Goal: Task Accomplishment & Management: Manage account settings

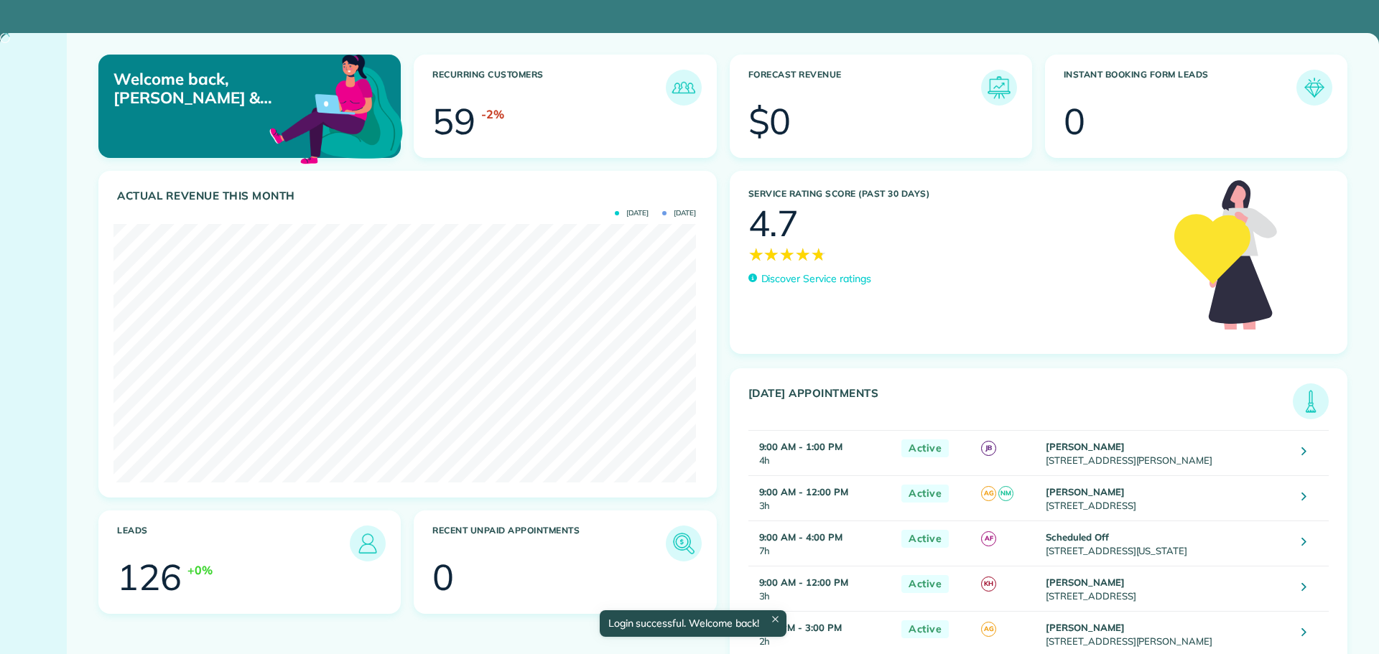
scroll to position [259, 582]
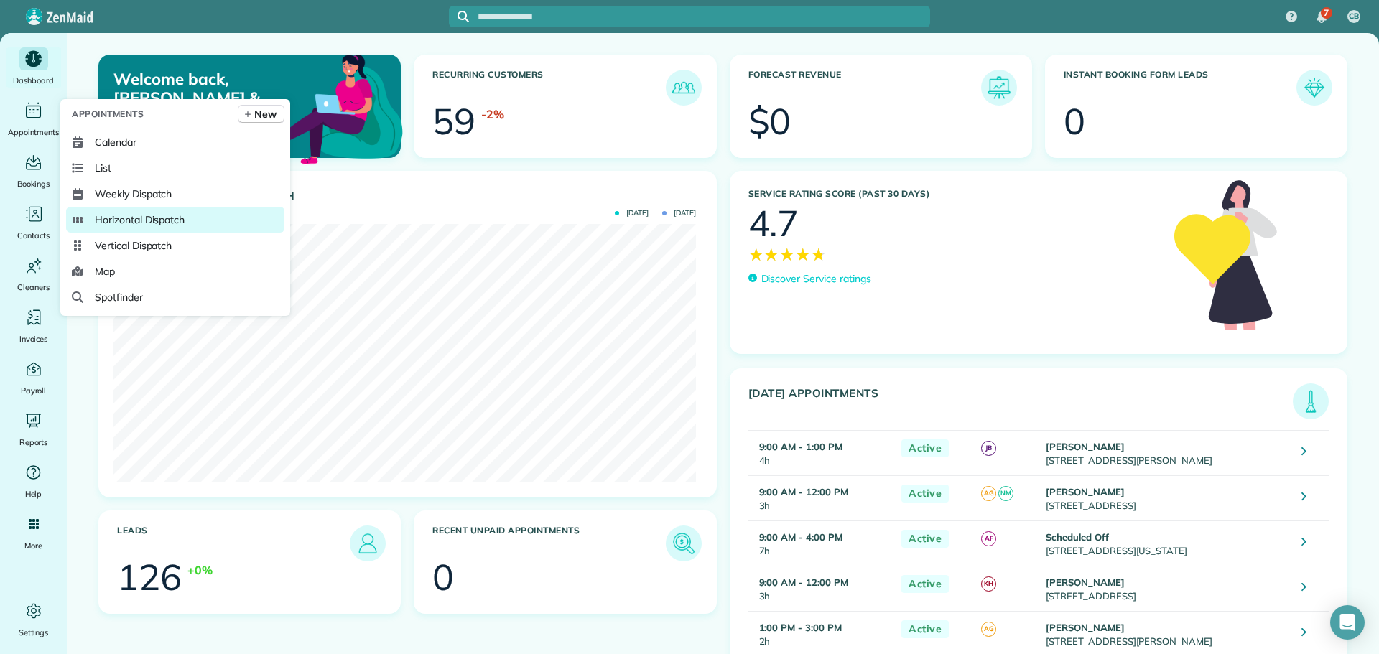
click at [113, 216] on span "Horizontal Dispatch" at bounding box center [140, 220] width 90 height 14
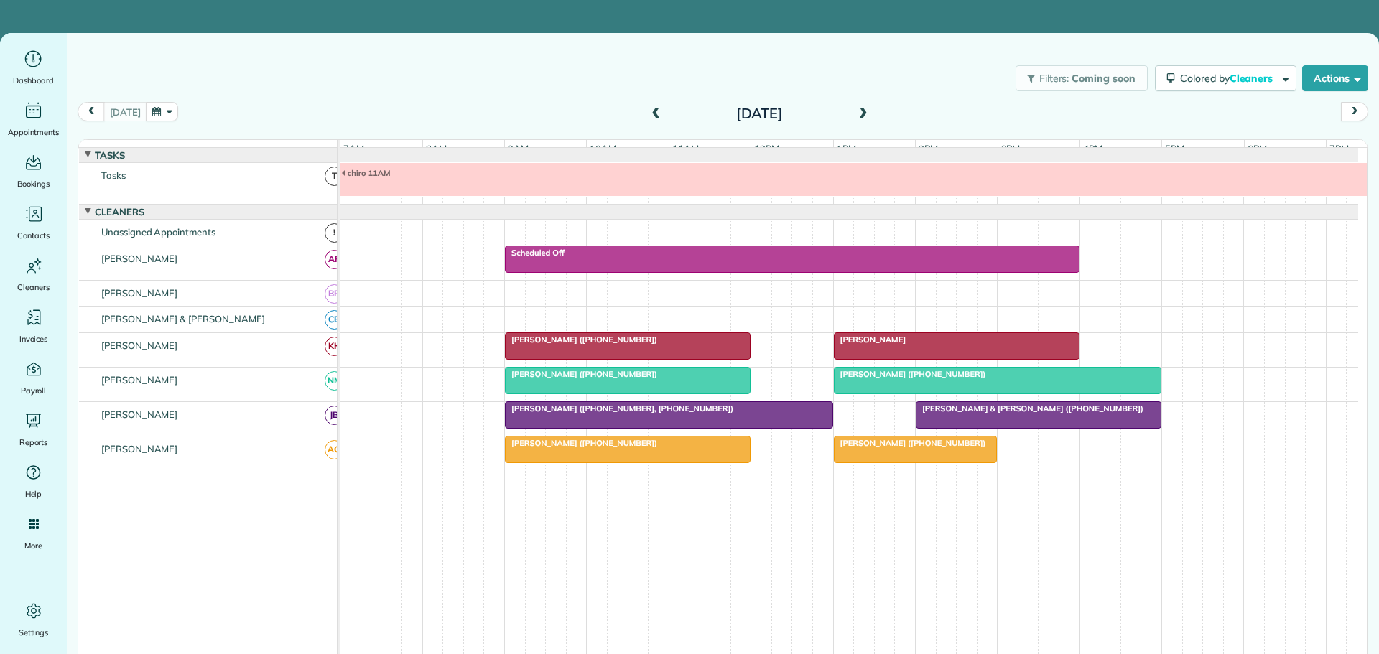
scroll to position [11, 0]
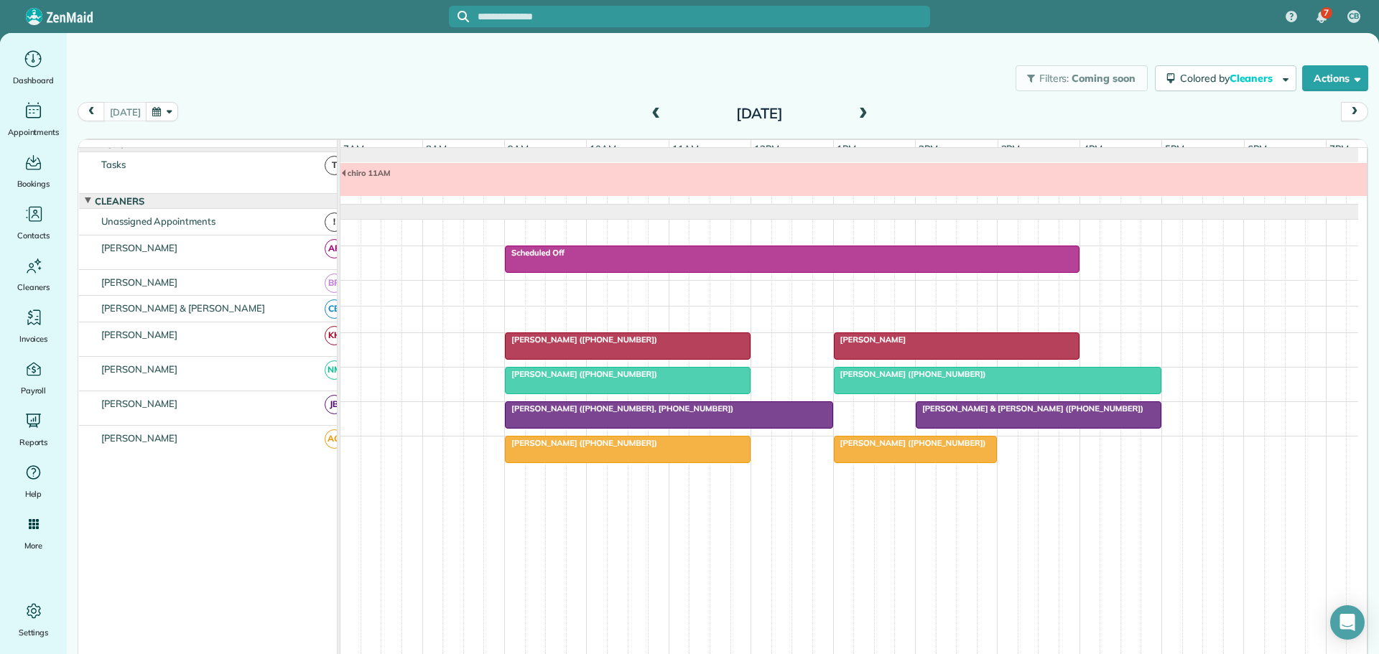
click at [162, 108] on button "button" at bounding box center [162, 111] width 33 height 19
click at [307, 228] on link "26" at bounding box center [308, 231] width 23 height 23
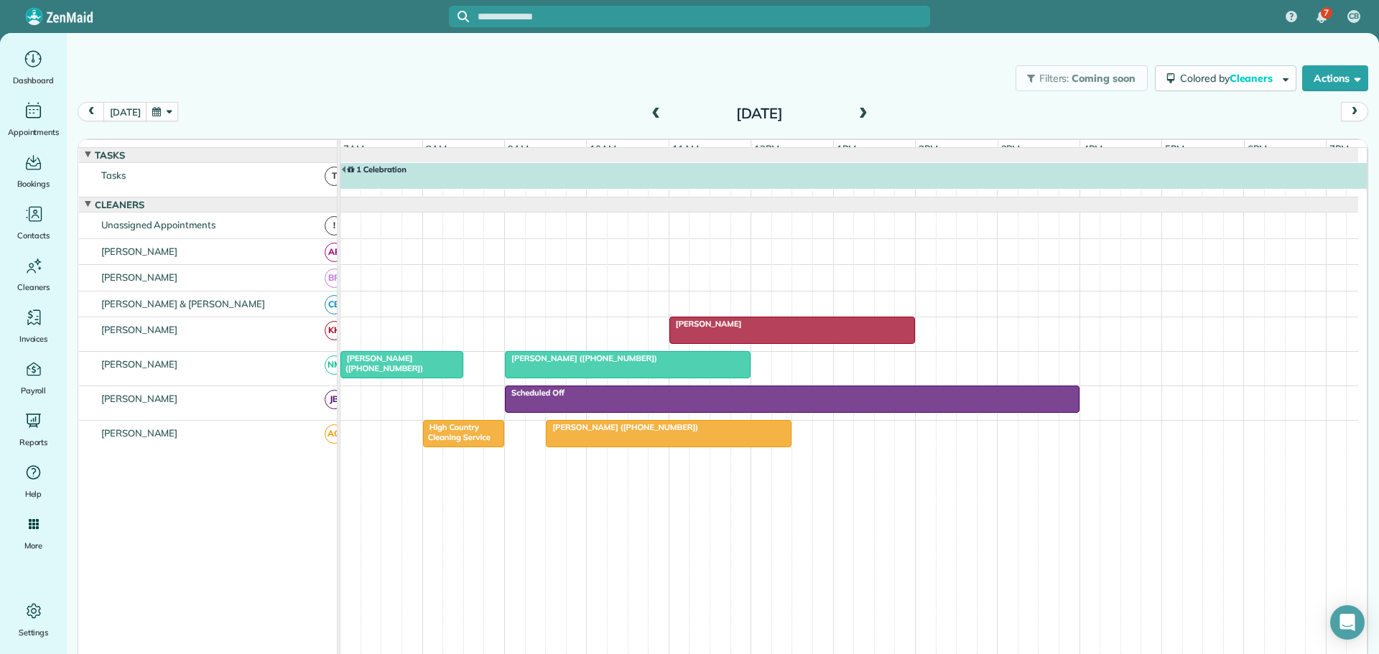
scroll to position [8, 0]
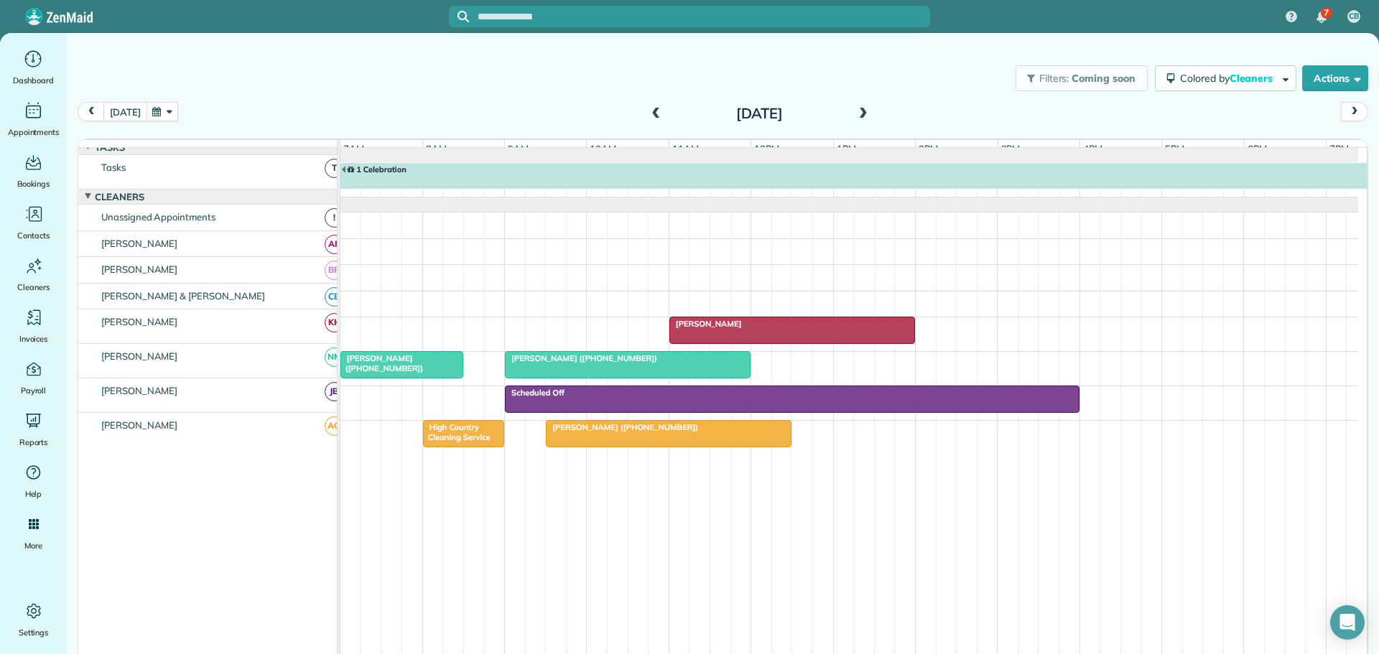
click at [118, 113] on button "[DATE]" at bounding box center [124, 111] width 43 height 19
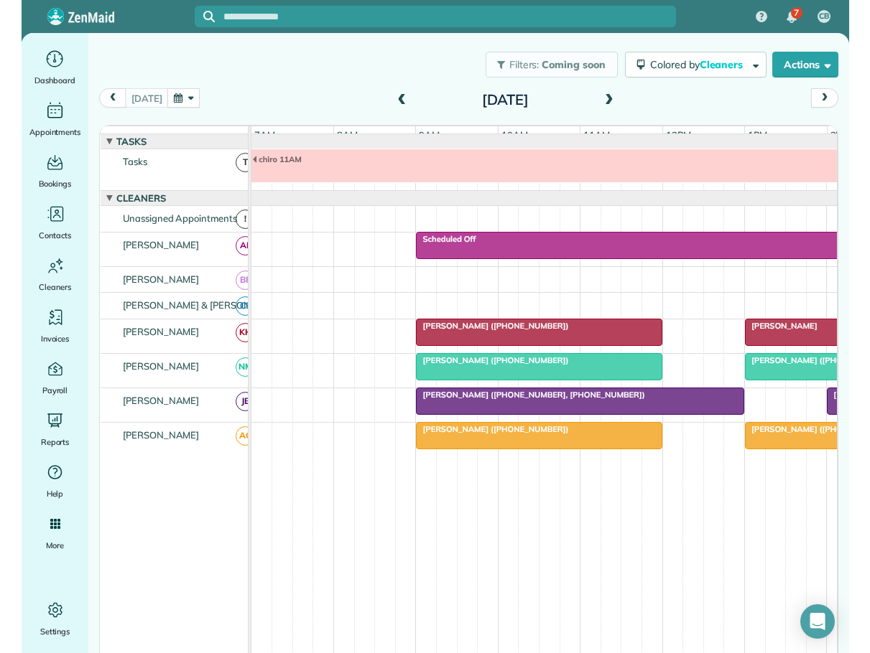
scroll to position [0, 0]
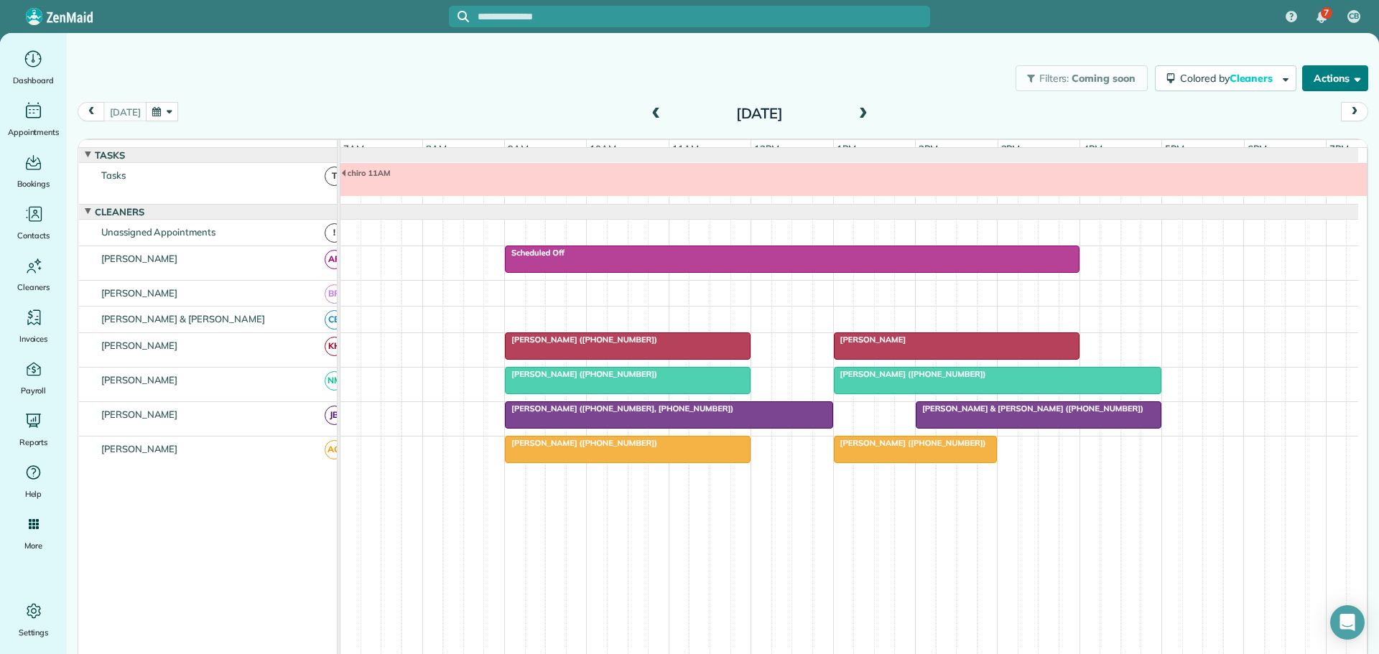
click at [1321, 78] on button "Actions" at bounding box center [1335, 78] width 66 height 26
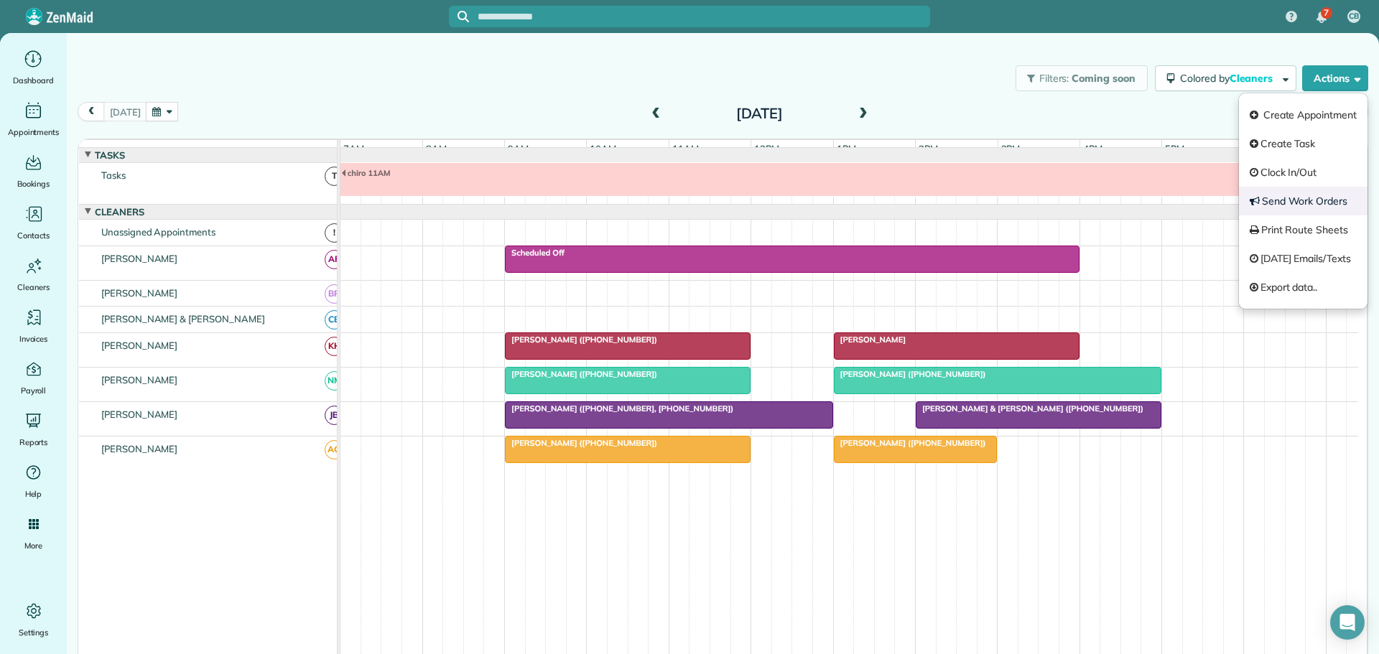
click at [1277, 197] on link "Send Work Orders" at bounding box center [1303, 201] width 129 height 29
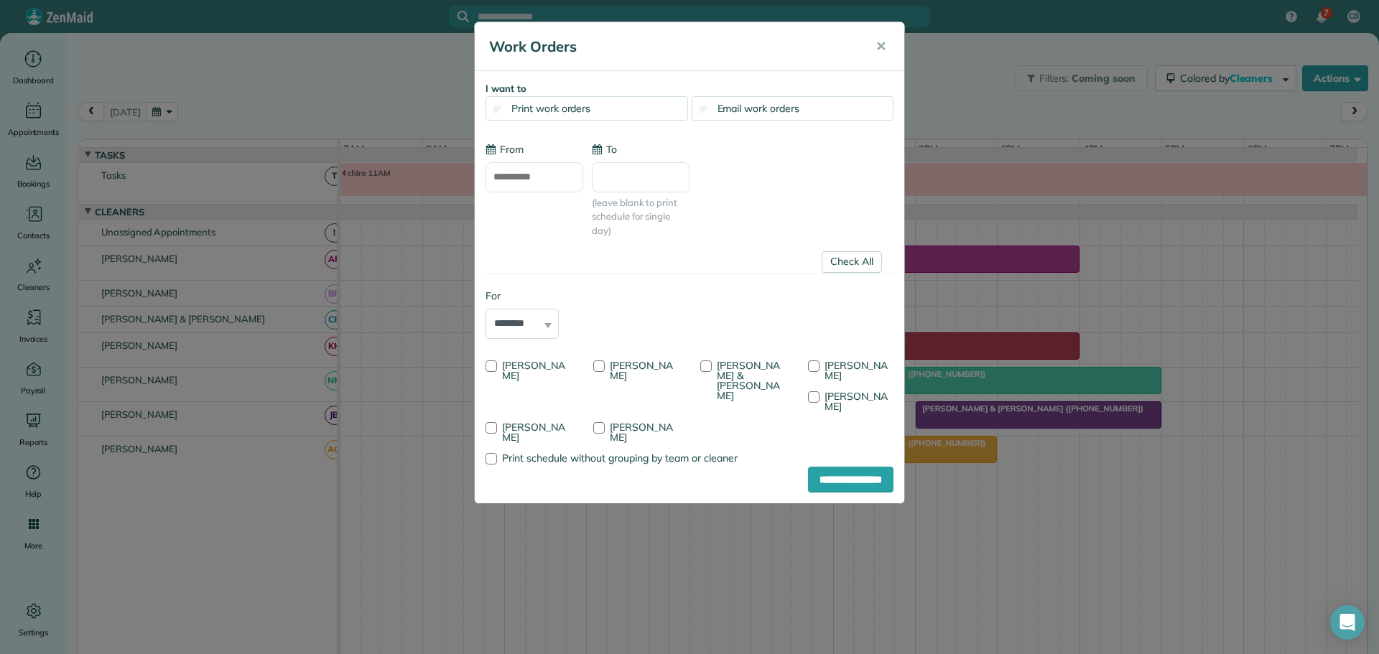
type input "**********"
drag, startPoint x: 490, startPoint y: 363, endPoint x: 484, endPoint y: 404, distance: 41.4
click at [490, 365] on div at bounding box center [490, 365] width 11 height 11
click at [486, 422] on div at bounding box center [490, 427] width 11 height 11
click at [598, 366] on div at bounding box center [598, 365] width 11 height 11
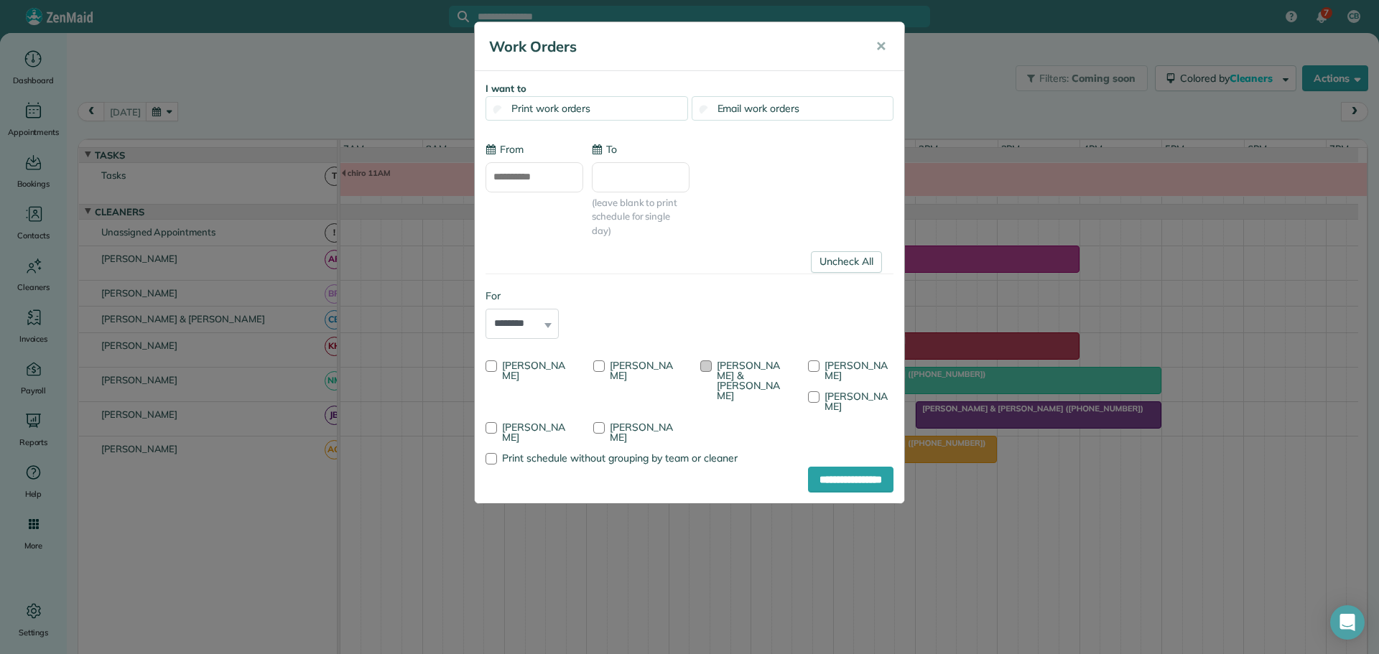
click at [707, 366] on div at bounding box center [705, 365] width 11 height 11
click at [815, 467] on input "**********" at bounding box center [850, 480] width 85 height 26
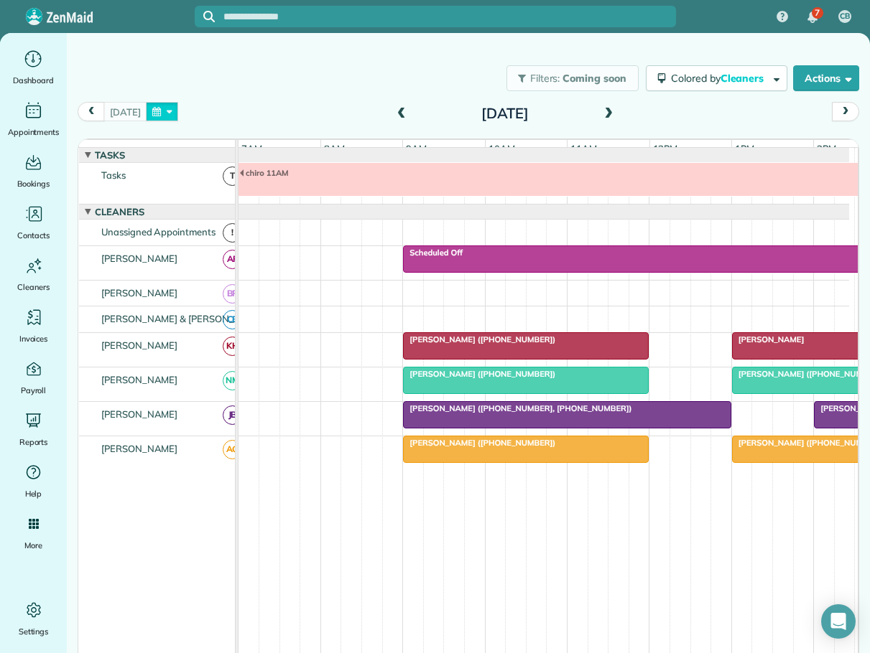
click at [168, 111] on button "button" at bounding box center [162, 111] width 33 height 19
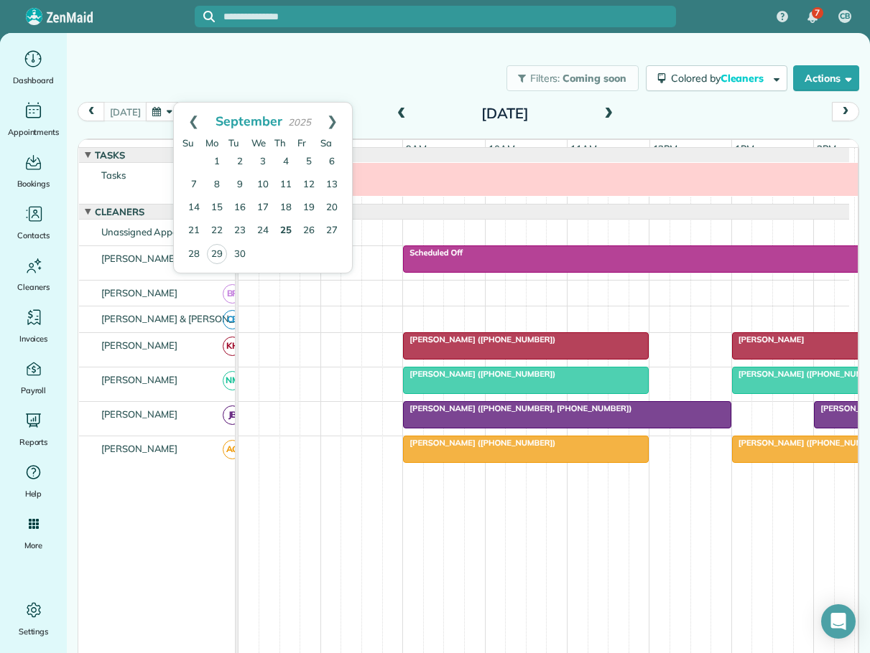
click at [286, 230] on link "25" at bounding box center [285, 231] width 23 height 23
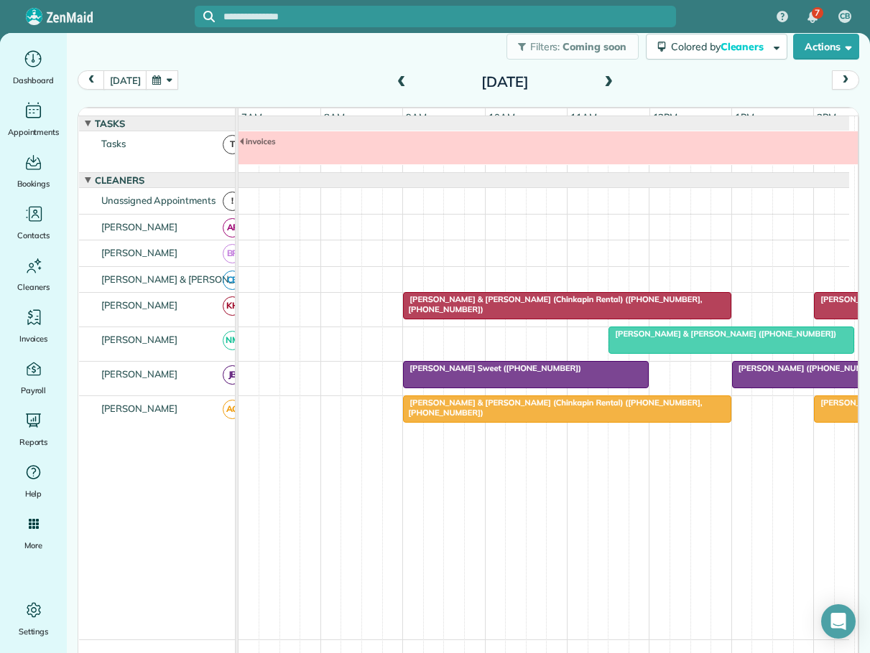
scroll to position [47, 0]
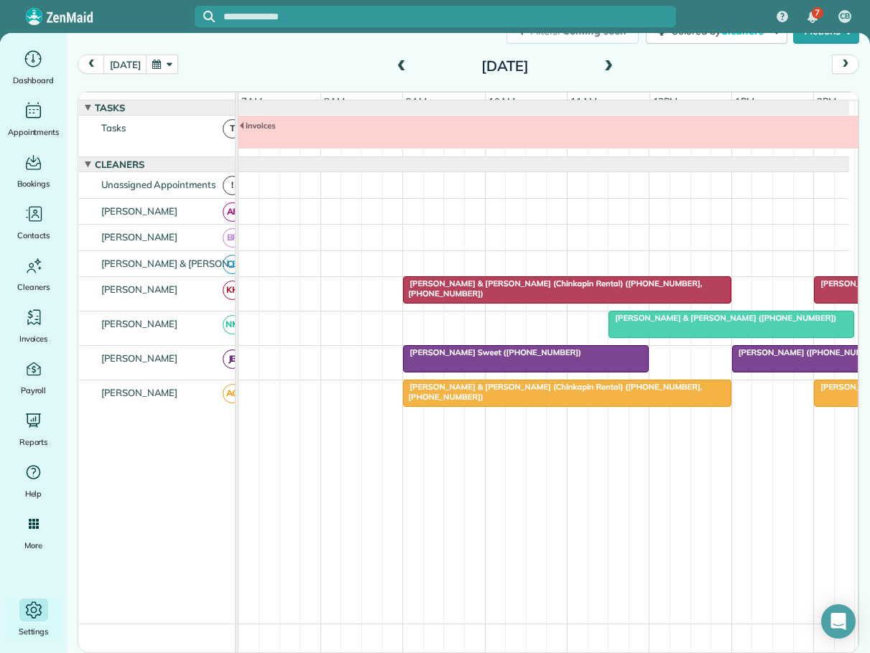
click at [31, 620] on icon "Main" at bounding box center [34, 611] width 22 height 22
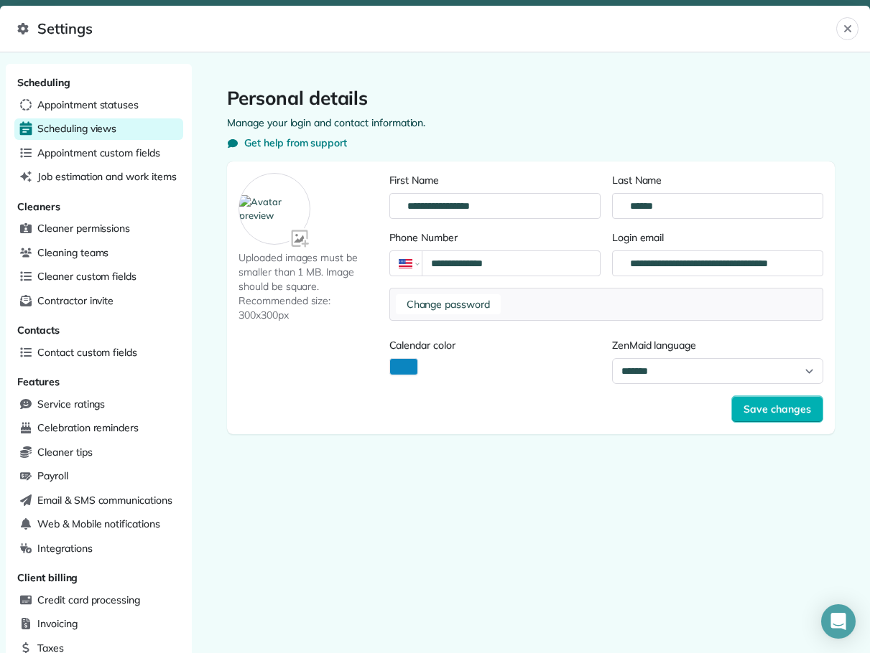
click at [61, 121] on div "Scheduling views" at bounding box center [98, 129] width 169 height 22
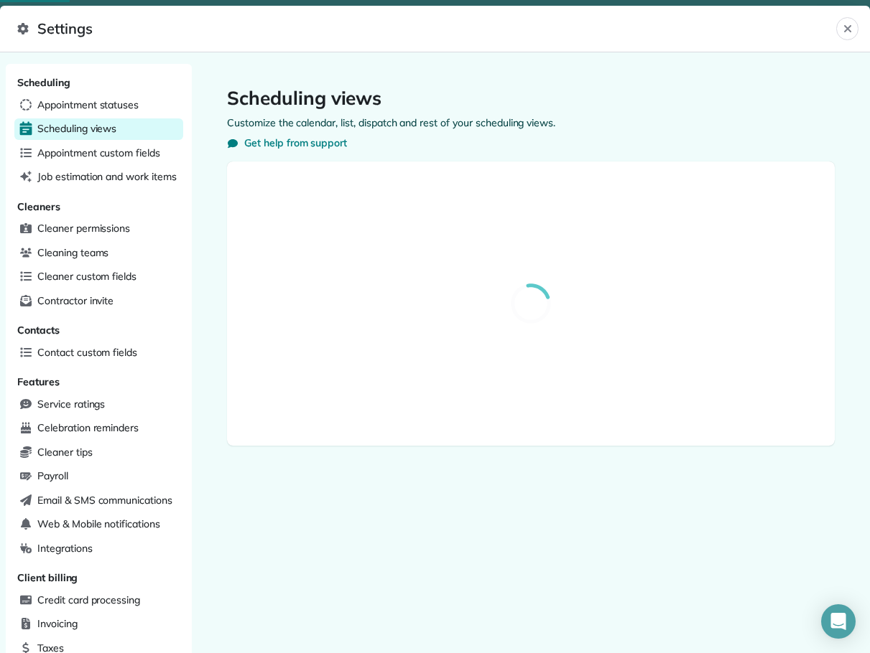
select select "**********"
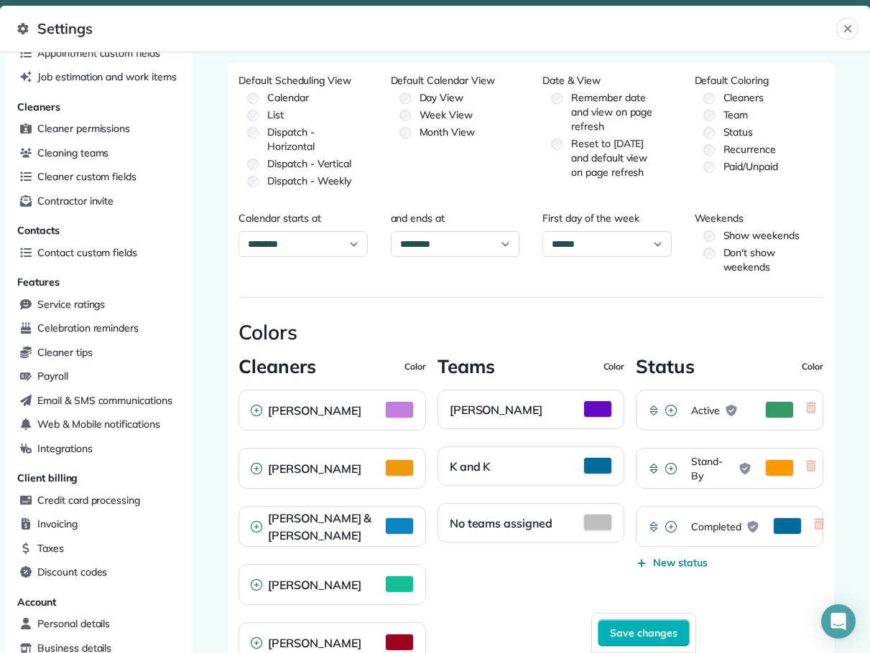
scroll to position [28, 0]
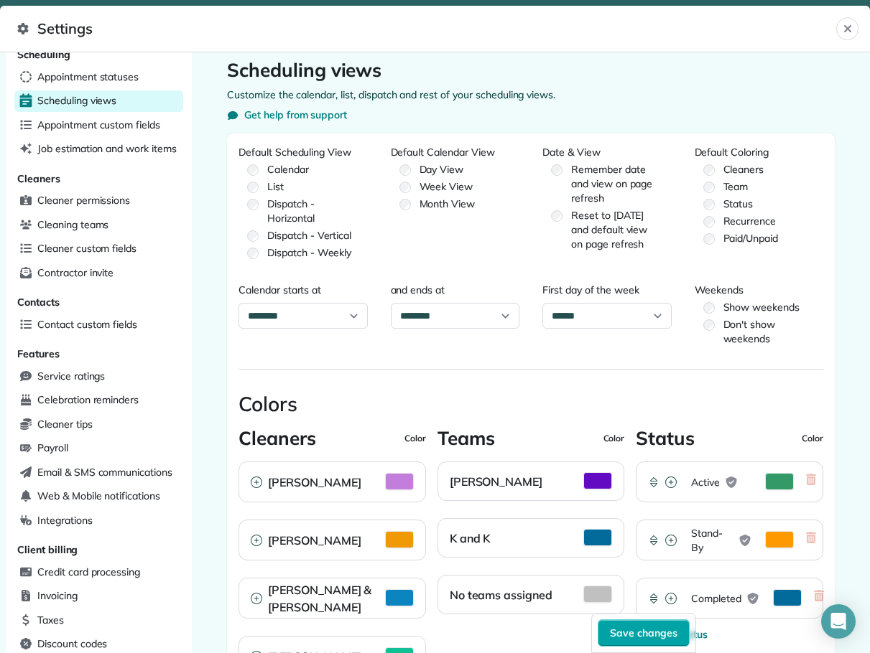
click at [646, 635] on span "Save changes" at bounding box center [643, 633] width 67 height 14
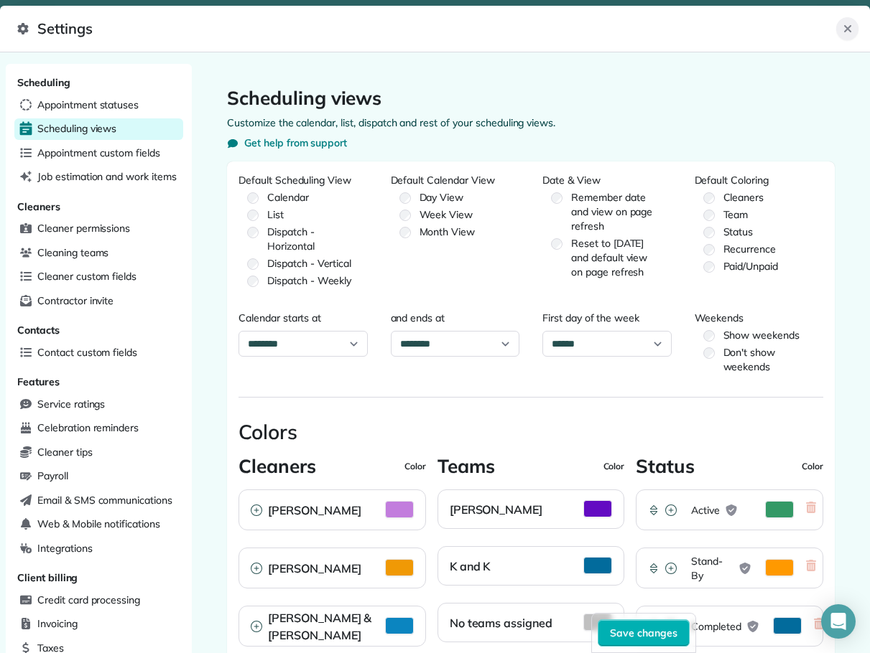
click at [847, 23] on icon "Close" at bounding box center [847, 28] width 11 height 11
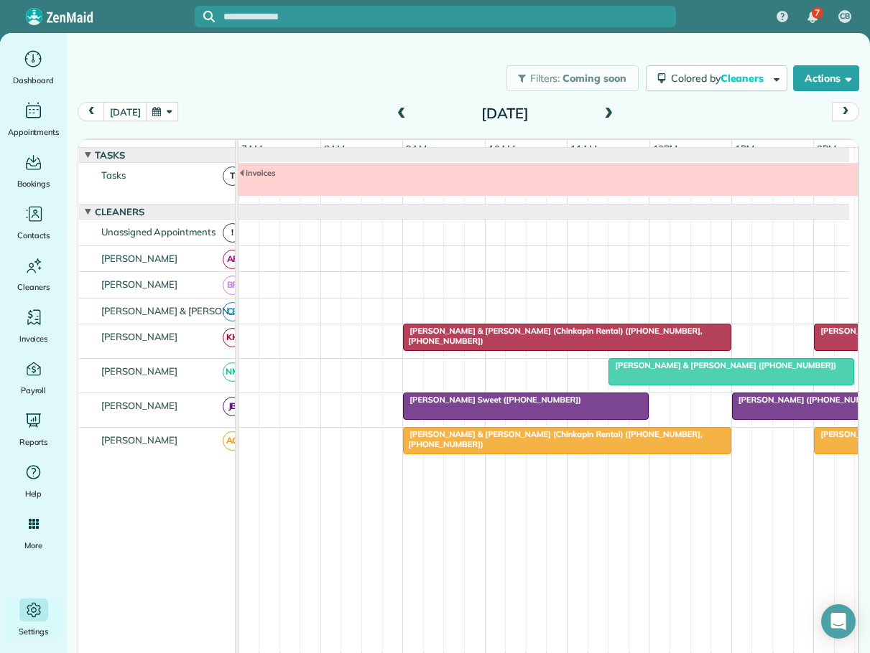
scroll to position [47, 0]
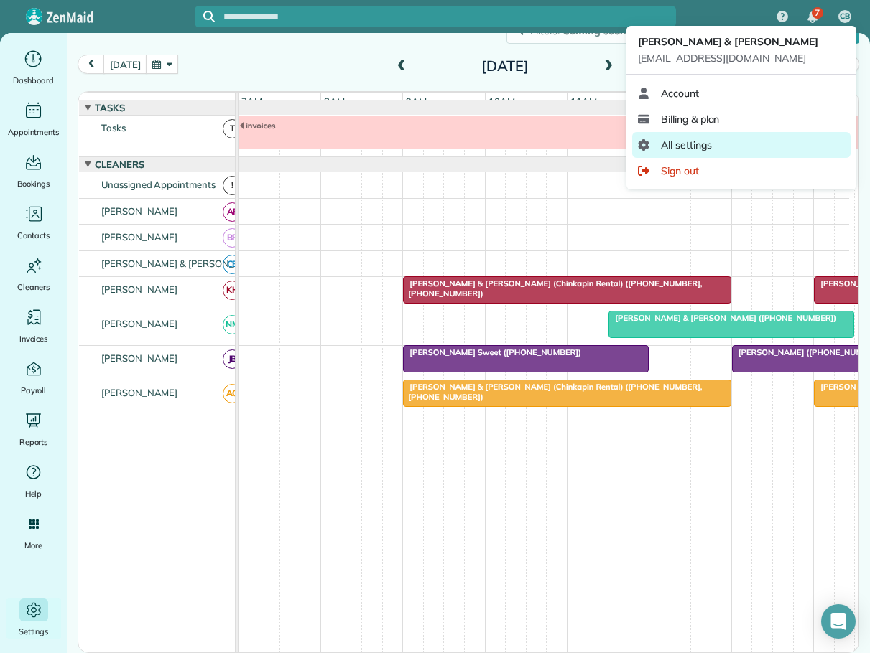
click at [675, 147] on span "All settings" at bounding box center [686, 145] width 51 height 14
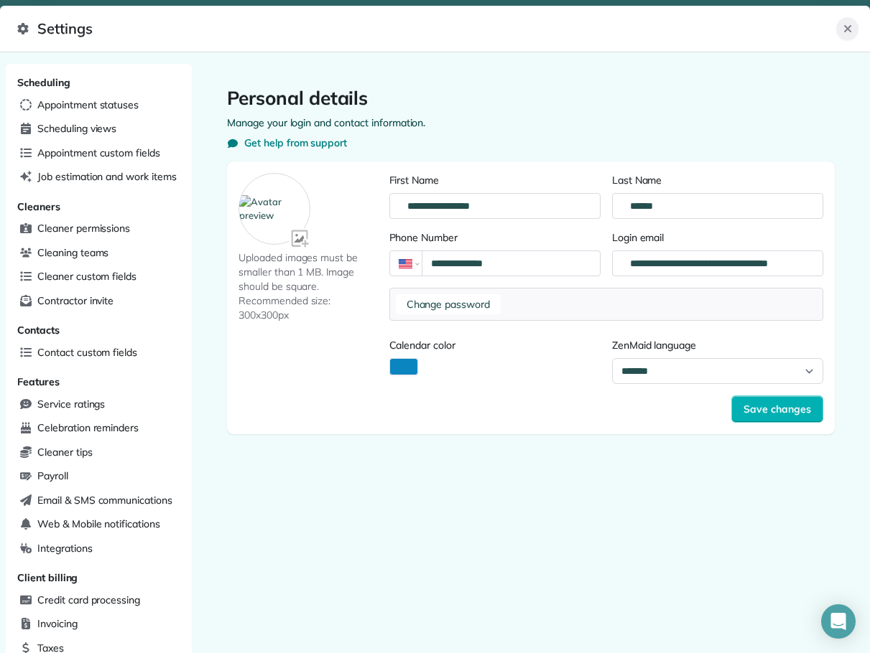
click at [846, 29] on icon "Close" at bounding box center [846, 28] width 7 height 7
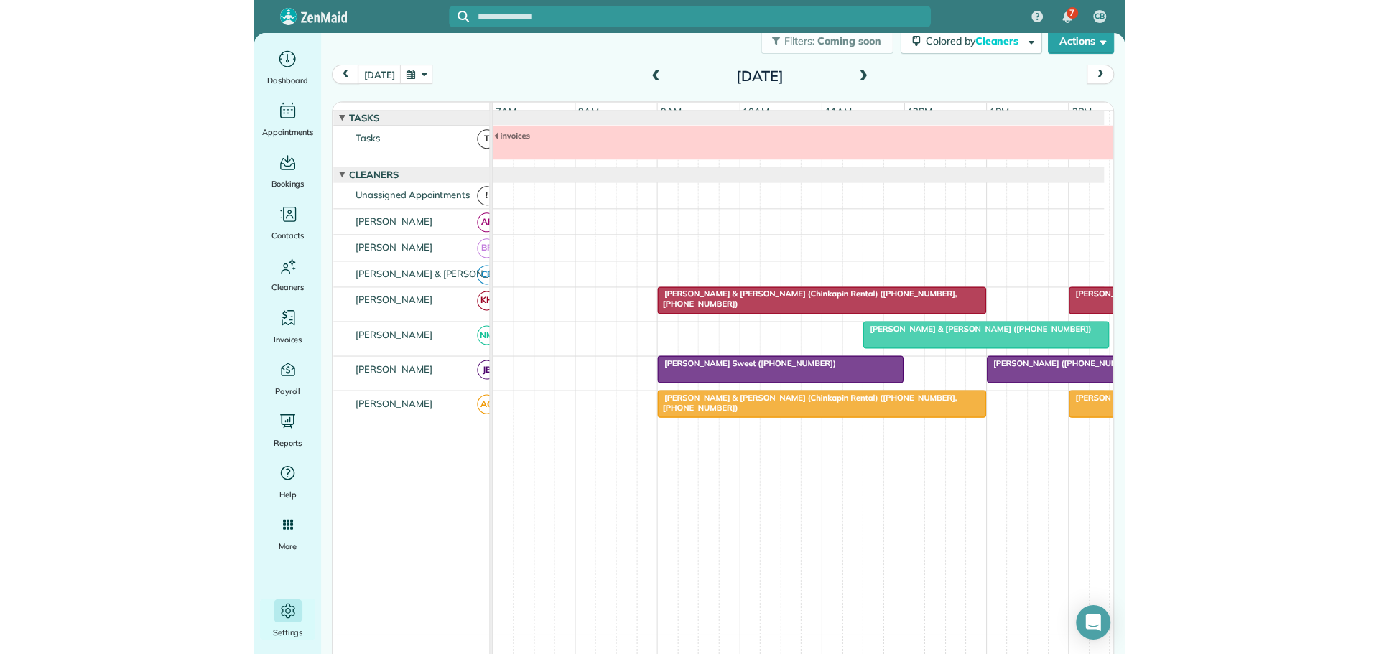
scroll to position [47, 0]
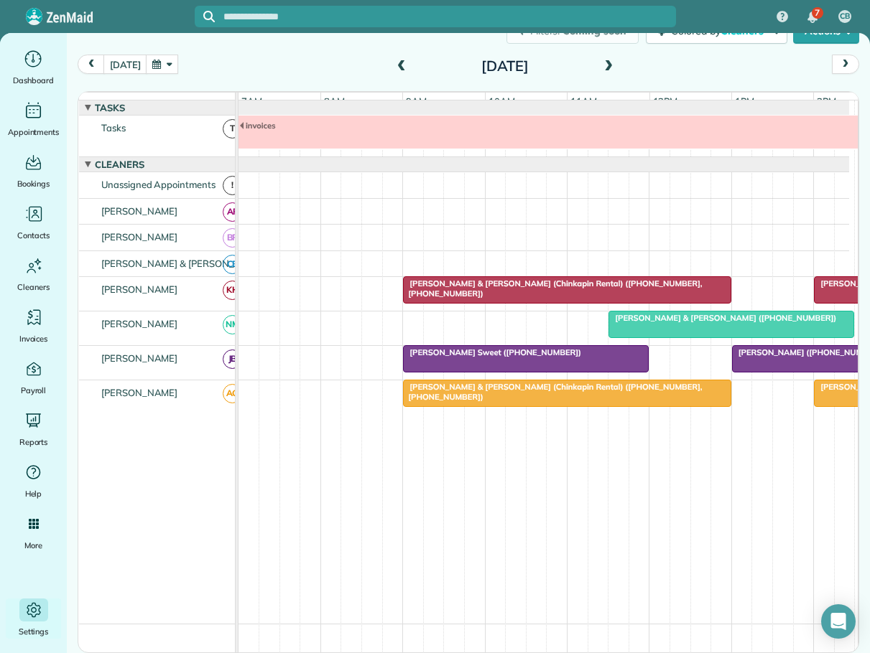
click at [794, 358] on span "[PERSON_NAME] ([PHONE_NUMBER])" at bounding box center [808, 353] width 154 height 10
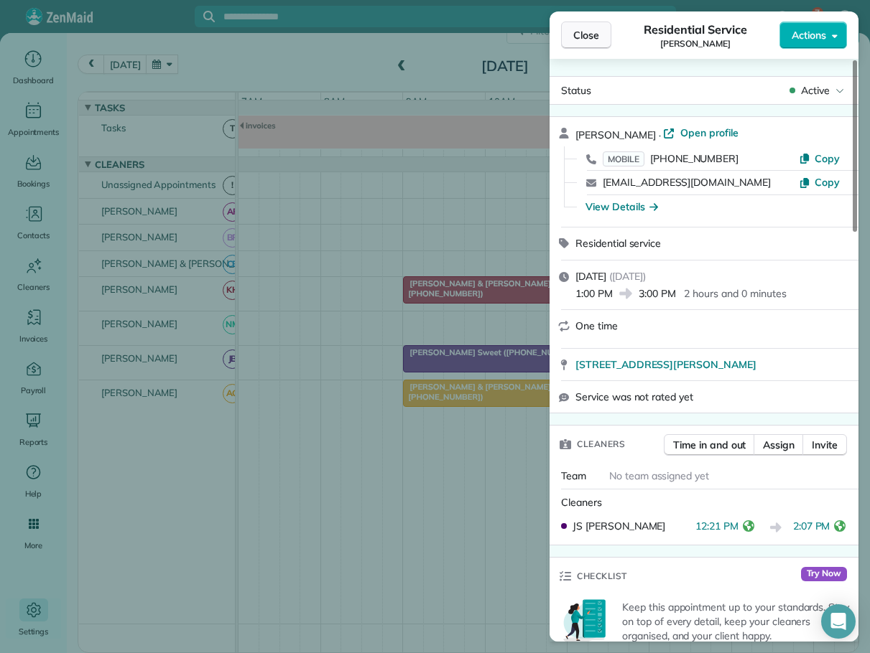
click at [585, 36] on span "Close" at bounding box center [586, 35] width 26 height 14
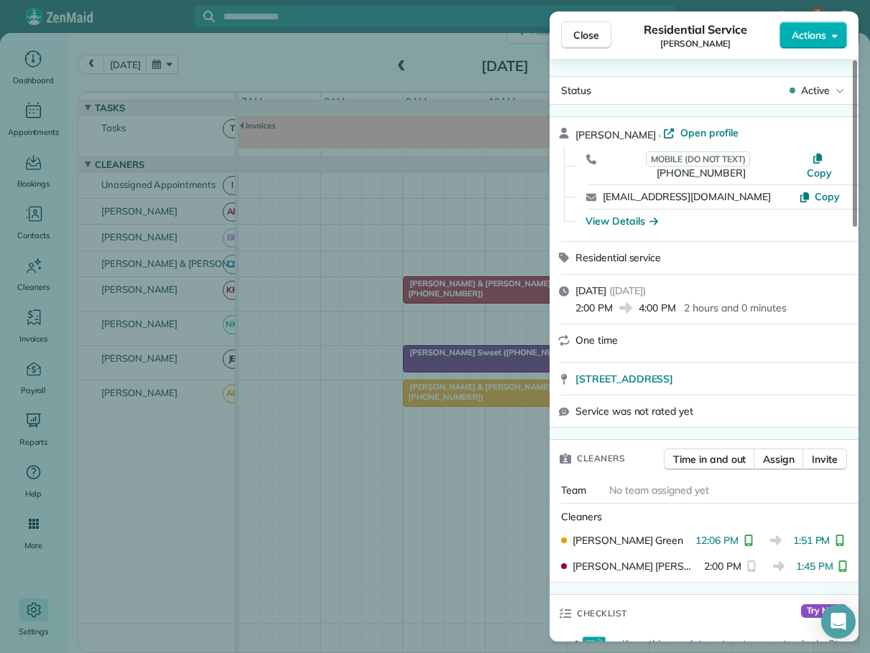
click at [585, 33] on span "Close" at bounding box center [586, 35] width 26 height 14
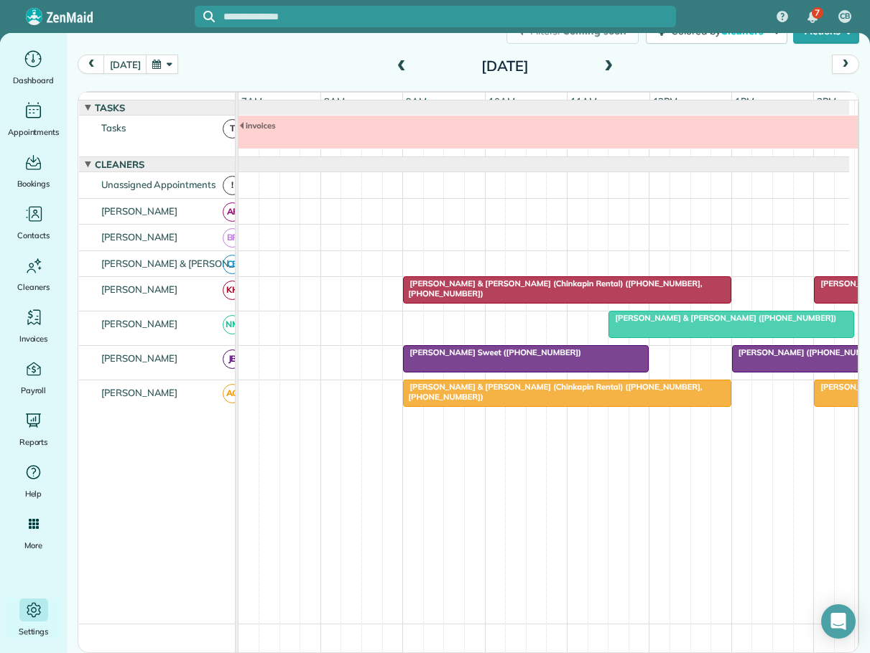
click at [677, 323] on span "[PERSON_NAME] & [PERSON_NAME] ([PHONE_NUMBER])" at bounding box center [721, 318] width 229 height 10
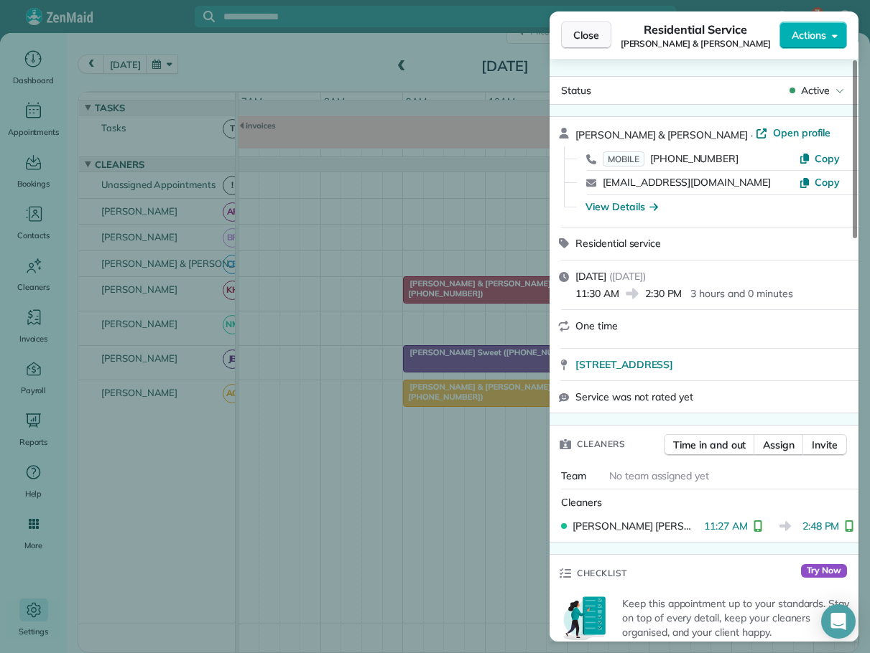
click at [582, 32] on span "Close" at bounding box center [586, 35] width 26 height 14
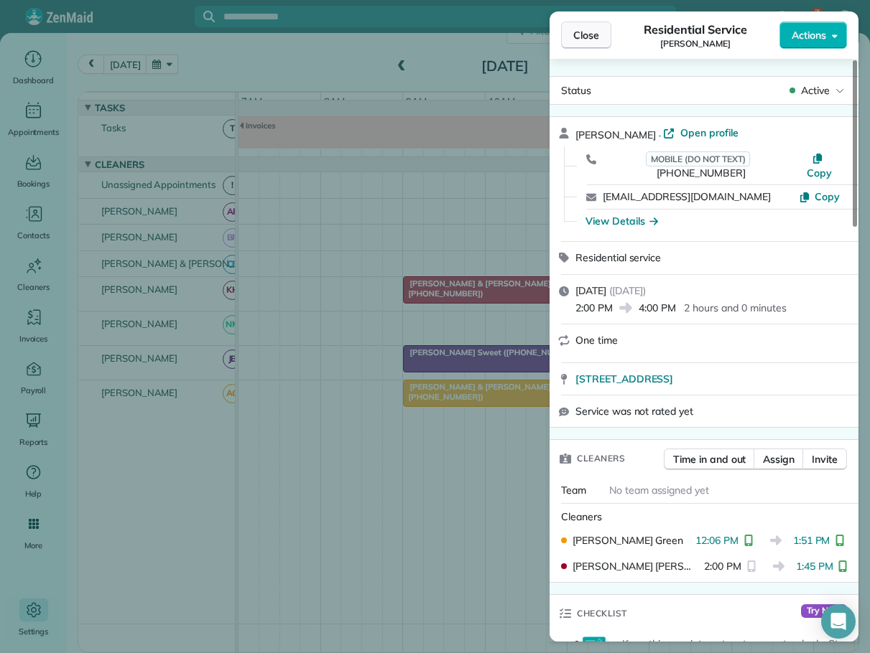
click at [579, 32] on span "Close" at bounding box center [586, 35] width 26 height 14
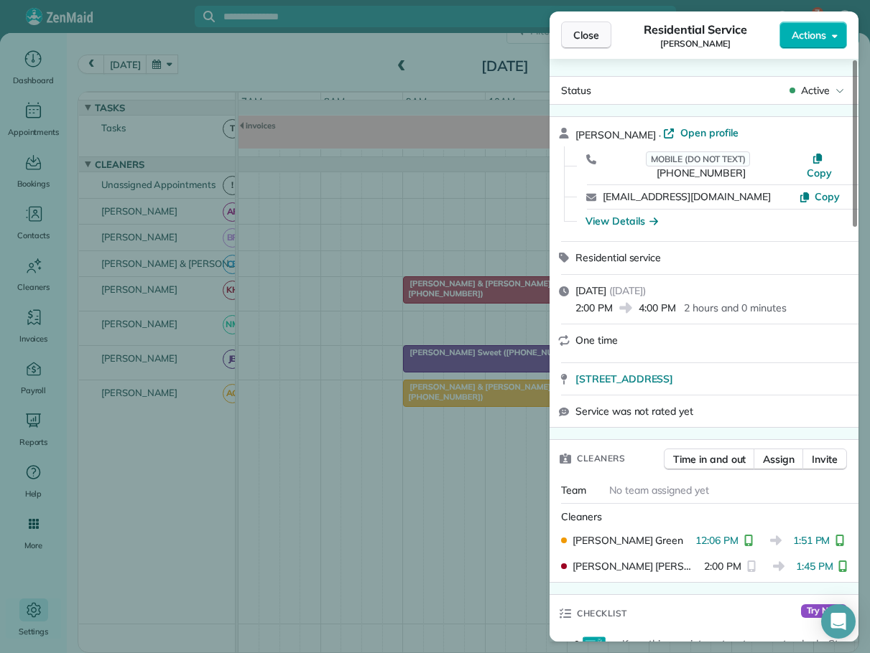
click at [581, 35] on span "Close" at bounding box center [586, 35] width 26 height 14
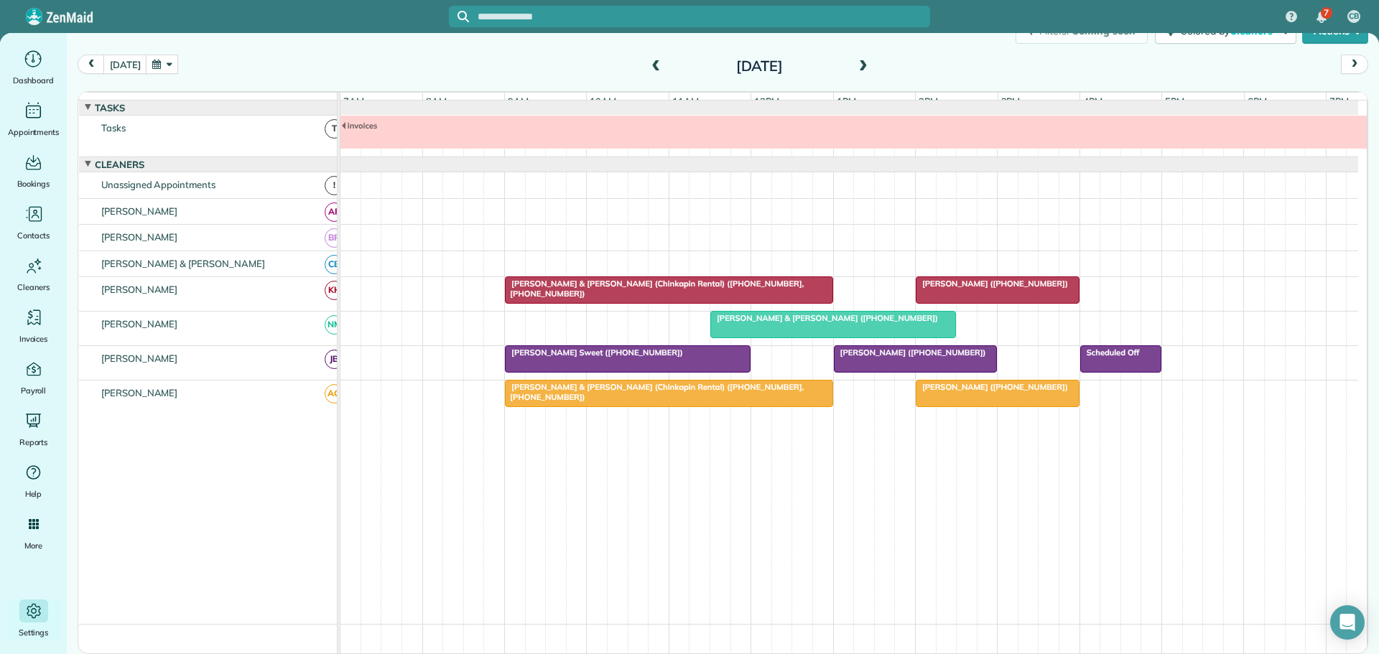
click at [855, 65] on span at bounding box center [863, 66] width 16 height 13
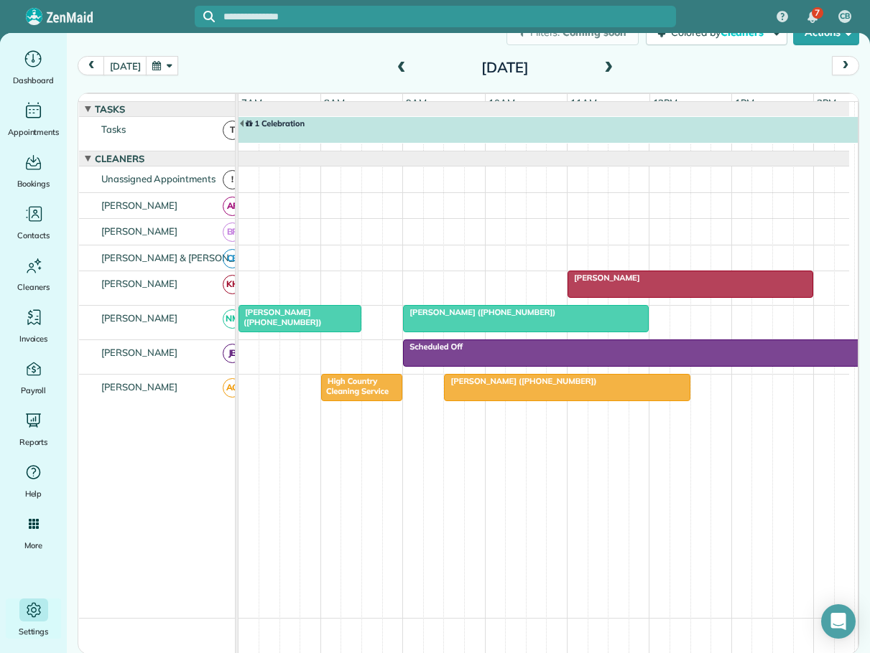
click at [590, 283] on span "[PERSON_NAME]" at bounding box center [604, 278] width 74 height 10
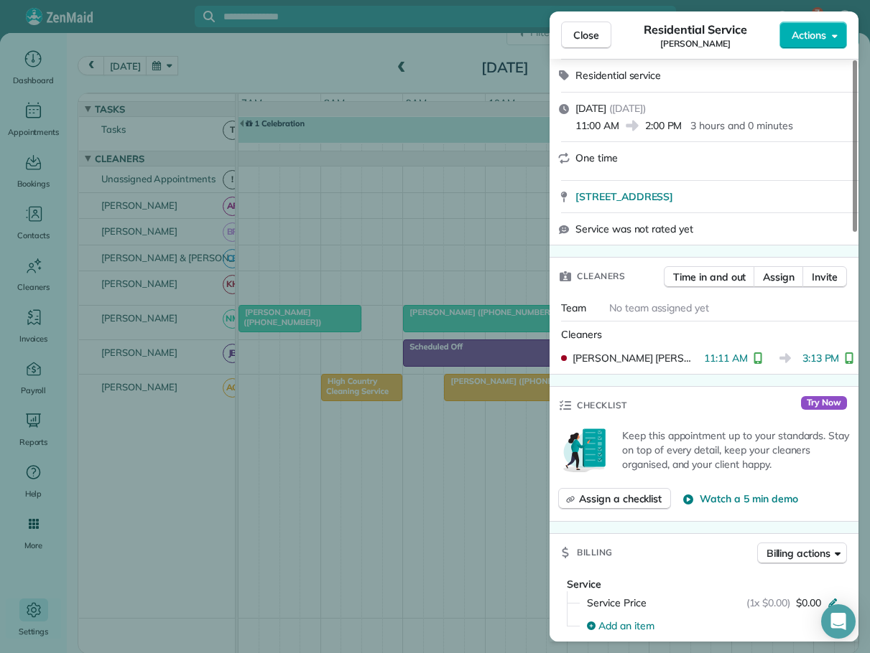
scroll to position [215, 0]
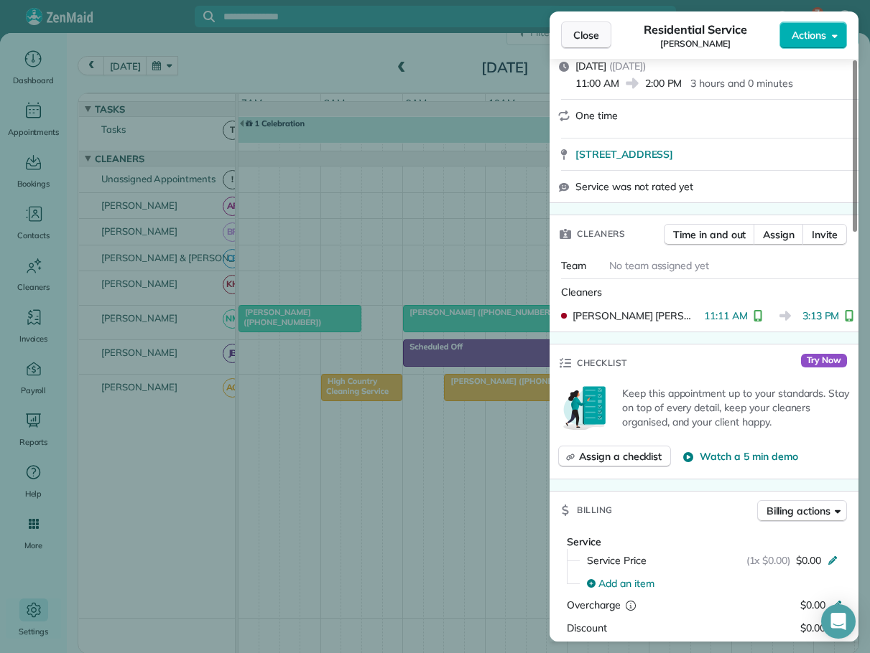
click at [595, 34] on span "Close" at bounding box center [586, 35] width 26 height 14
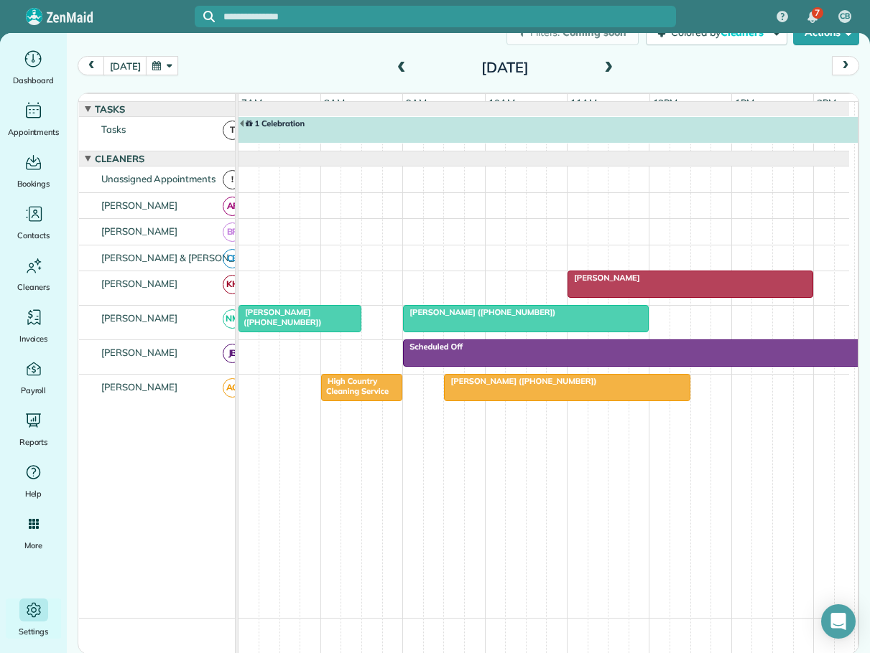
click at [273, 325] on span "[PERSON_NAME] ([PHONE_NUMBER])" at bounding box center [280, 317] width 84 height 20
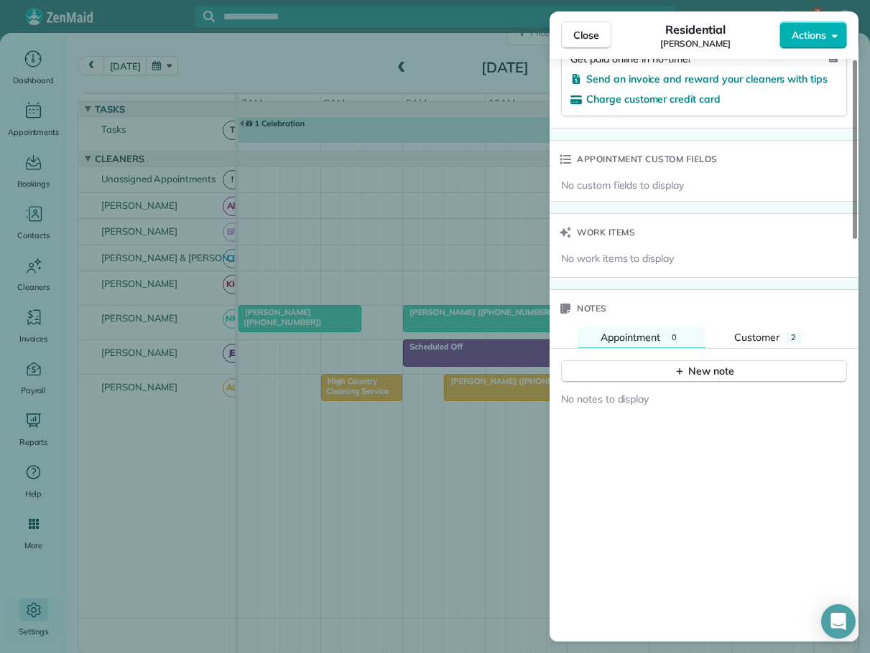
scroll to position [953, 0]
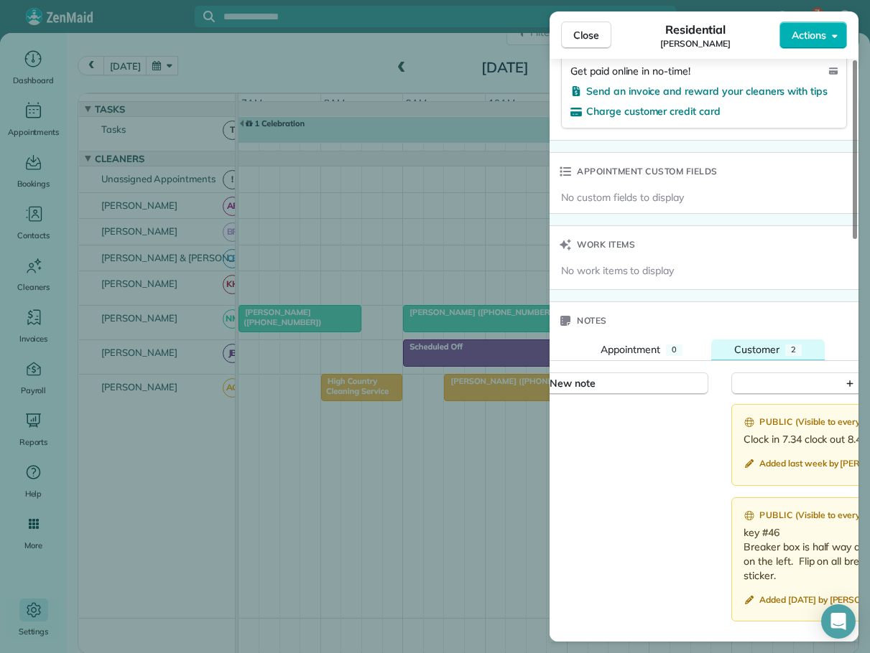
click at [774, 347] on span "Customer" at bounding box center [756, 349] width 45 height 13
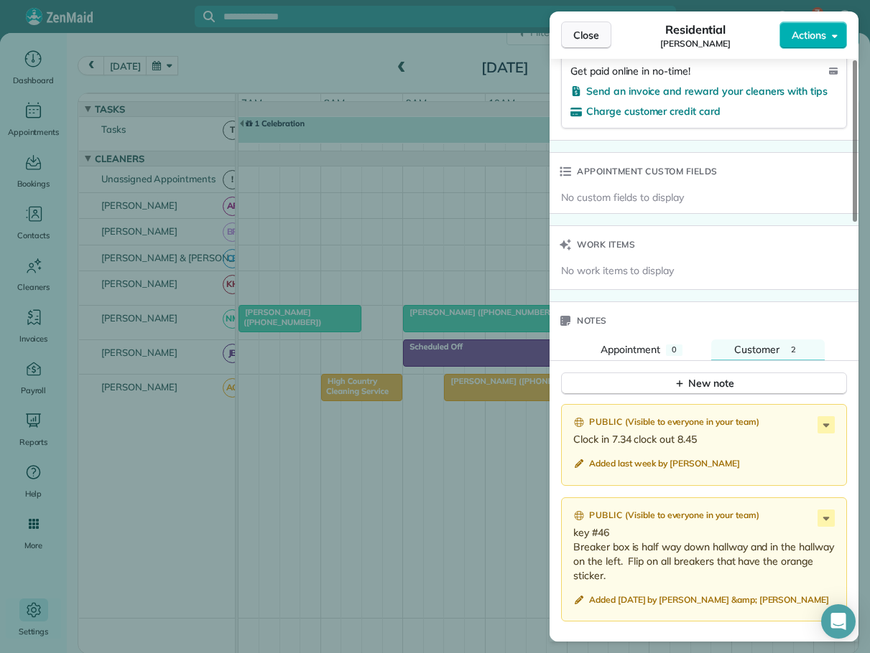
click at [583, 28] on span "Close" at bounding box center [586, 35] width 26 height 14
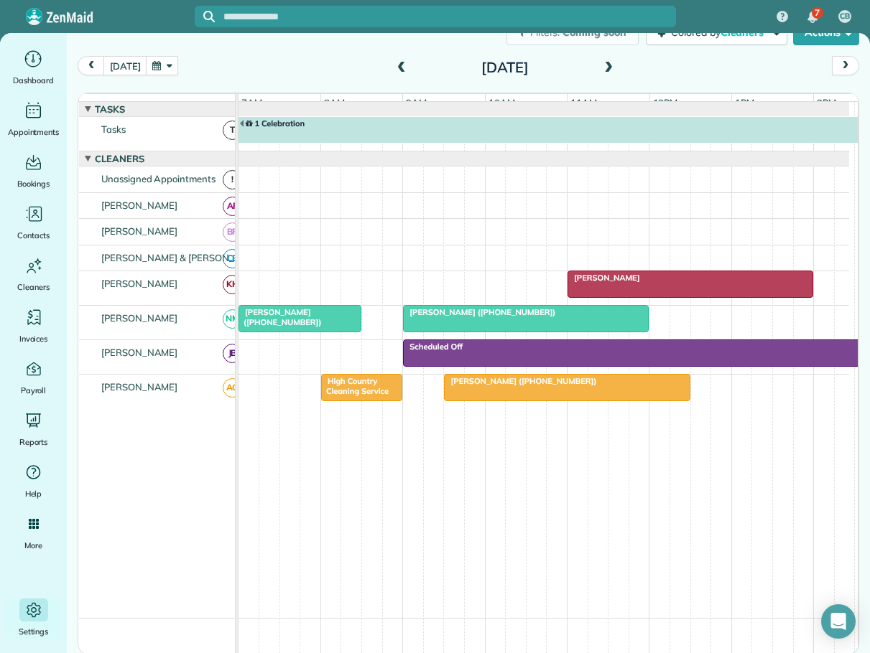
click at [498, 317] on span "[PERSON_NAME] ([PHONE_NUMBER])" at bounding box center [479, 312] width 154 height 10
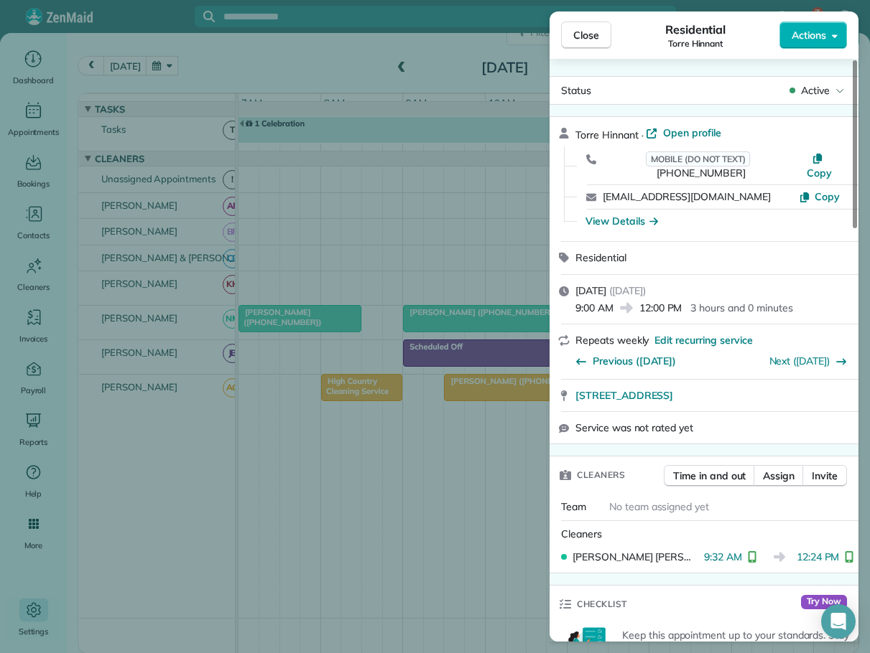
click at [592, 34] on span "Close" at bounding box center [586, 35] width 26 height 14
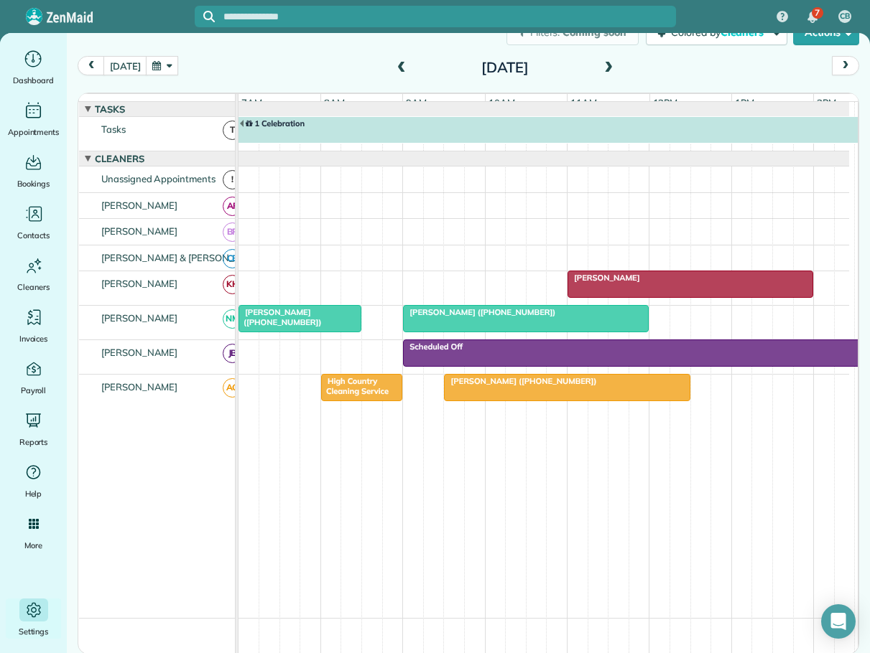
click at [353, 391] on span "High Country Cleaning Service" at bounding box center [354, 386] width 69 height 20
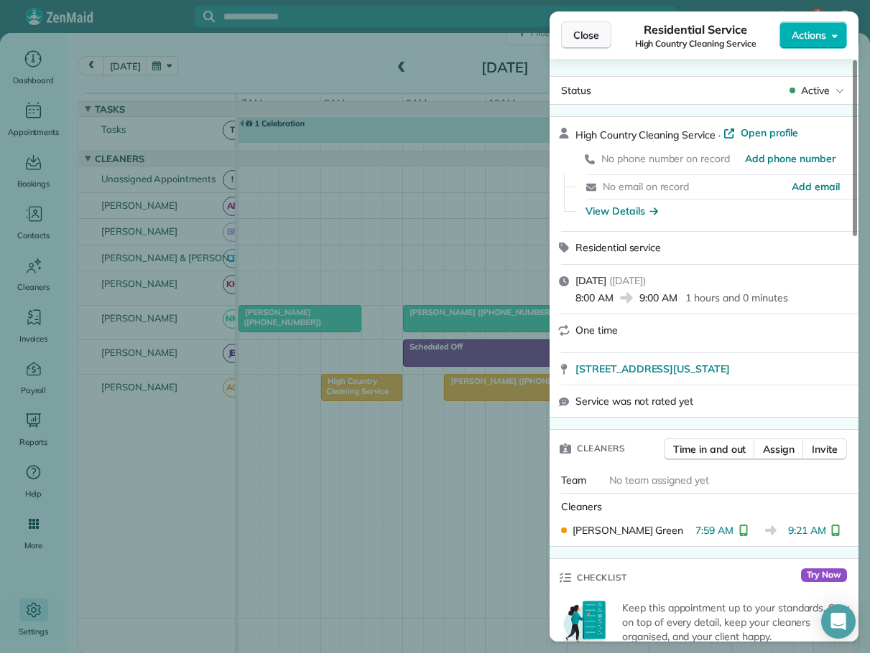
click at [585, 32] on span "Close" at bounding box center [586, 35] width 26 height 14
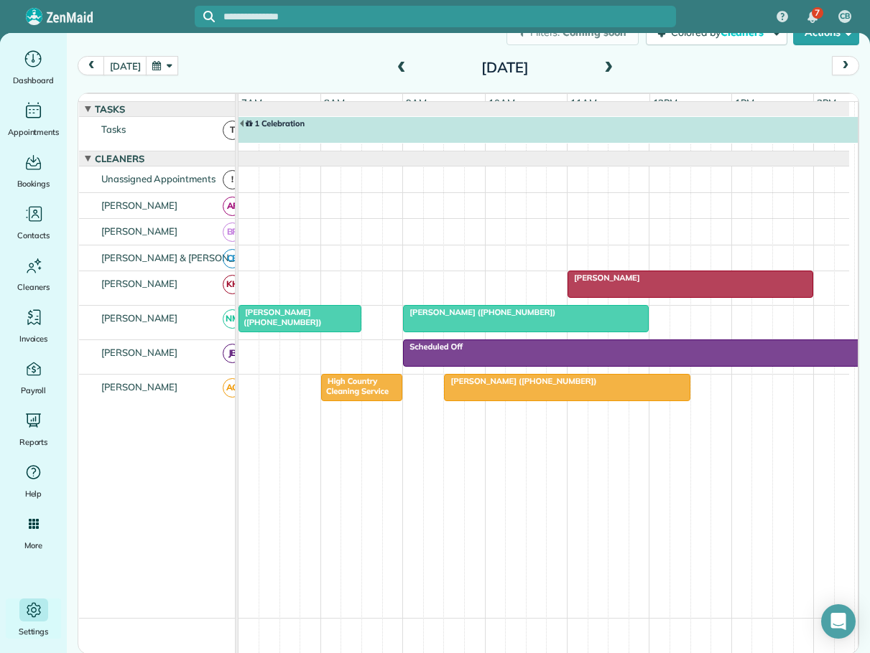
click at [593, 386] on div "[PERSON_NAME] ([PHONE_NUMBER])" at bounding box center [566, 381] width 237 height 10
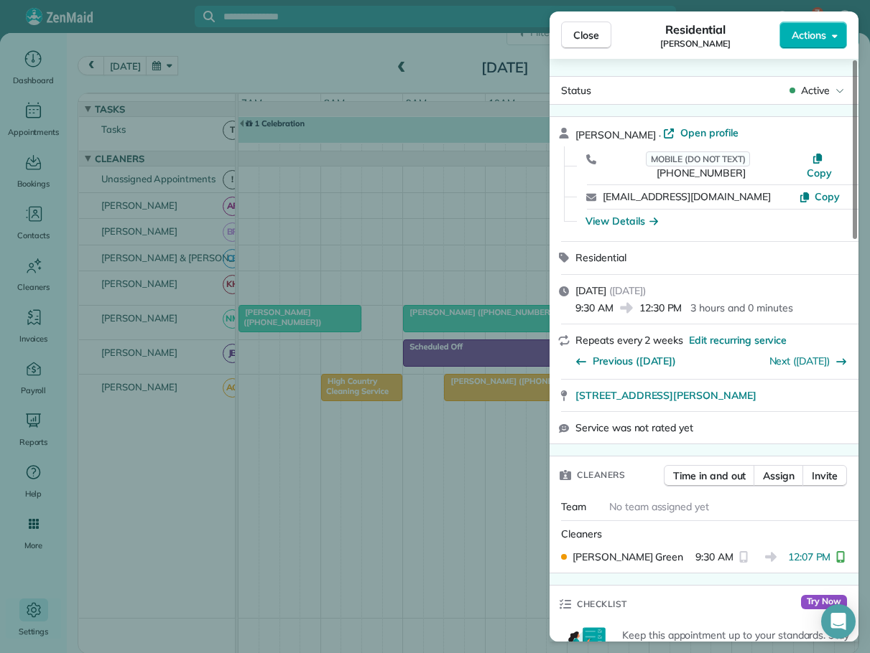
drag, startPoint x: 572, startPoint y: 36, endPoint x: 733, endPoint y: 96, distance: 171.5
click at [573, 36] on button "Close" at bounding box center [586, 35] width 50 height 27
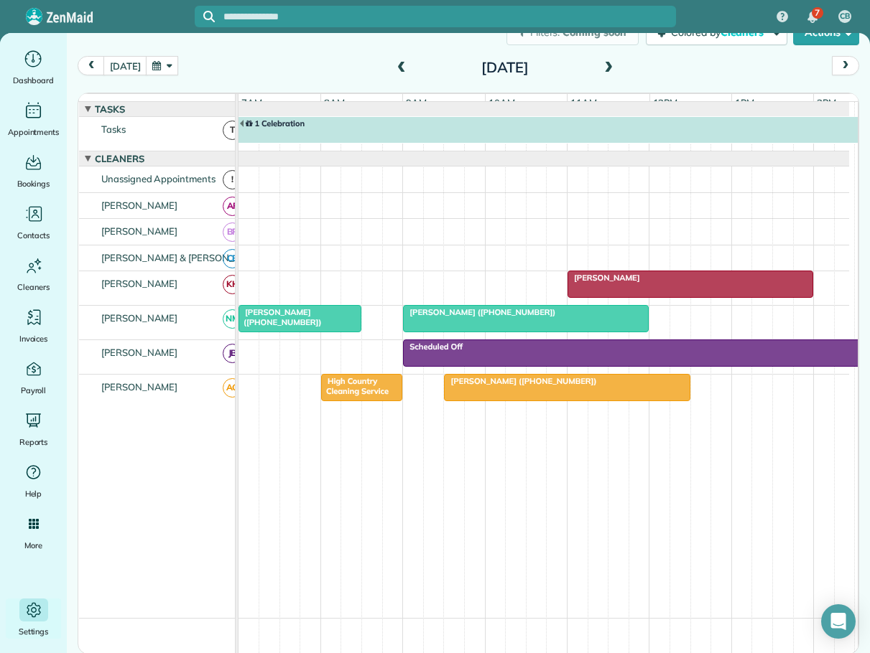
click at [601, 67] on span at bounding box center [608, 68] width 16 height 13
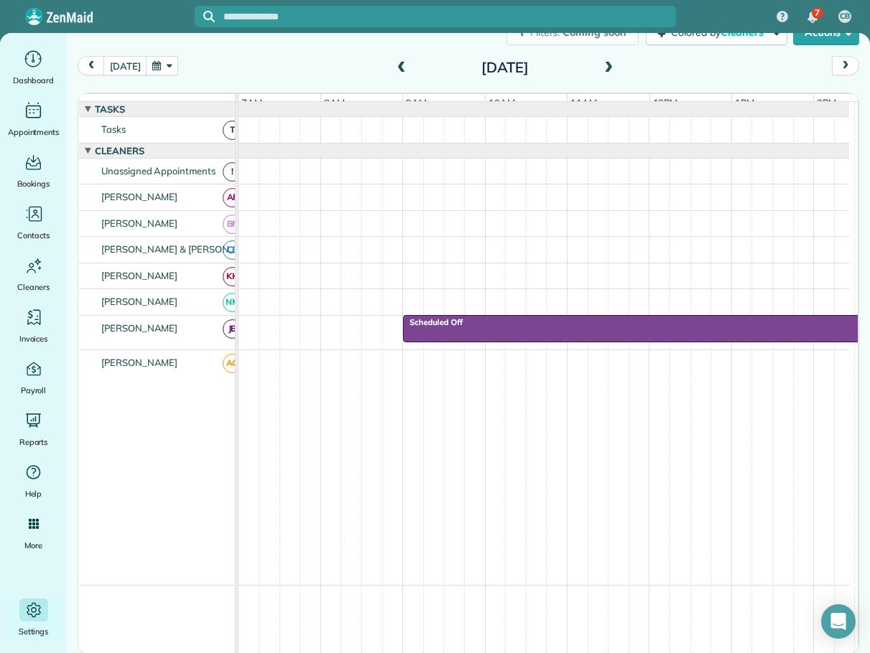
click at [601, 67] on span at bounding box center [608, 68] width 16 height 13
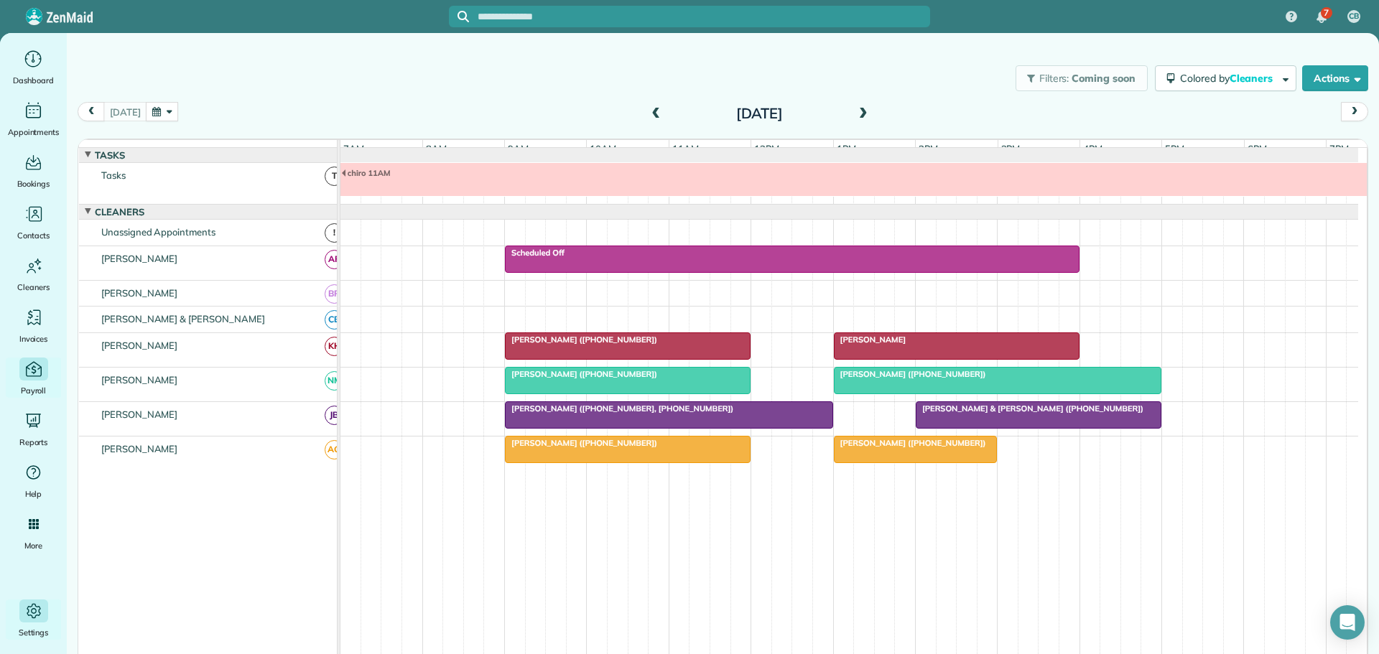
click at [33, 370] on icon "Main" at bounding box center [33, 370] width 5 height 9
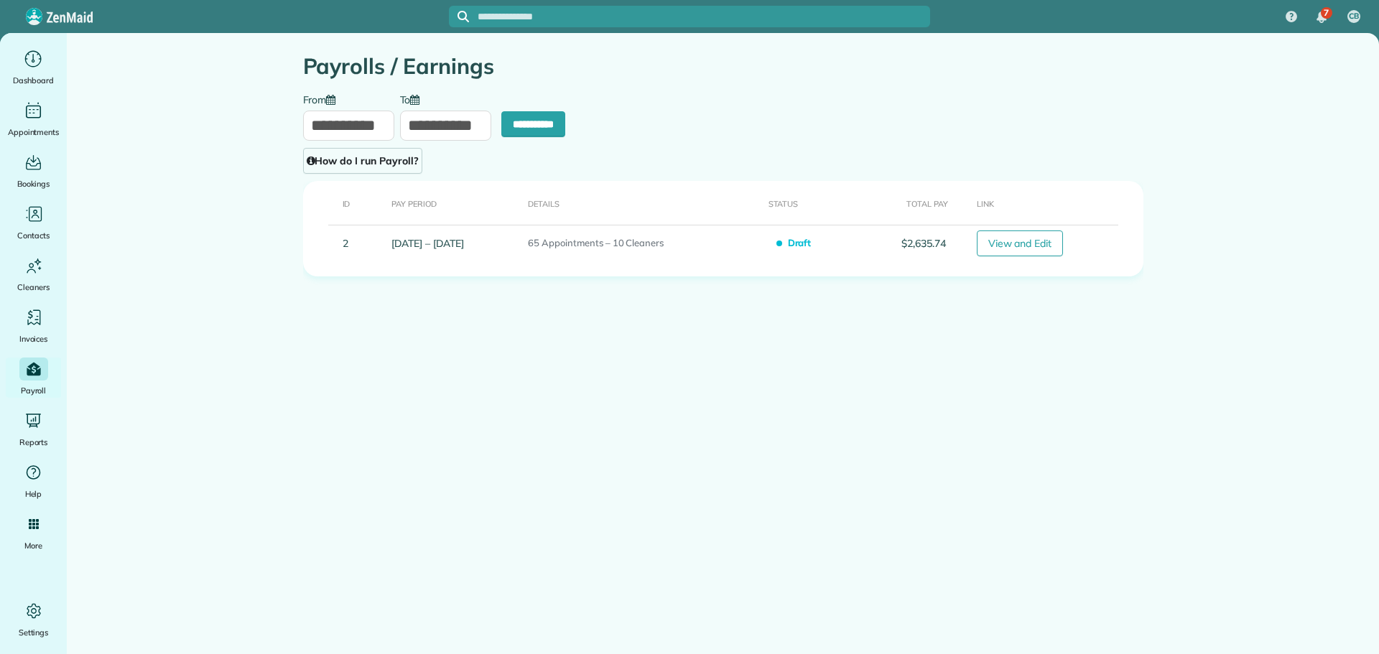
type input "**********"
click at [340, 159] on link "How do I run Payroll?" at bounding box center [362, 161] width 119 height 26
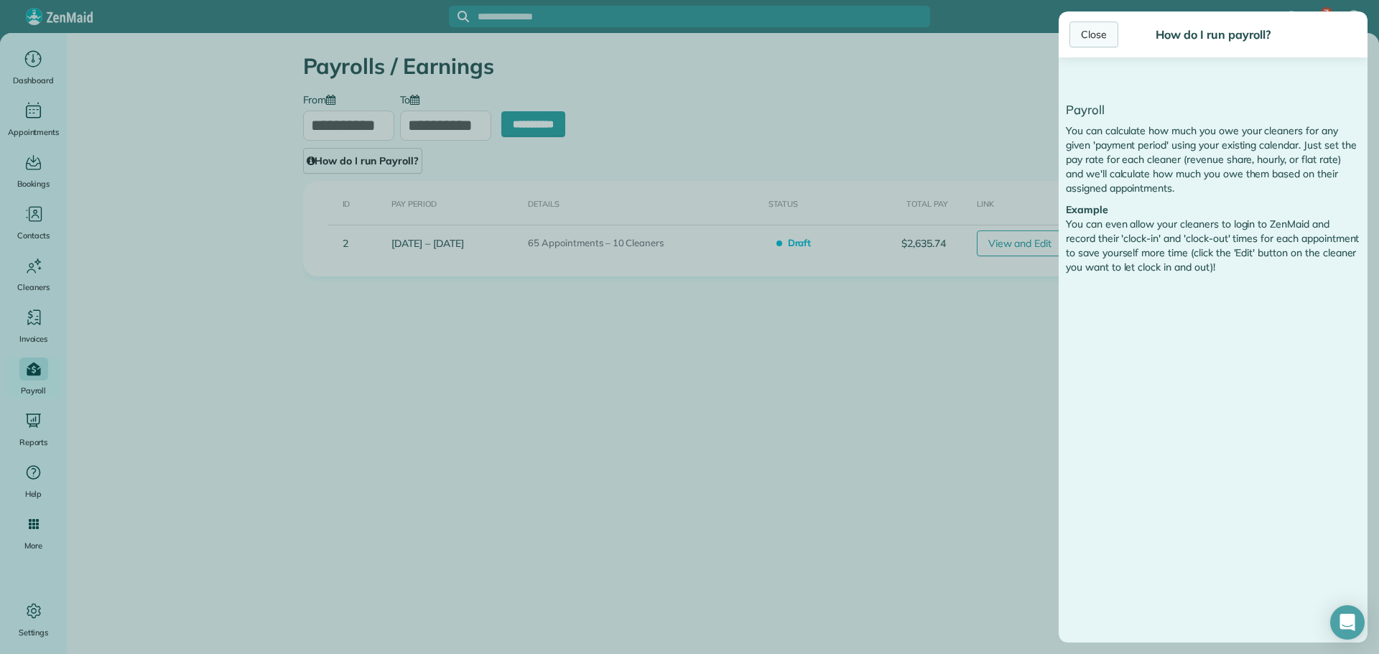
click at [1104, 35] on div "Close" at bounding box center [1093, 35] width 49 height 26
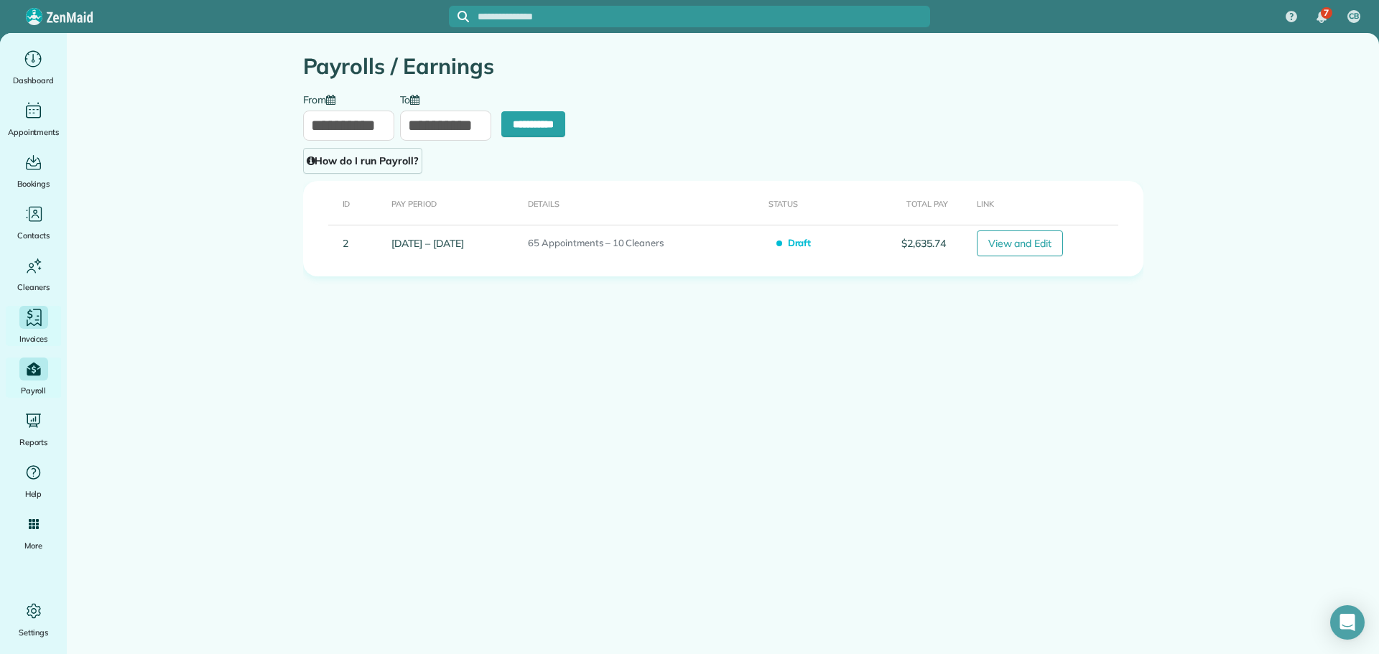
click at [32, 314] on icon "Main" at bounding box center [34, 318] width 22 height 22
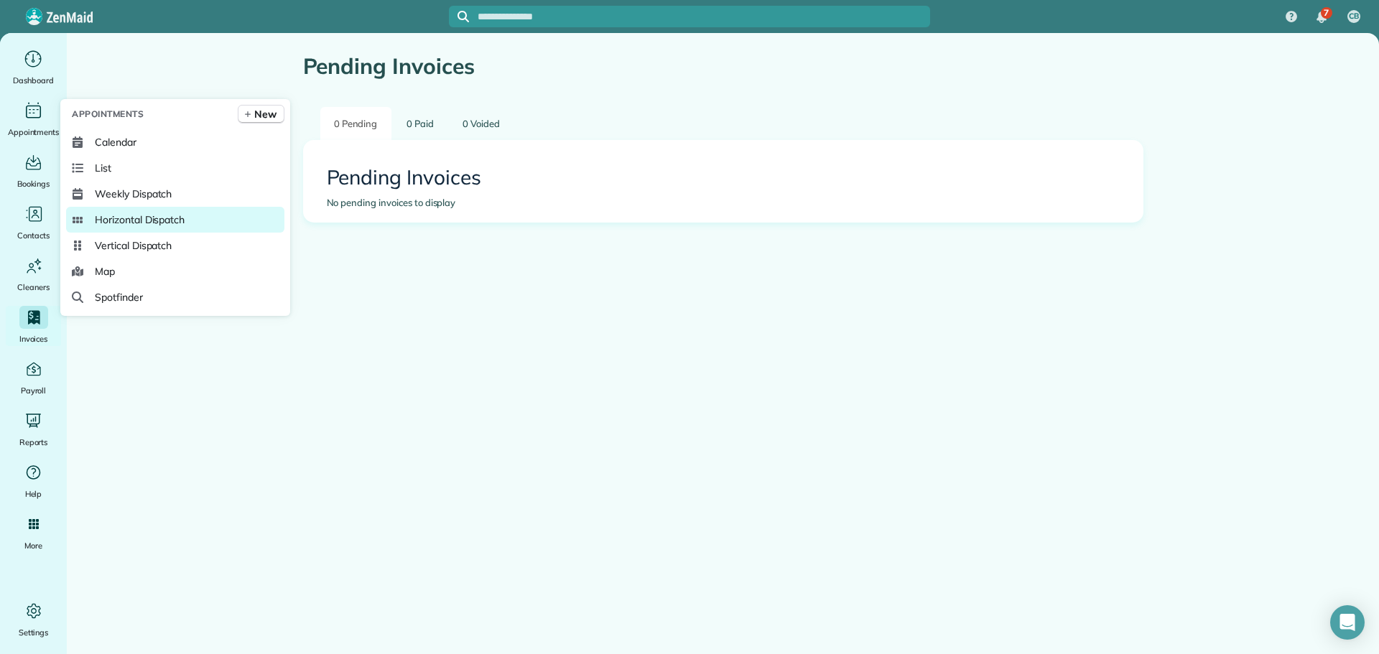
click at [139, 220] on span "Horizontal Dispatch" at bounding box center [140, 220] width 90 height 14
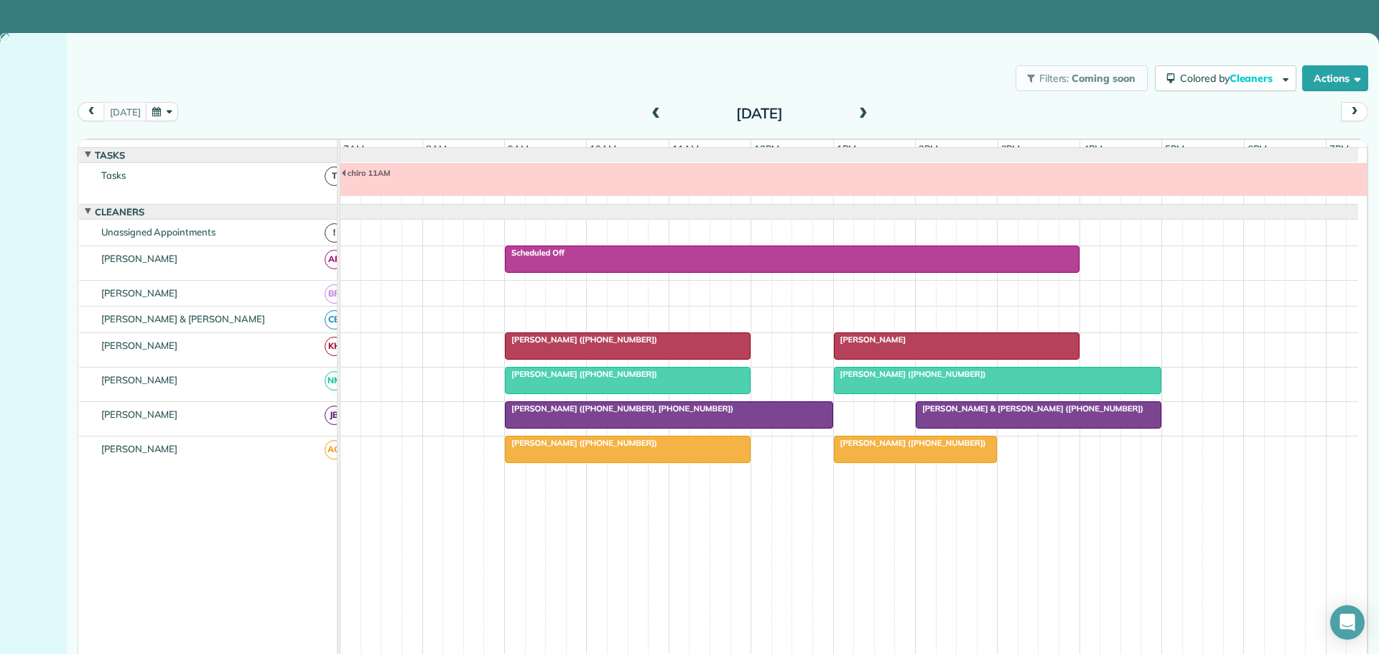
scroll to position [11, 0]
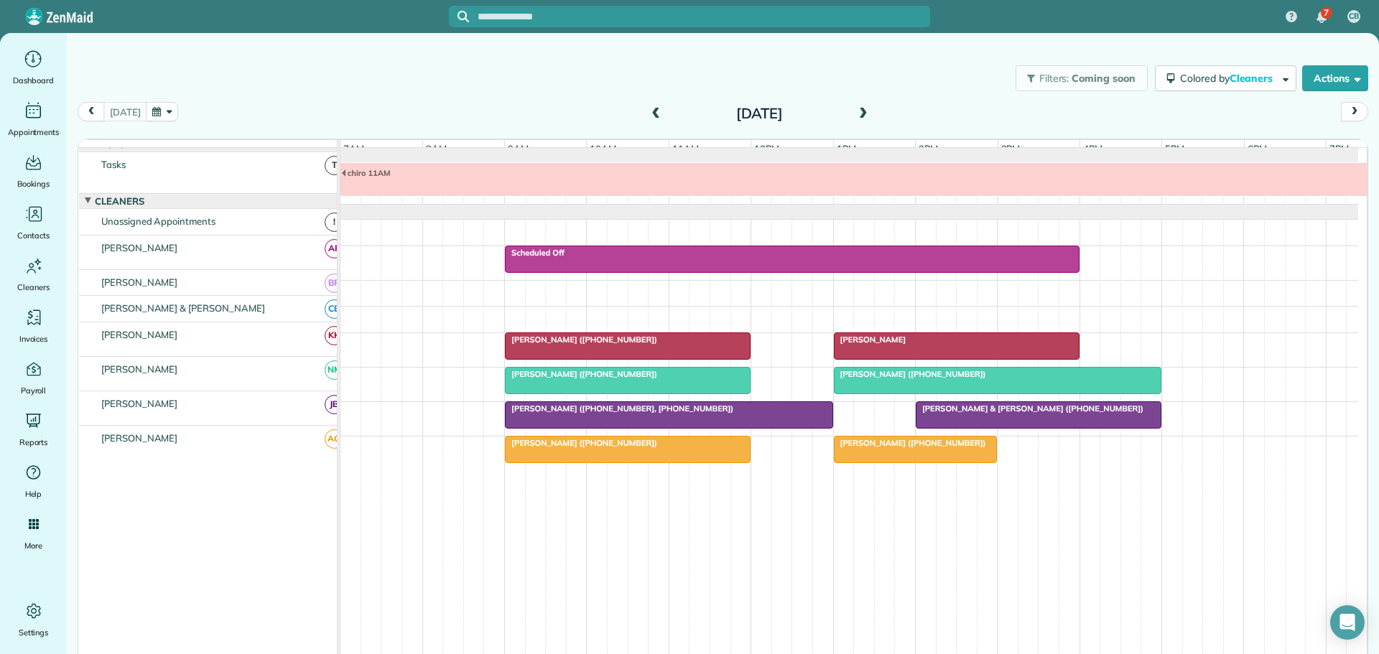
click at [855, 109] on span at bounding box center [863, 114] width 16 height 13
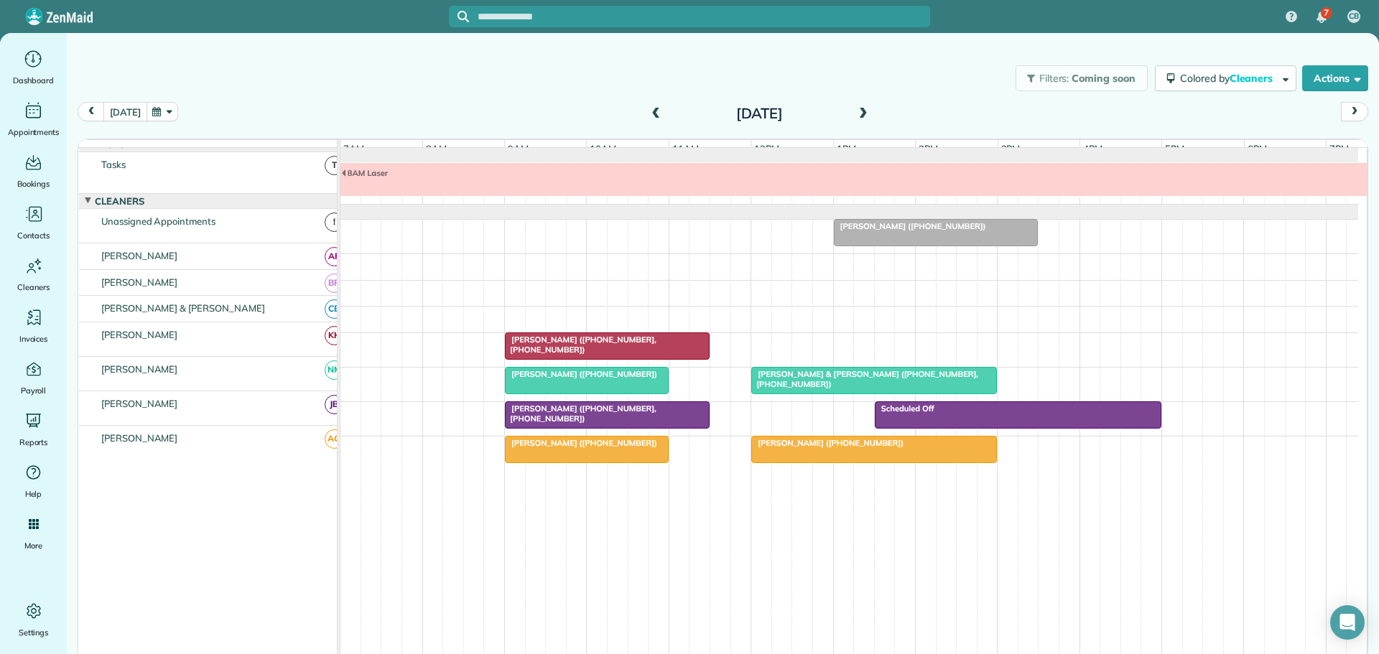
click at [121, 109] on button "[DATE]" at bounding box center [124, 111] width 43 height 19
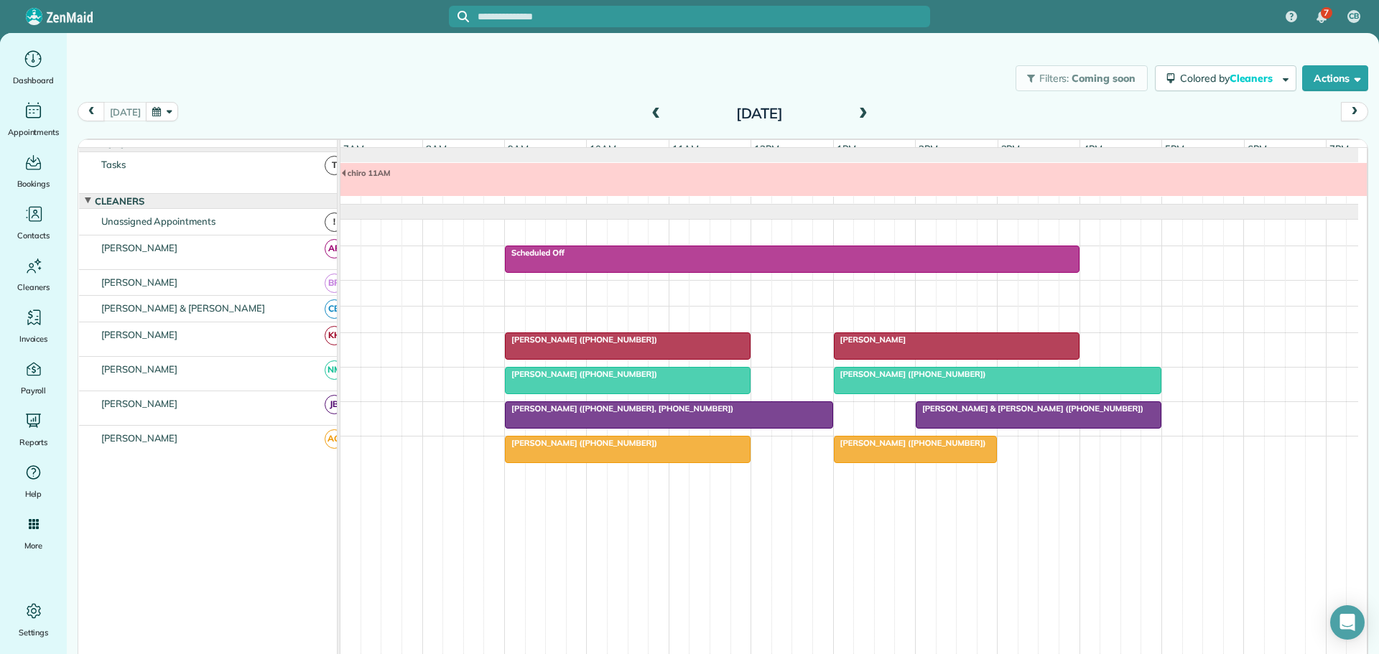
click at [163, 109] on button "button" at bounding box center [162, 111] width 33 height 19
click at [307, 228] on link "26" at bounding box center [308, 231] width 23 height 23
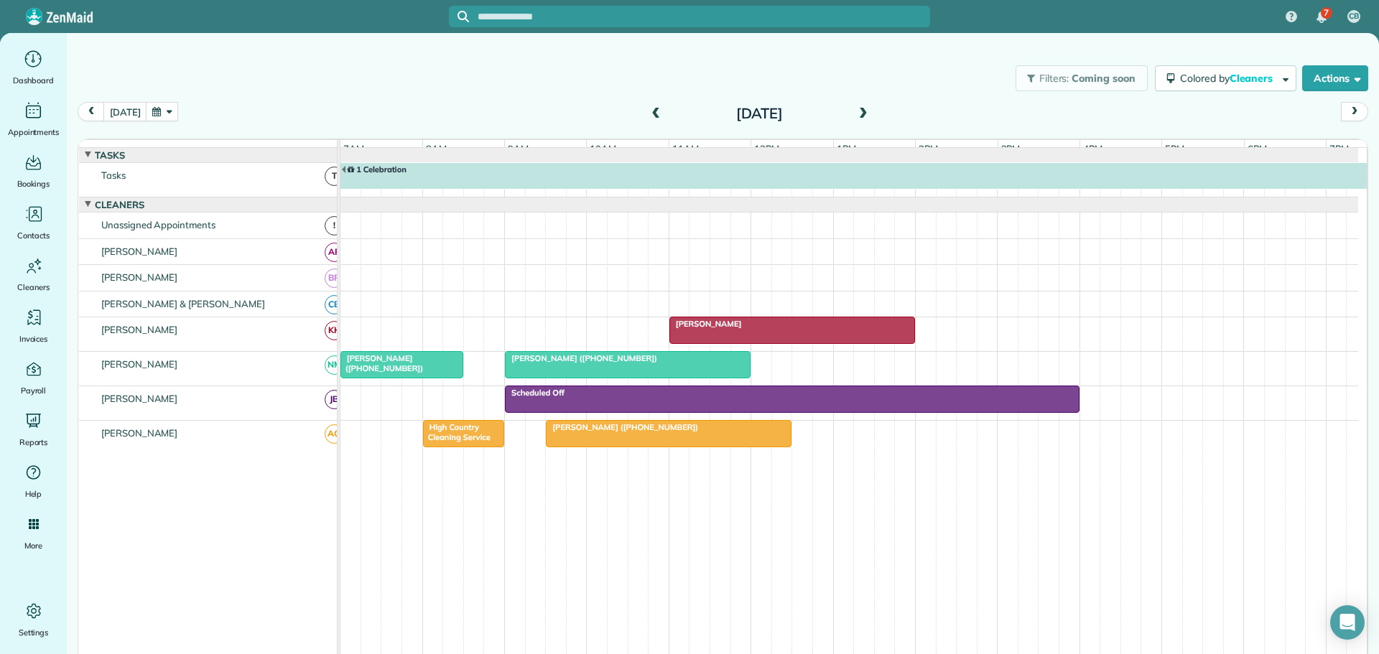
scroll to position [8, 0]
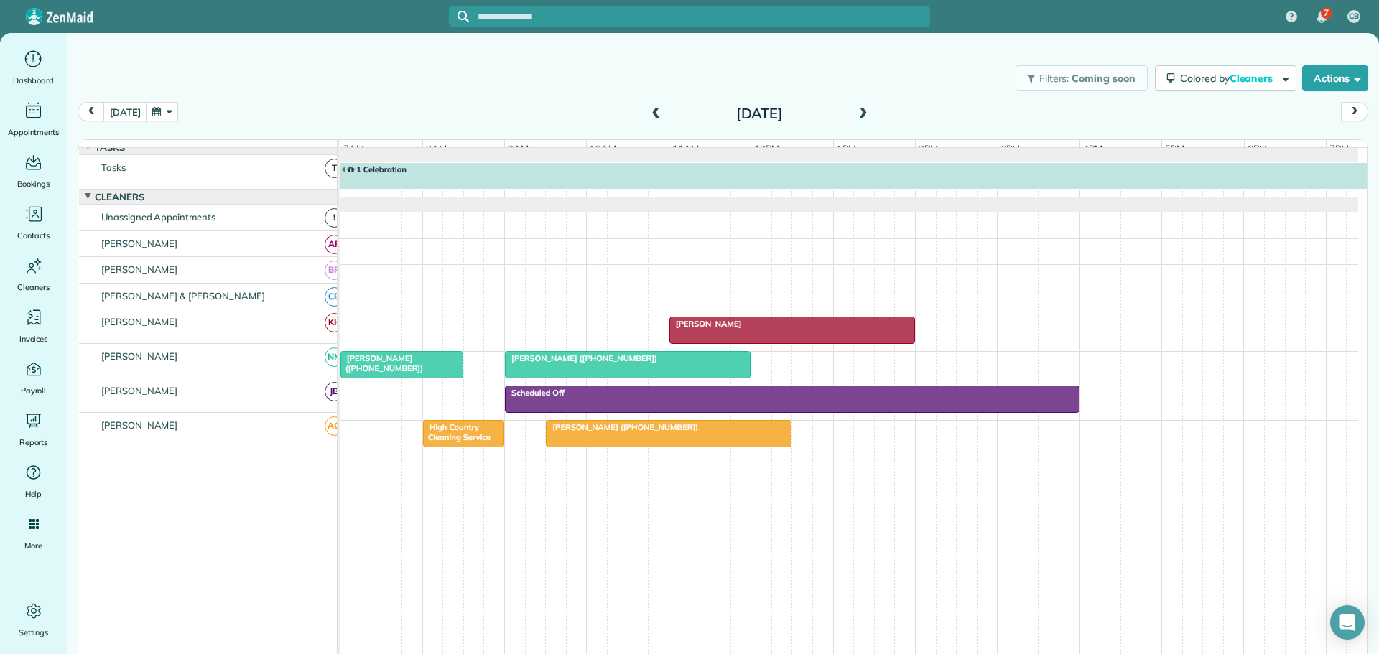
click at [651, 108] on span at bounding box center [656, 114] width 16 height 13
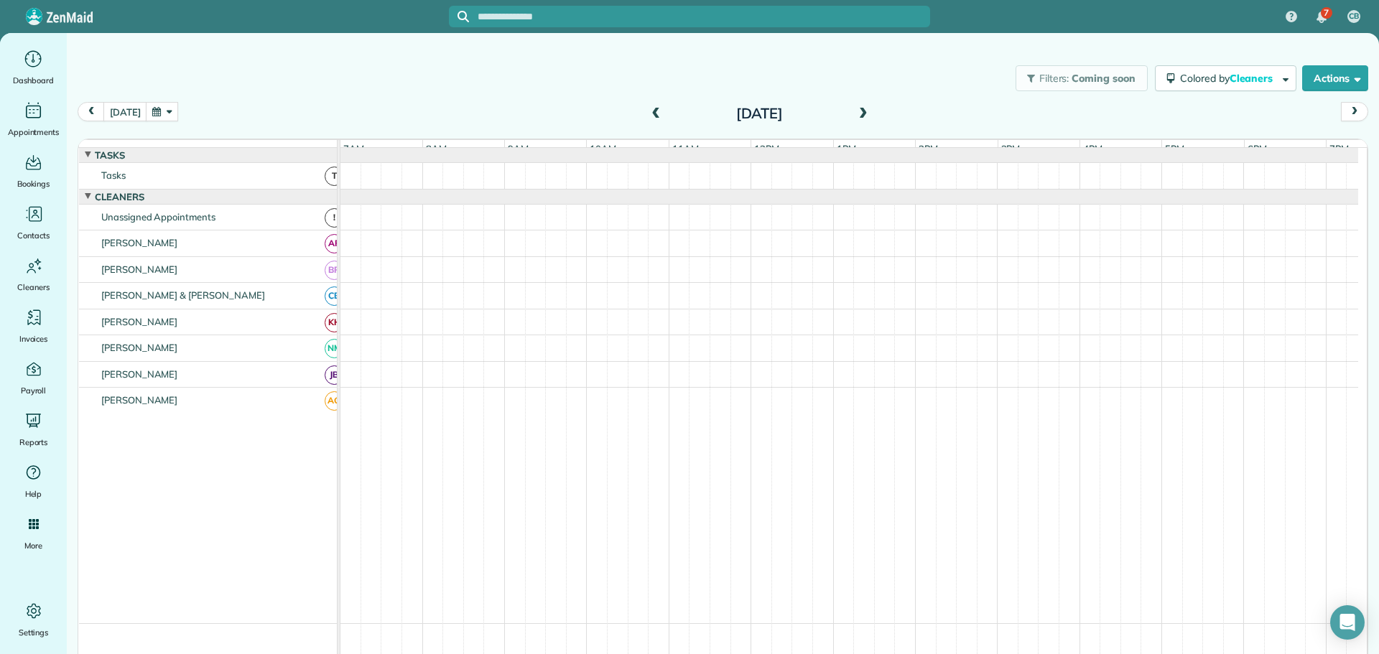
scroll to position [11, 0]
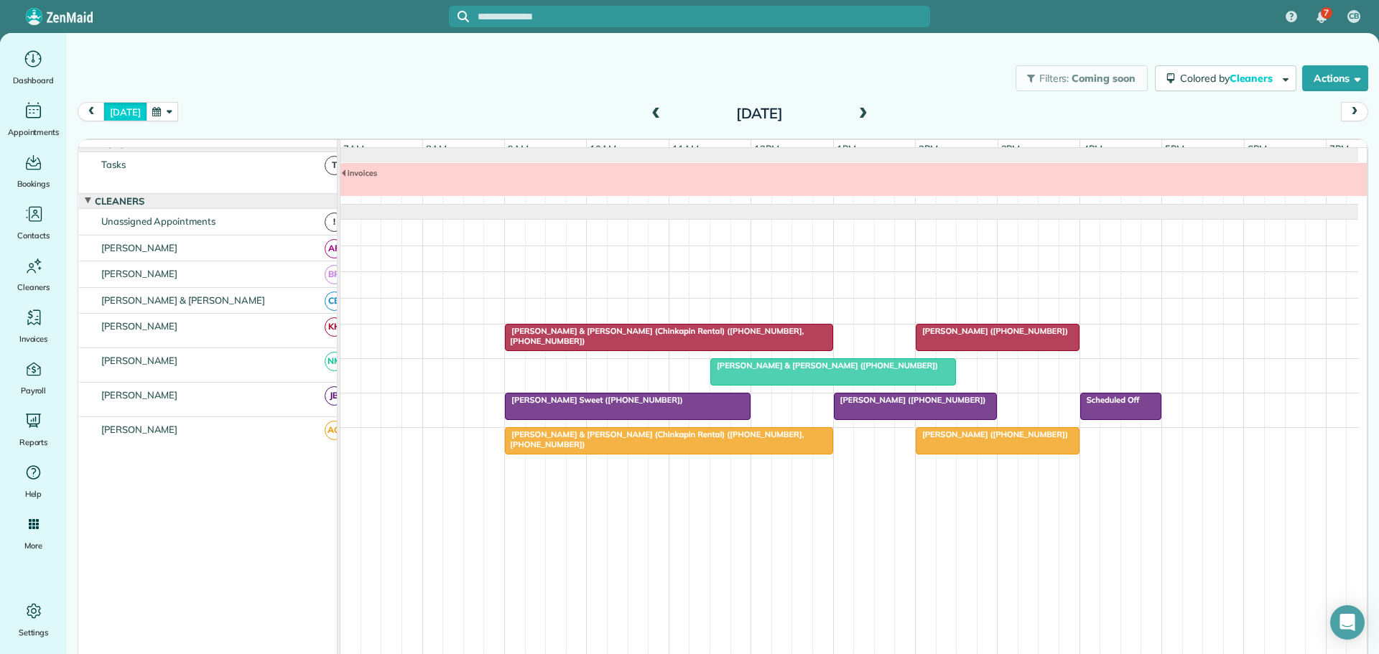
click at [132, 112] on button "[DATE]" at bounding box center [124, 111] width 43 height 19
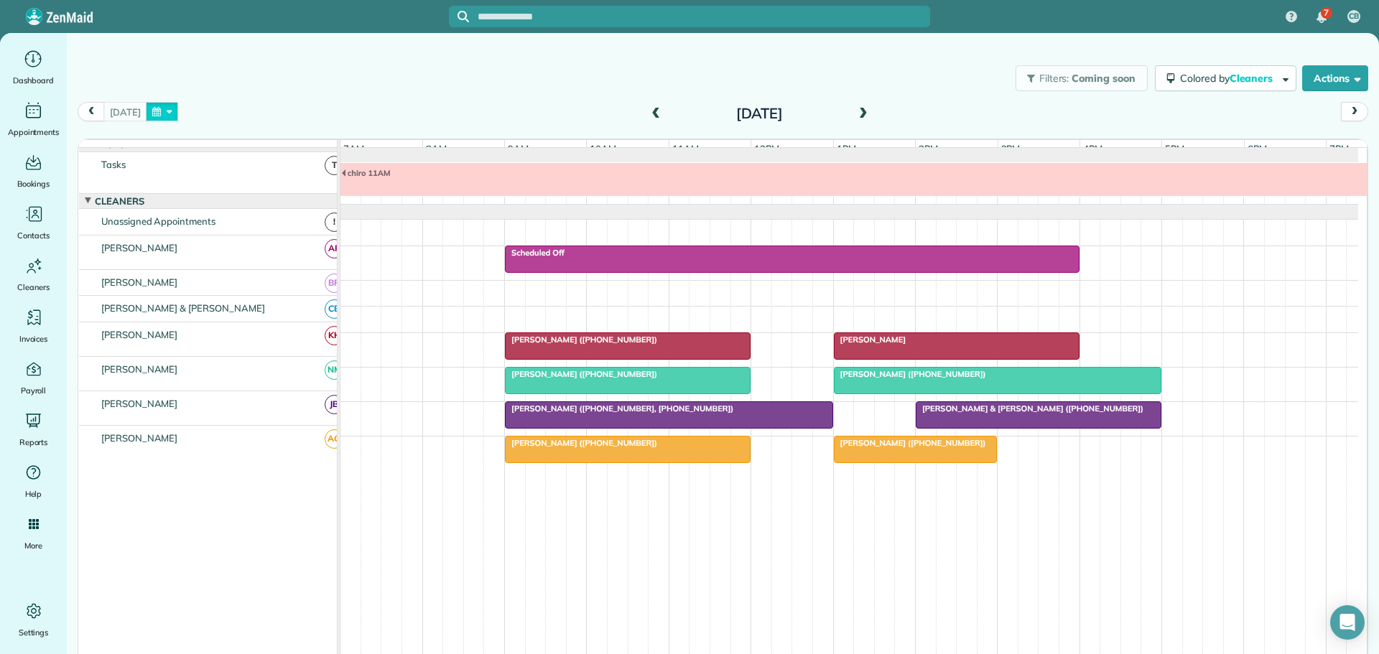
click at [167, 106] on button "button" at bounding box center [162, 111] width 33 height 19
click at [335, 118] on link "Next" at bounding box center [331, 121] width 39 height 36
click at [193, 201] on link "12" at bounding box center [193, 208] width 23 height 23
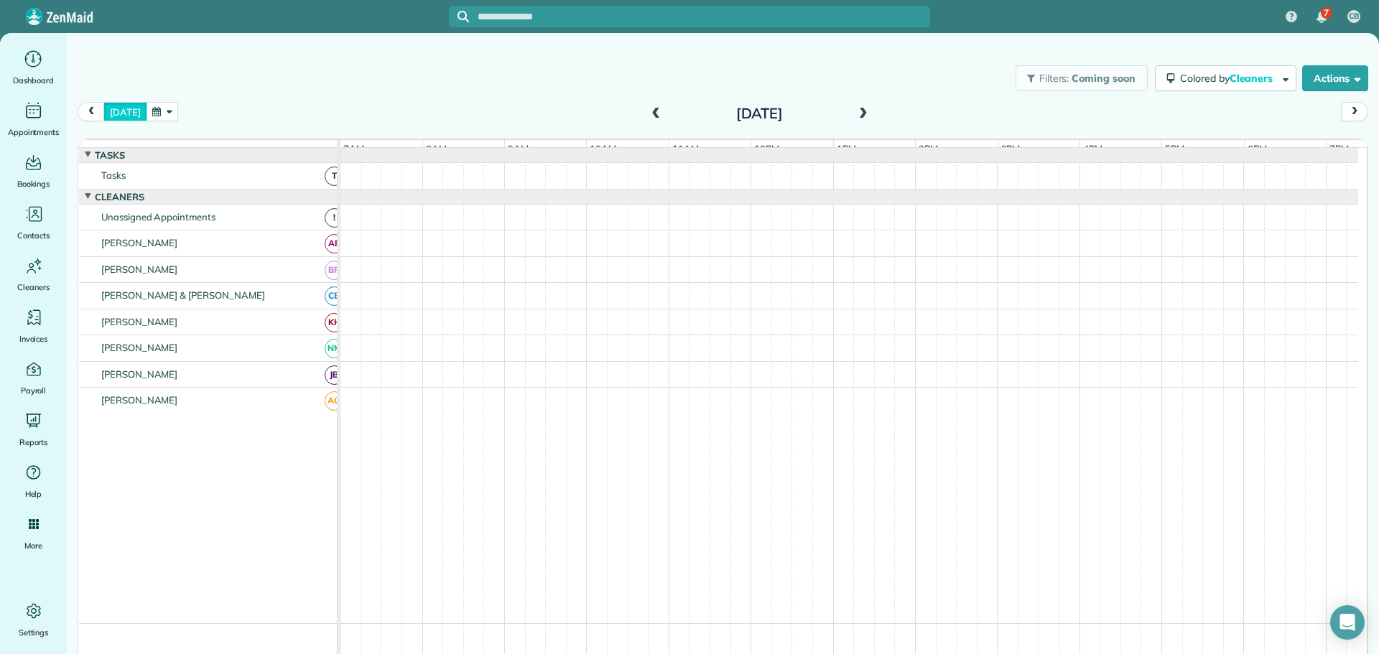
click at [127, 111] on button "[DATE]" at bounding box center [124, 111] width 43 height 19
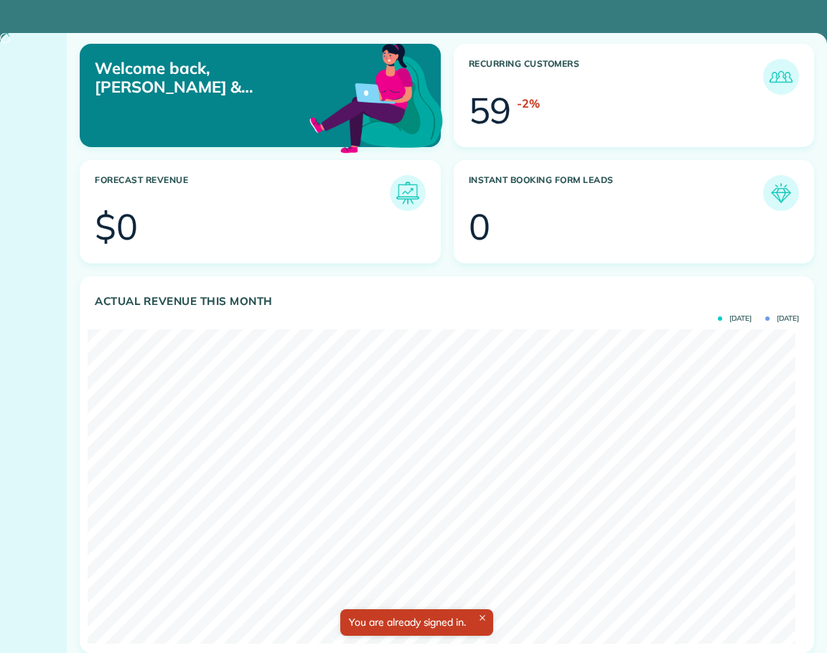
scroll to position [315, 708]
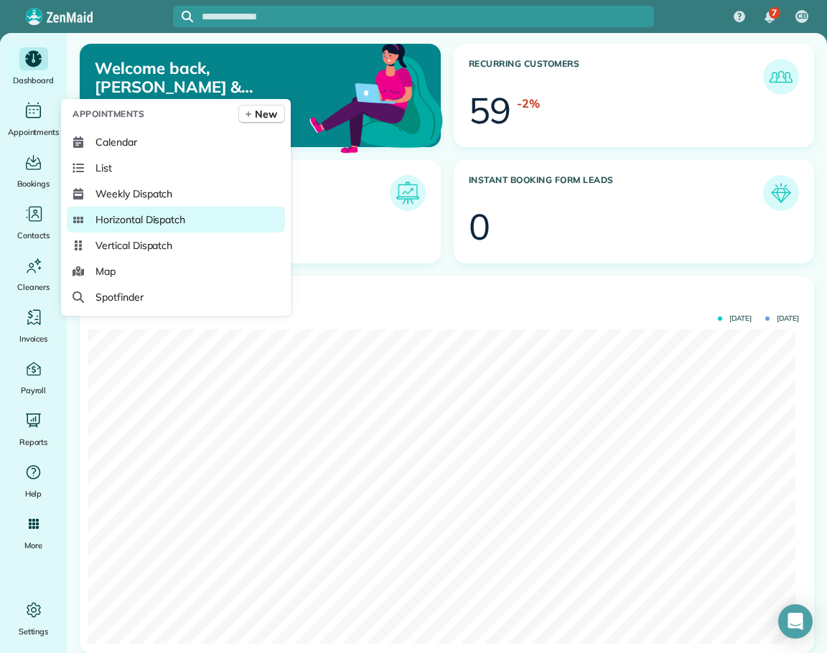
click at [129, 217] on span "Horizontal Dispatch" at bounding box center [141, 220] width 90 height 14
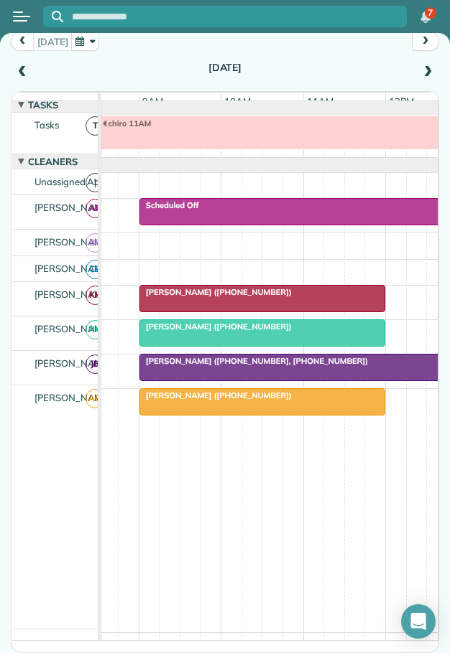
scroll to position [0, 134]
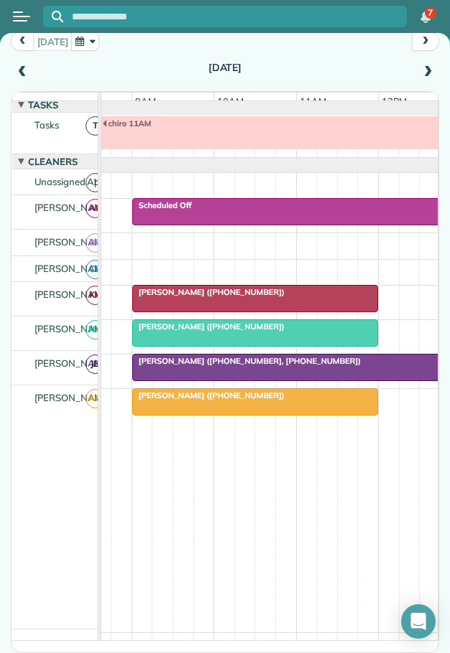
click at [19, 69] on span at bounding box center [22, 72] width 16 height 13
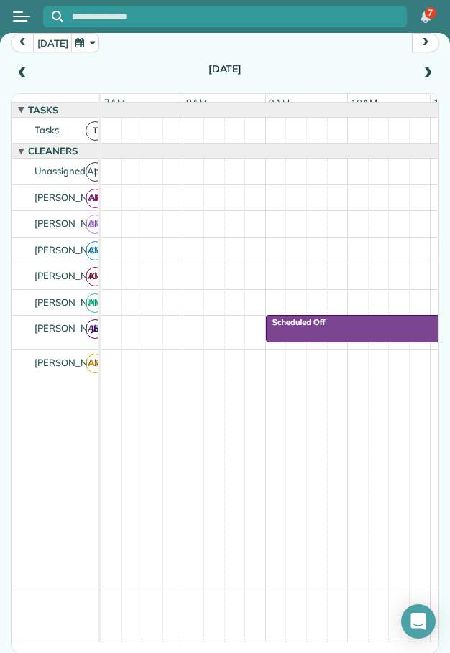
click at [17, 70] on span at bounding box center [22, 73] width 16 height 13
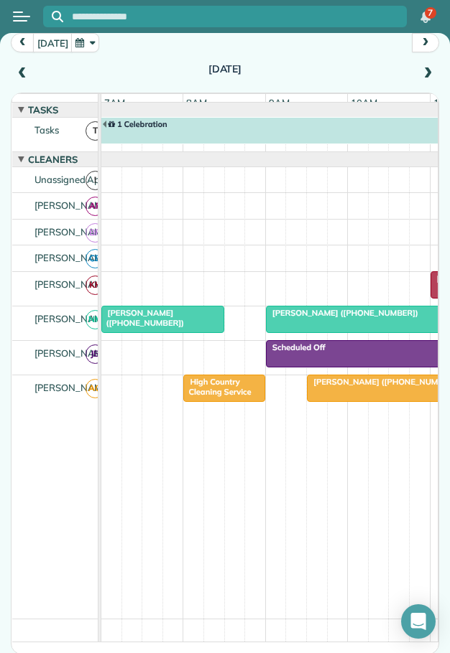
scroll to position [8, 0]
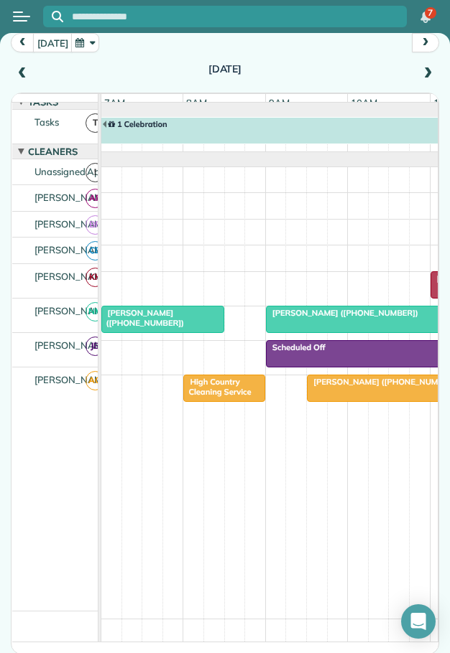
click at [19, 71] on span at bounding box center [22, 73] width 16 height 13
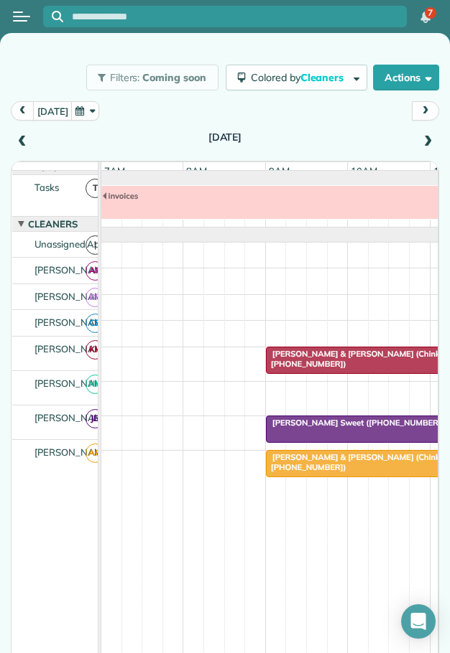
scroll to position [0, 0]
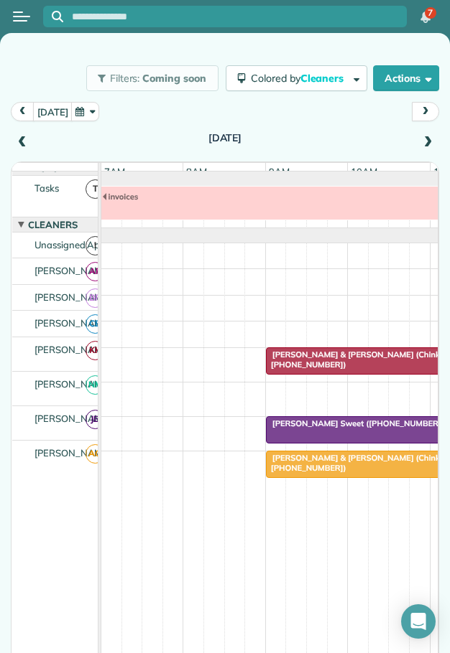
click at [419, 139] on span at bounding box center [427, 142] width 16 height 13
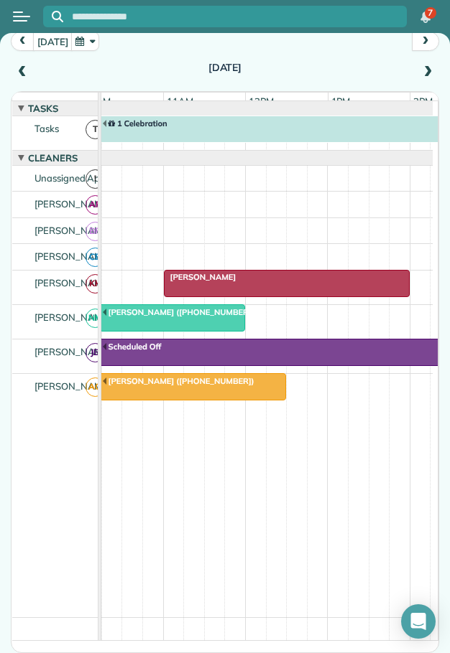
scroll to position [0, 282]
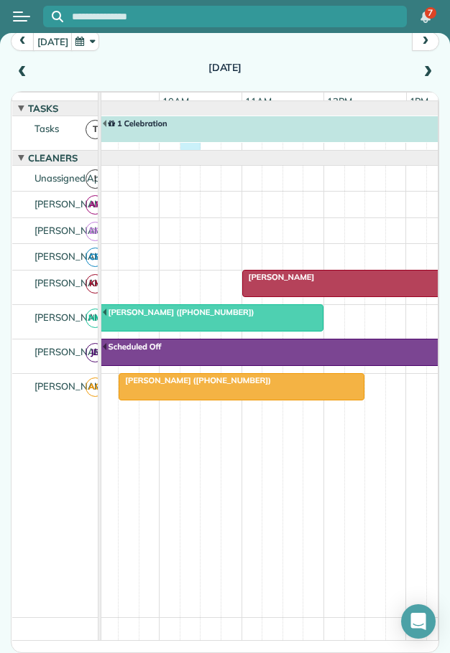
click at [192, 150] on div "1 Celebration" at bounding box center [211, 133] width 597 height 34
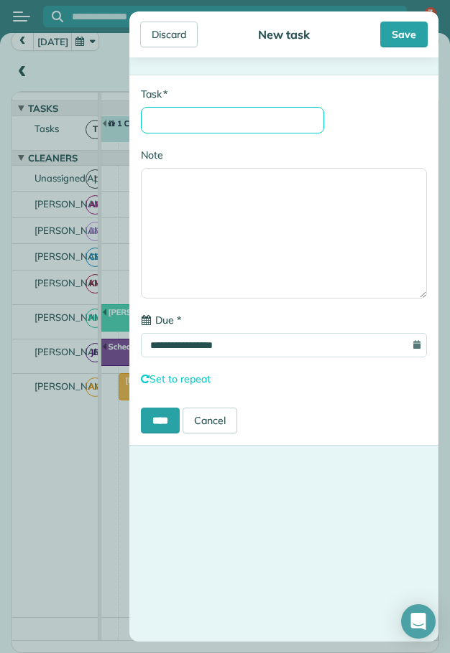
click at [197, 129] on input "* Task" at bounding box center [232, 120] width 183 height 27
type input "********"
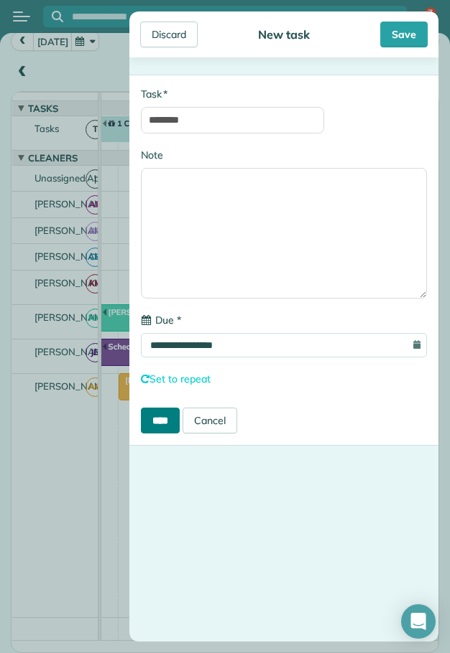
click at [174, 424] on input "****" at bounding box center [160, 421] width 39 height 26
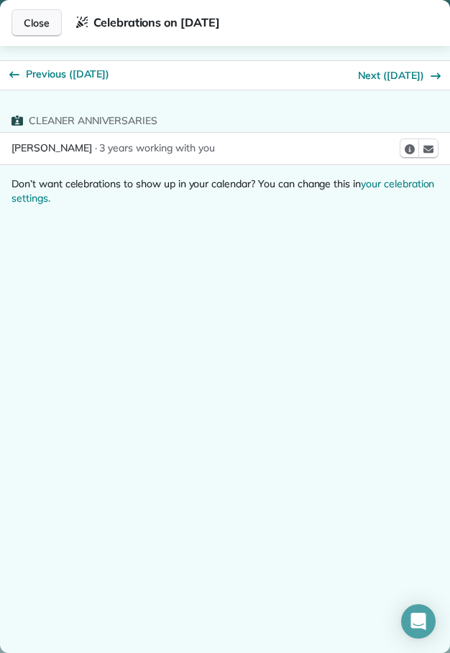
click at [40, 25] on span "Close" at bounding box center [37, 23] width 26 height 14
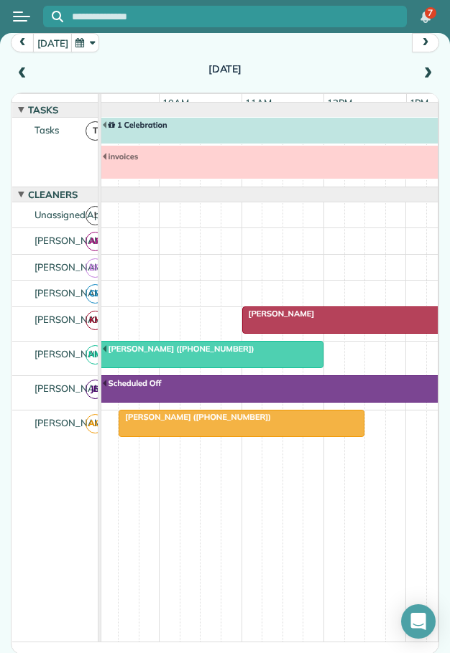
click at [419, 73] on span at bounding box center [427, 73] width 16 height 13
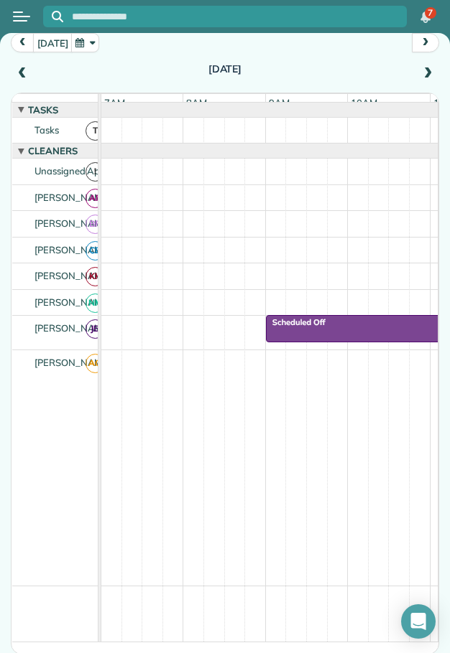
click at [419, 73] on span at bounding box center [427, 73] width 16 height 13
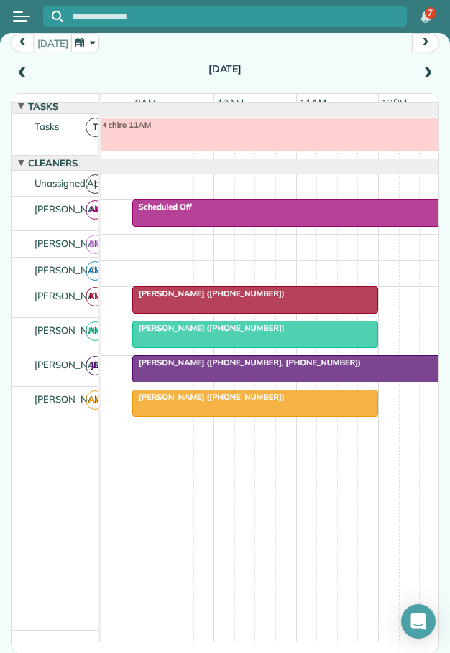
scroll to position [0, 149]
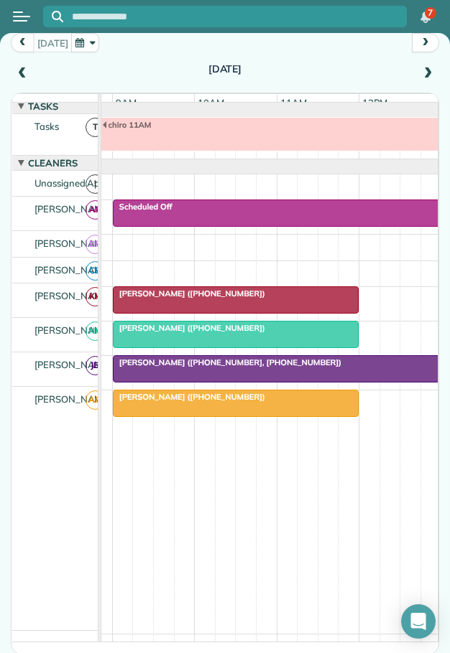
click at [171, 299] on span "[PERSON_NAME] ([PHONE_NUMBER])" at bounding box center [189, 294] width 154 height 10
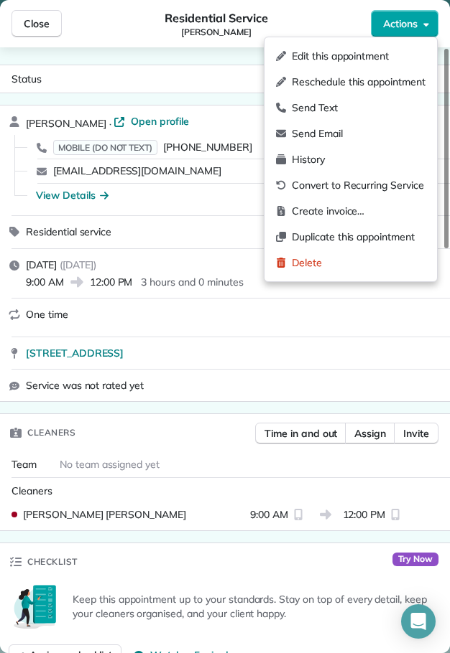
click at [402, 22] on span "Actions" at bounding box center [400, 24] width 34 height 14
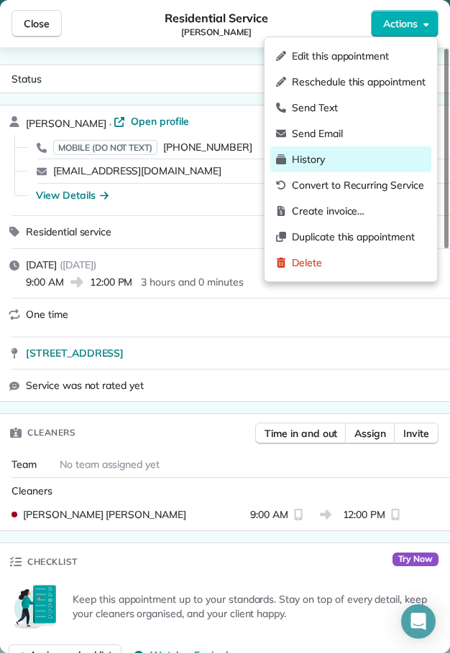
click at [310, 159] on span "History" at bounding box center [359, 159] width 134 height 14
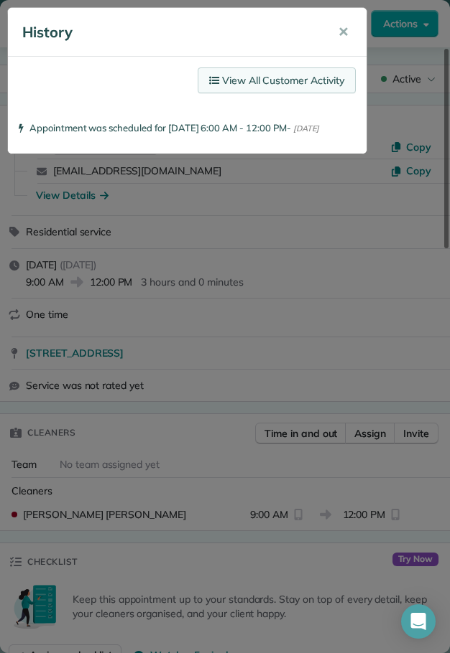
click at [322, 79] on link "View All Customer Activity" at bounding box center [276, 80] width 158 height 26
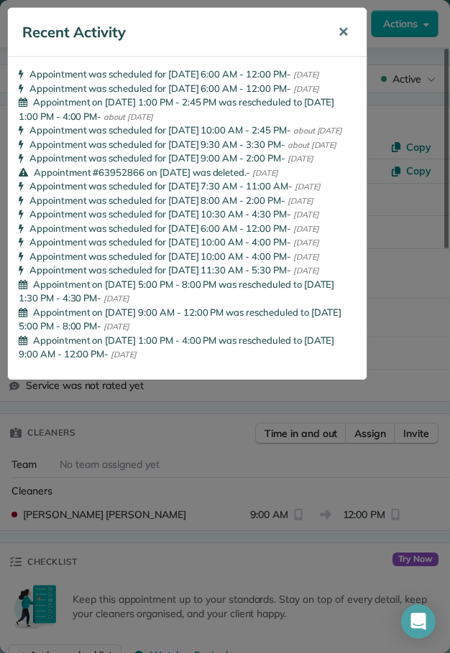
click at [348, 29] on button "✕" at bounding box center [343, 32] width 32 height 34
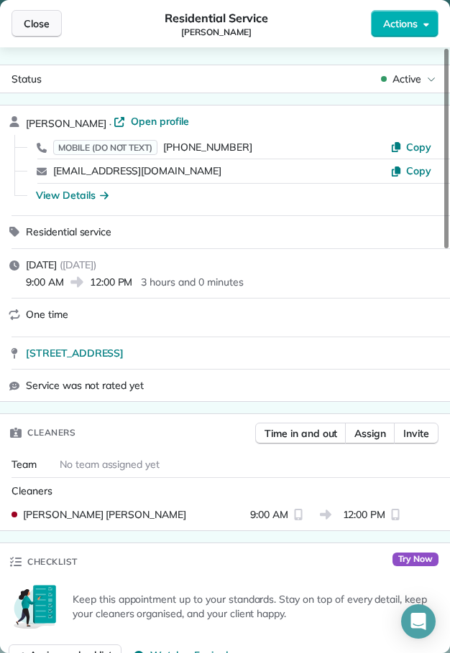
click at [28, 24] on span "Close" at bounding box center [37, 24] width 26 height 14
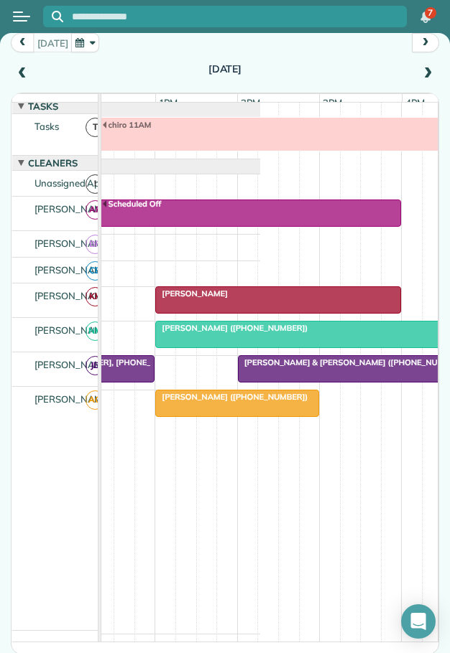
scroll to position [0, 458]
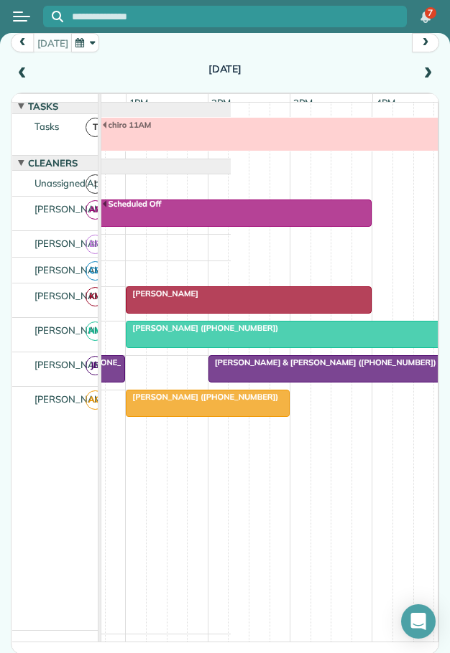
click at [228, 333] on span "[PERSON_NAME] ([PHONE_NUMBER])" at bounding box center [202, 328] width 154 height 10
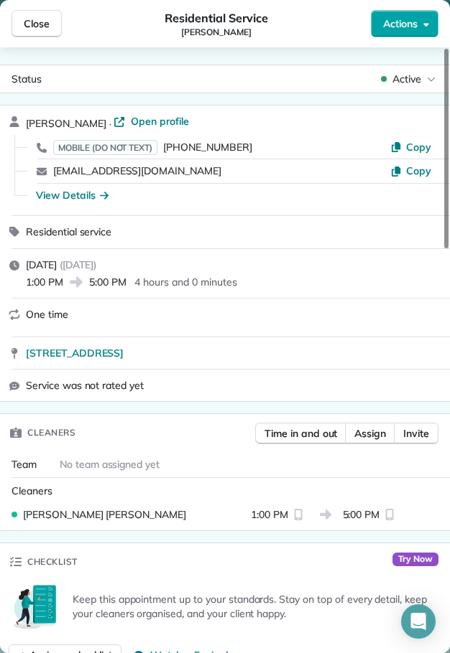
click at [396, 24] on span "Actions" at bounding box center [400, 24] width 34 height 14
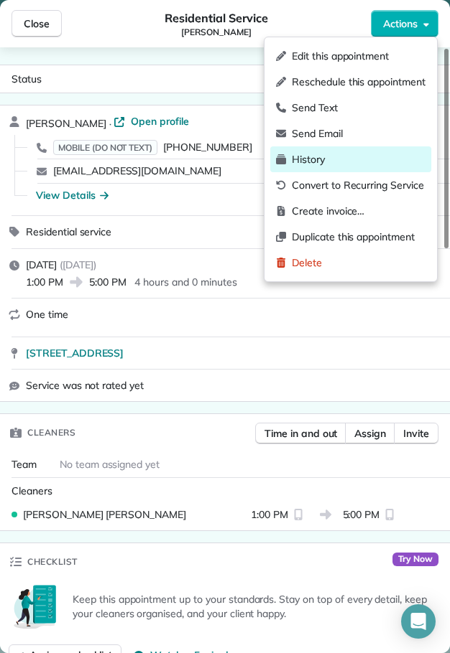
click at [311, 156] on span "History" at bounding box center [359, 159] width 134 height 14
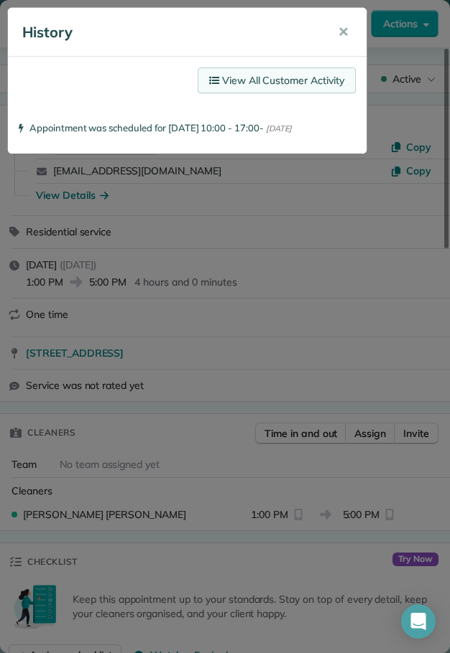
click at [307, 73] on link "View All Customer Activity" at bounding box center [276, 80] width 158 height 26
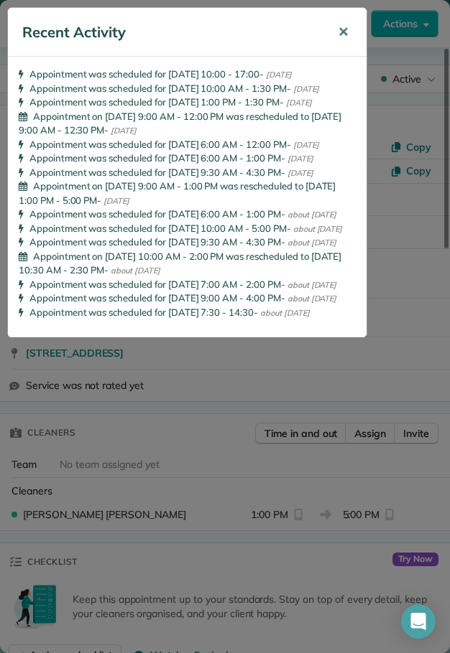
click at [350, 34] on button "✕" at bounding box center [343, 32] width 32 height 34
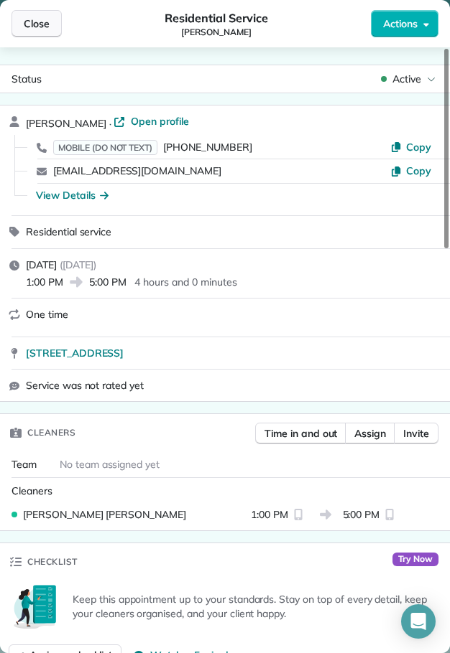
click at [36, 24] on span "Close" at bounding box center [37, 24] width 26 height 14
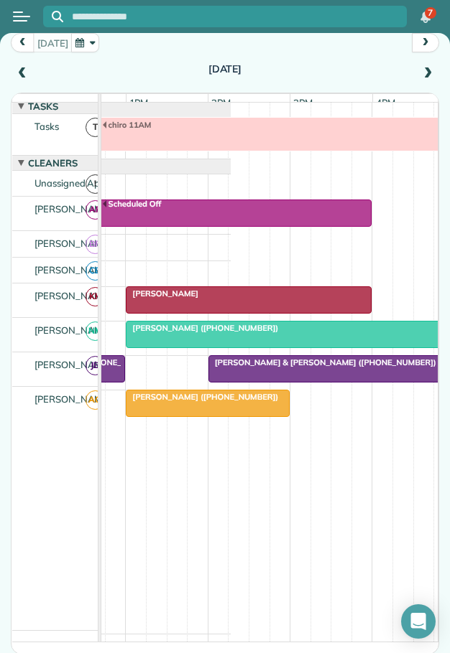
click at [86, 39] on button "button" at bounding box center [85, 42] width 29 height 19
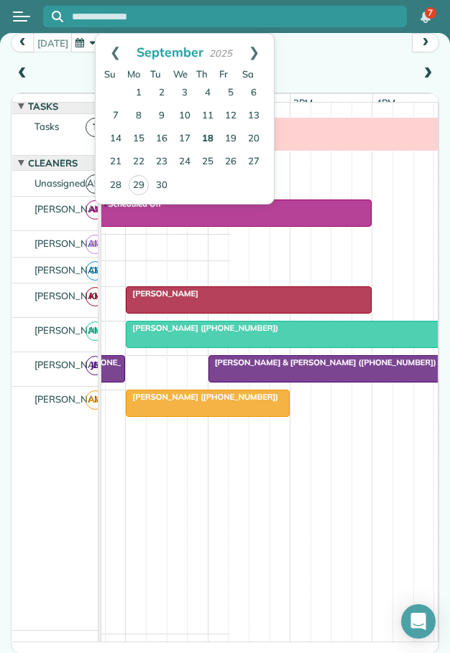
click at [210, 137] on link "18" at bounding box center [207, 139] width 23 height 23
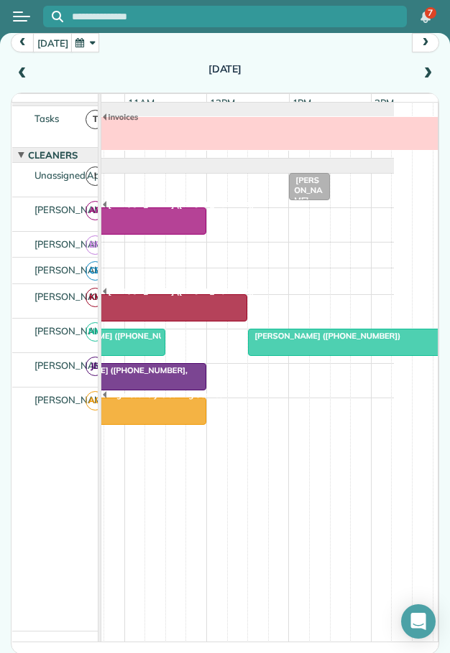
scroll to position [0, 312]
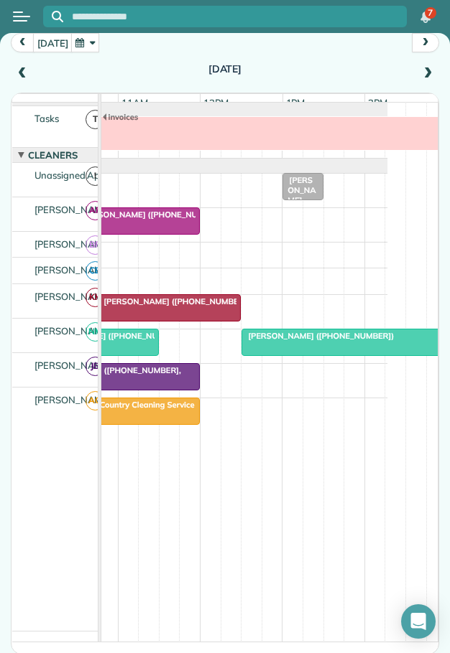
click at [419, 70] on span at bounding box center [427, 73] width 16 height 13
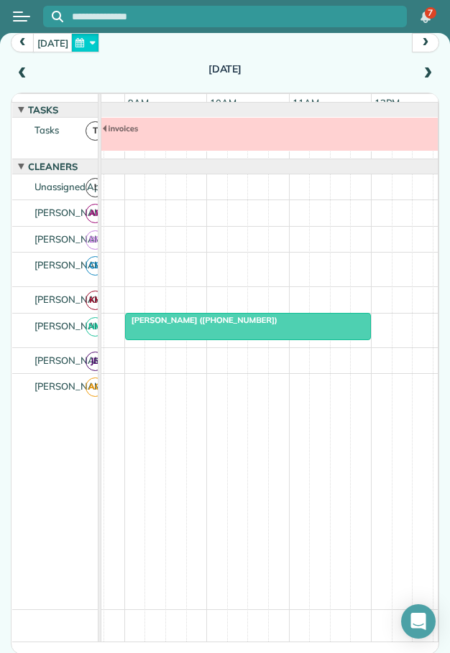
click at [84, 37] on button "button" at bounding box center [85, 42] width 29 height 19
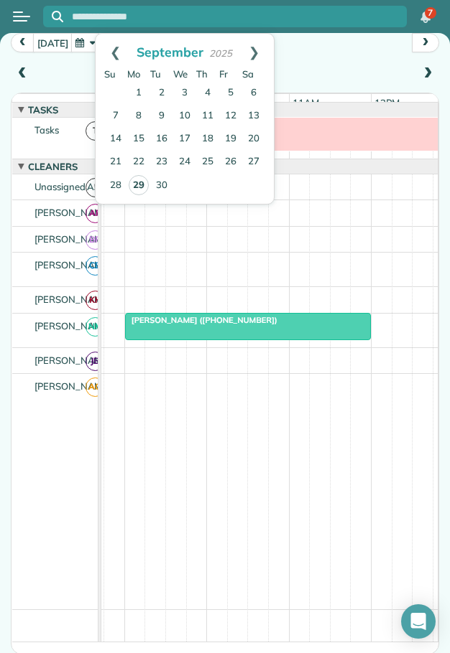
click at [140, 183] on link "29" at bounding box center [139, 185] width 20 height 20
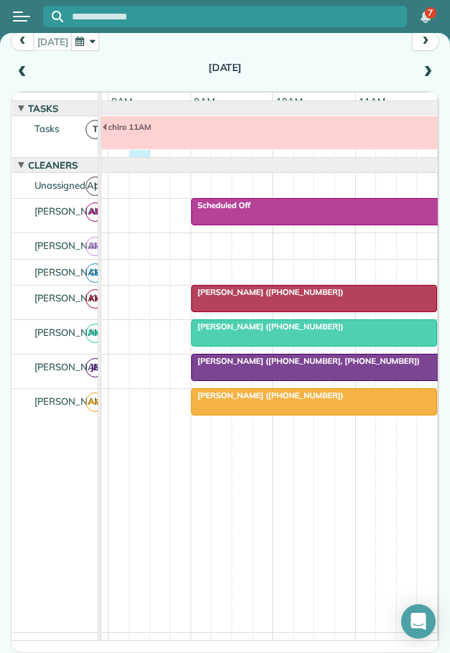
click at [137, 157] on div "chiro 11AM" at bounding box center [325, 136] width 597 height 41
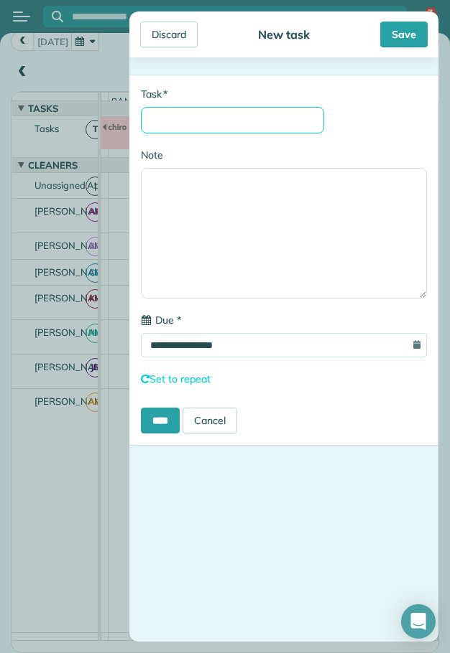
click at [182, 116] on input "* Task" at bounding box center [232, 120] width 183 height 27
type input "********"
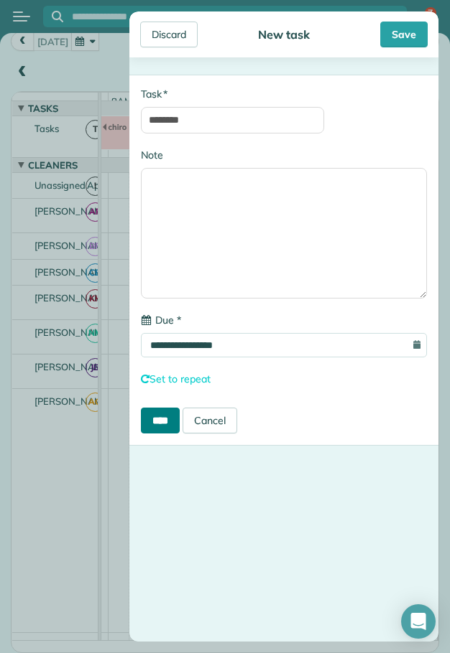
click at [157, 421] on input "****" at bounding box center [160, 421] width 39 height 26
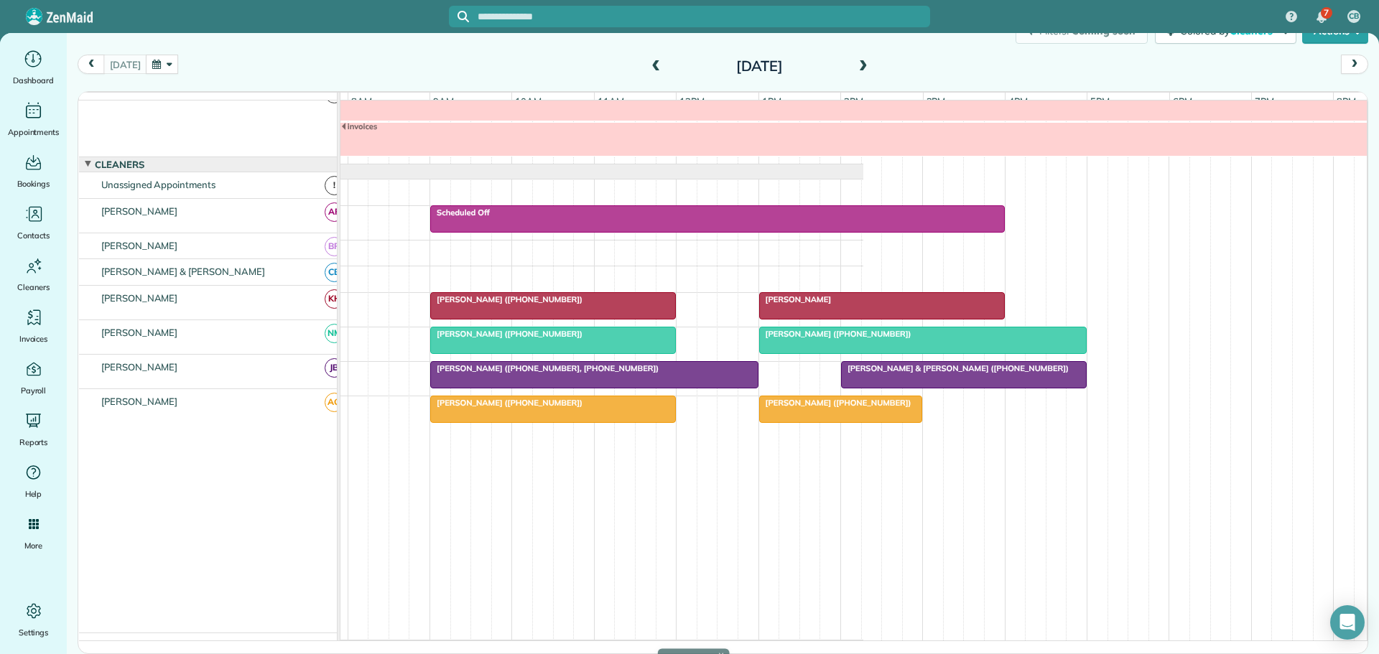
scroll to position [15, 0]
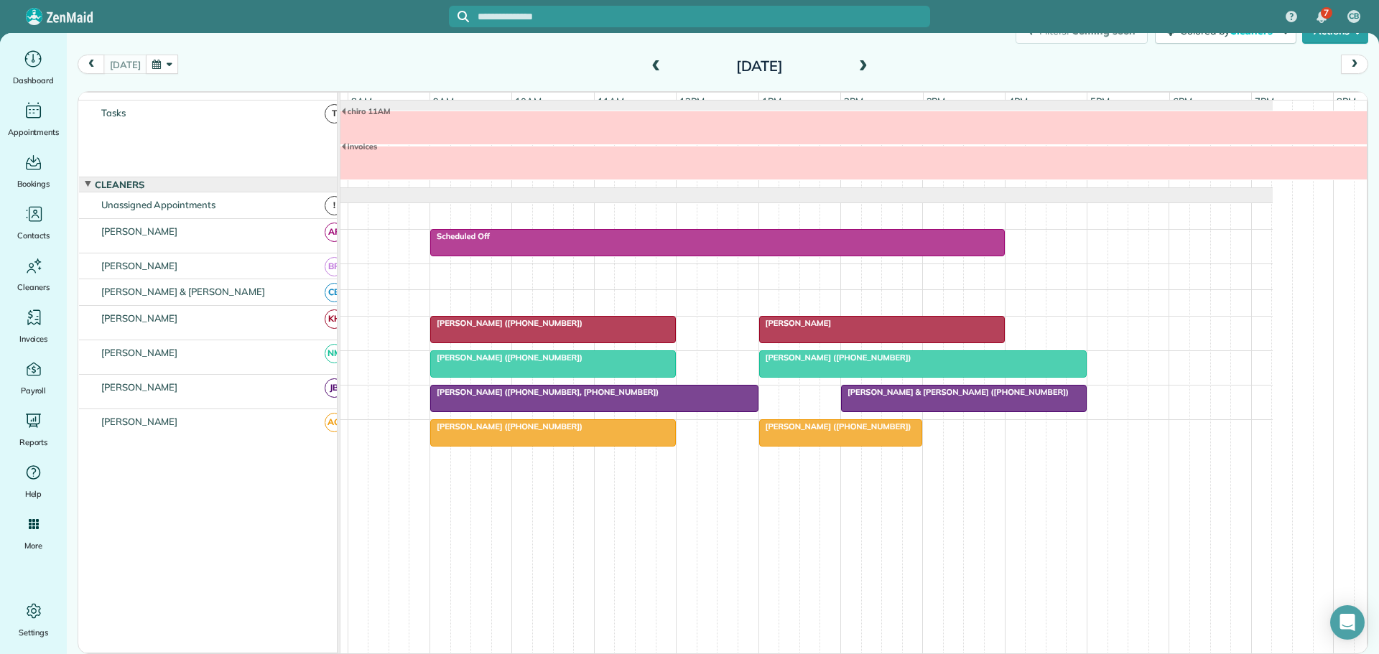
click at [793, 427] on span "[PERSON_NAME] ([PHONE_NUMBER])" at bounding box center [835, 427] width 154 height 10
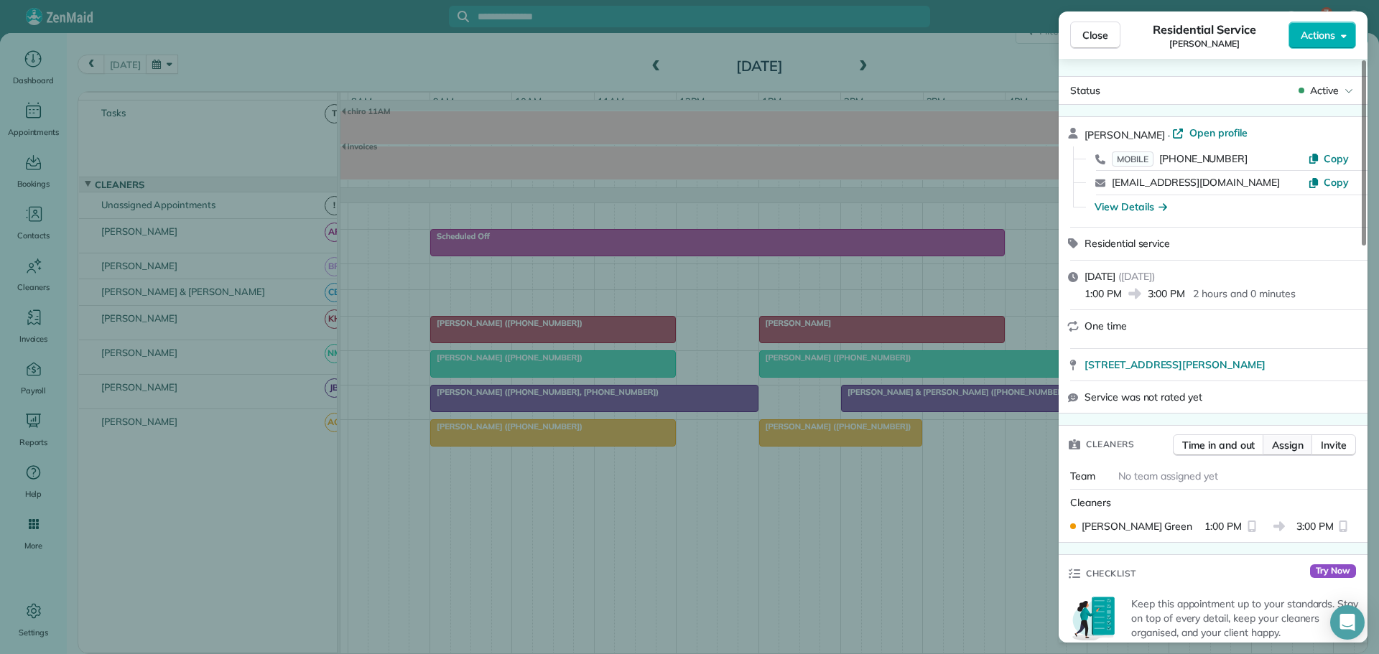
click at [827, 443] on span "Assign" at bounding box center [1288, 445] width 32 height 14
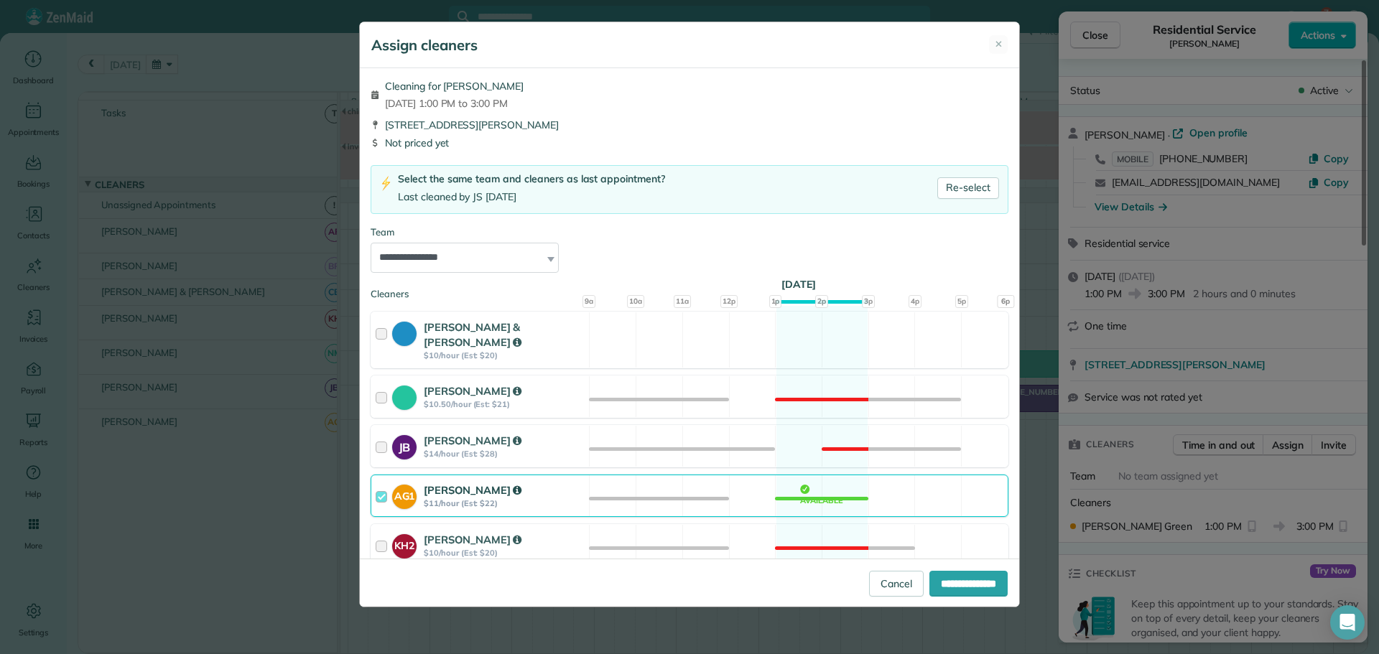
scroll to position [128, 0]
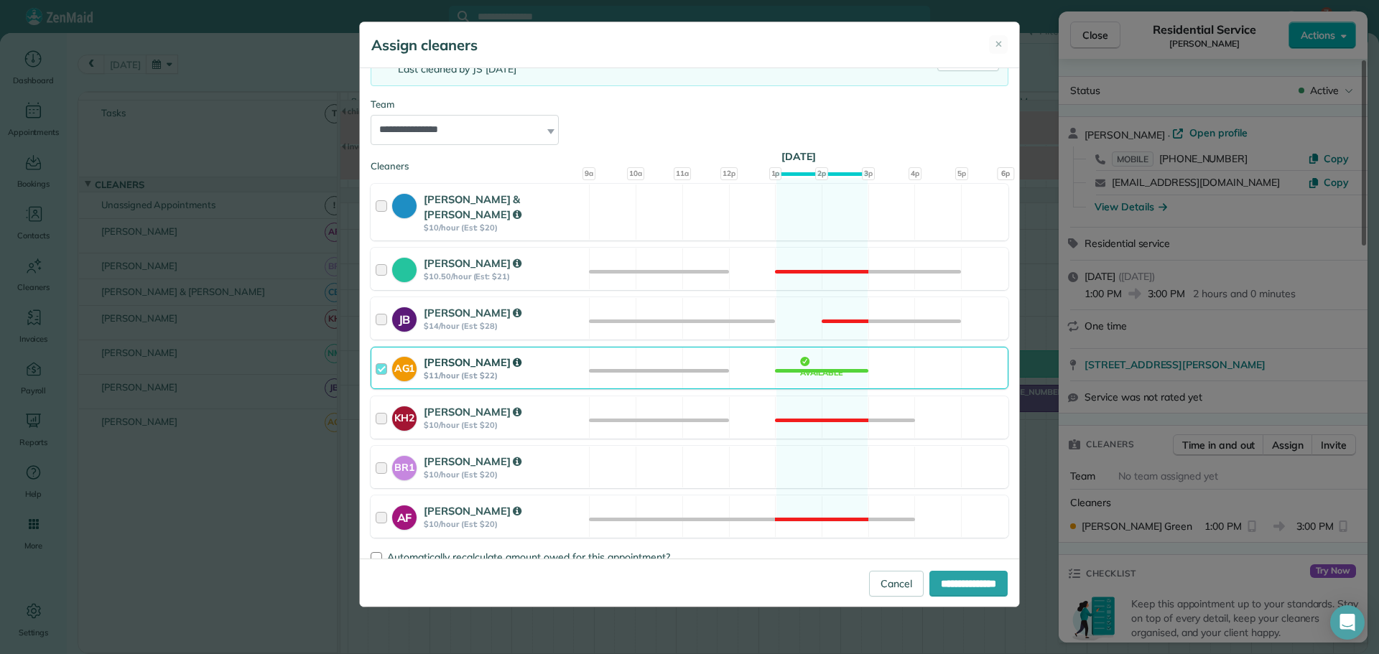
click at [378, 355] on div at bounding box center [384, 368] width 17 height 27
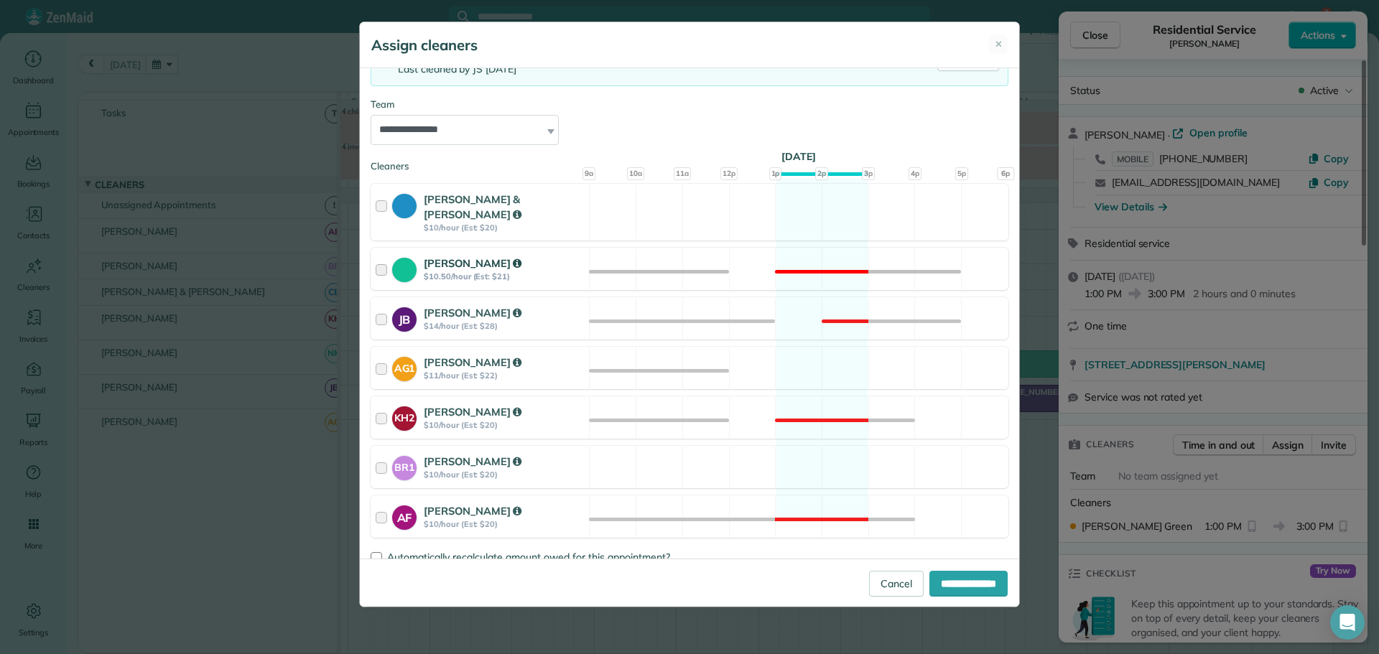
click at [378, 257] on div at bounding box center [384, 269] width 17 height 27
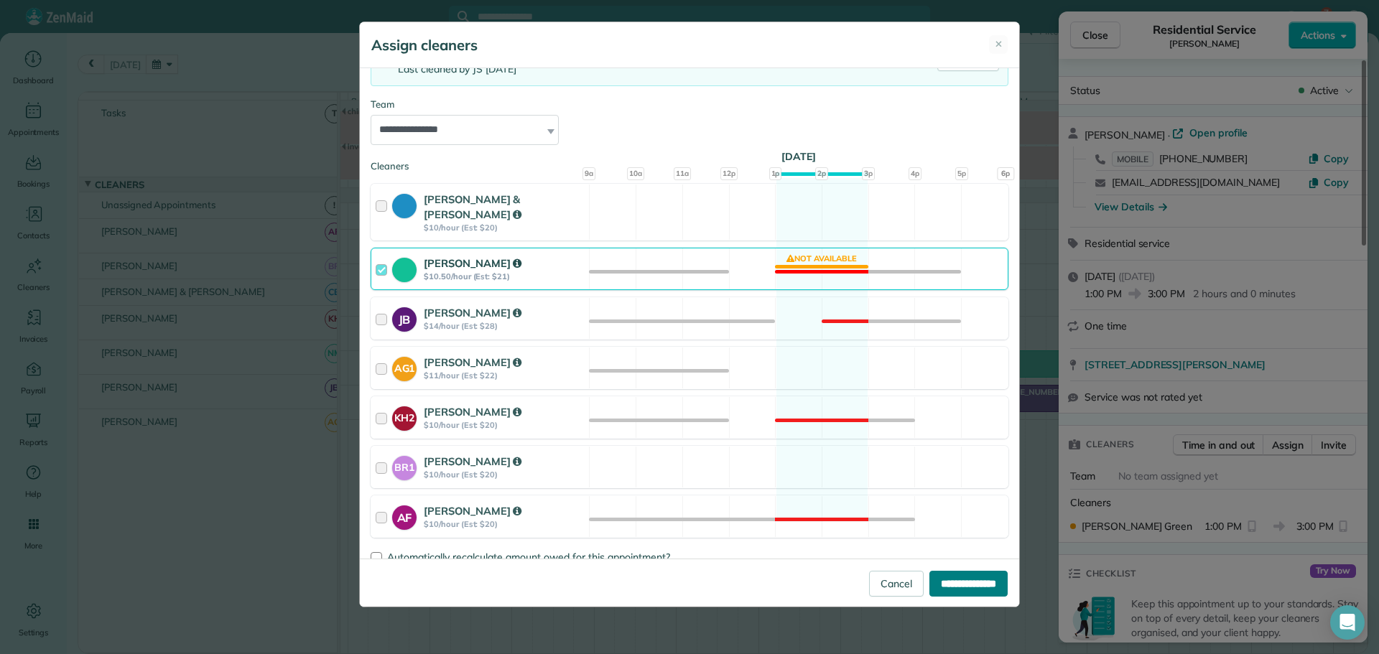
click at [827, 579] on input "**********" at bounding box center [968, 584] width 78 height 26
type input "**********"
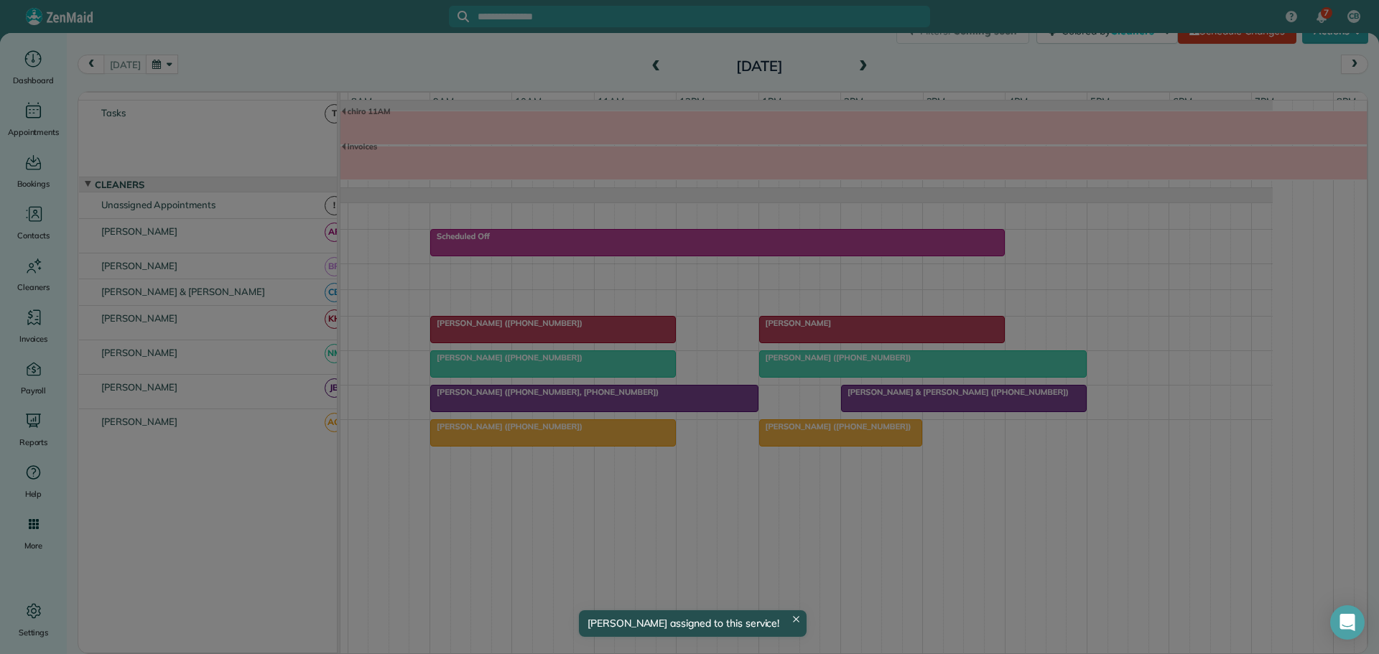
scroll to position [46, 0]
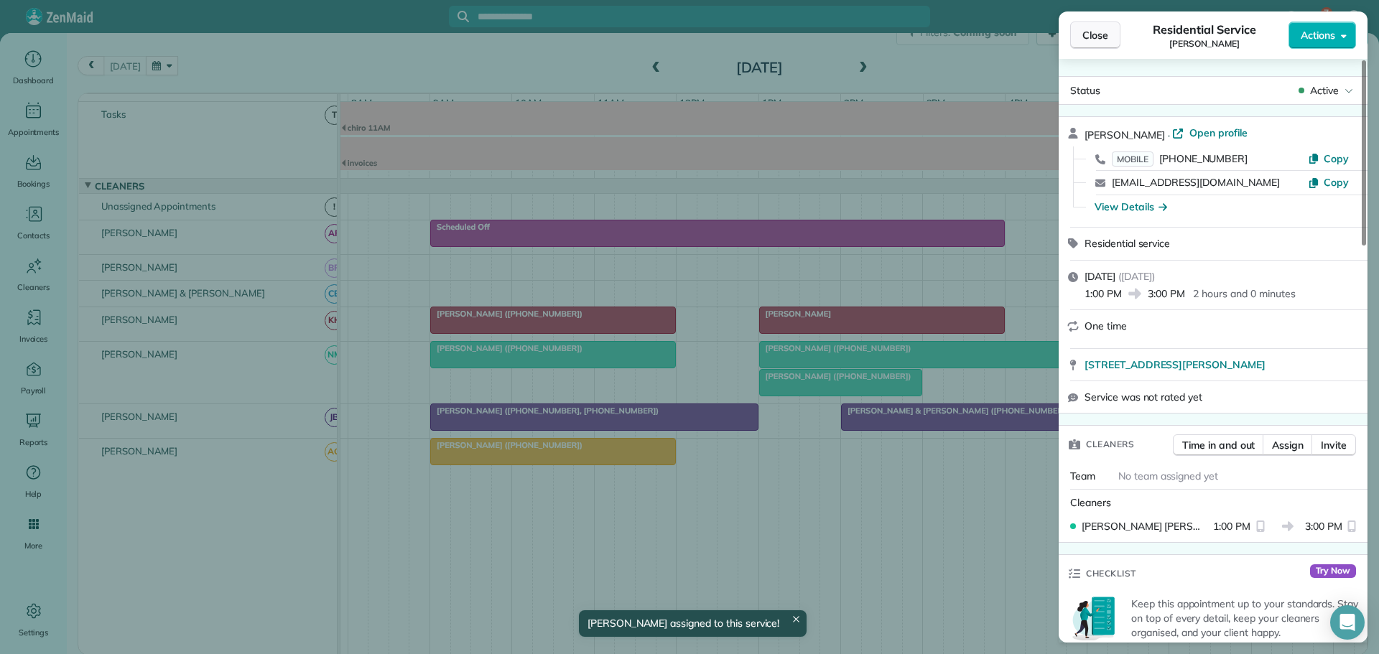
click at [827, 28] on span "Close" at bounding box center [1095, 35] width 26 height 14
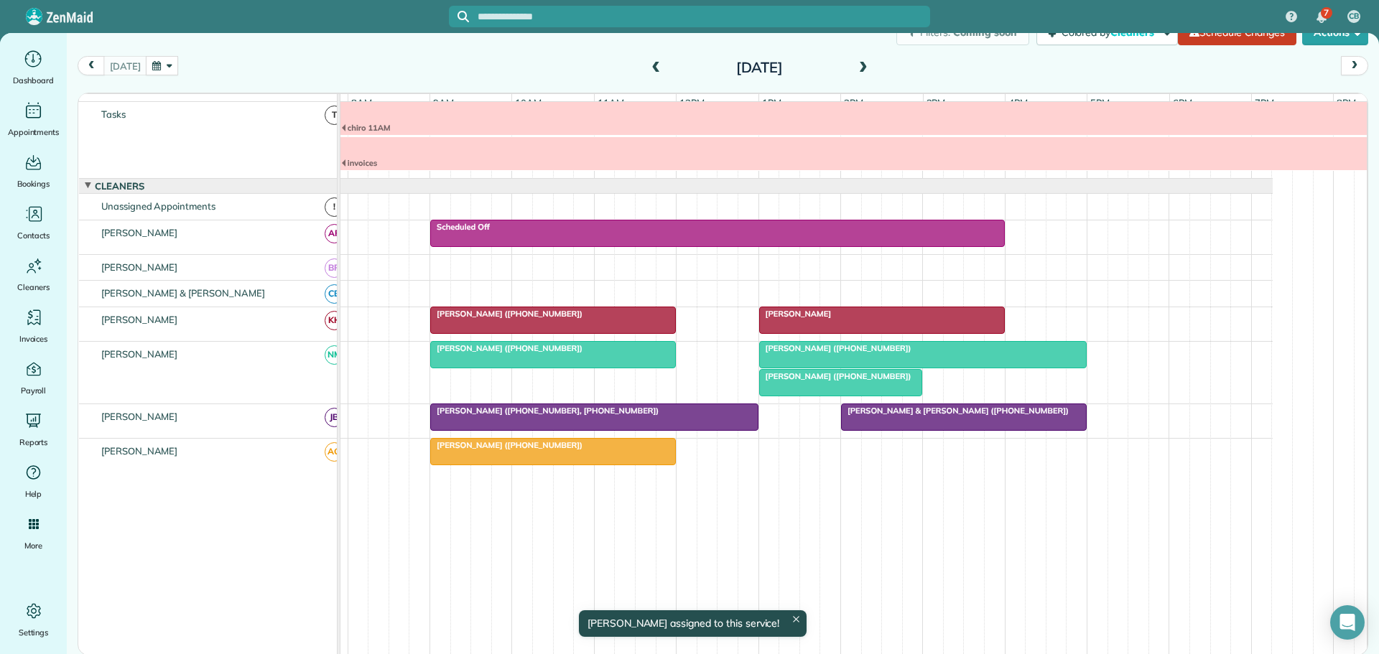
click at [485, 450] on span "[PERSON_NAME] ([PHONE_NUMBER])" at bounding box center [506, 445] width 154 height 10
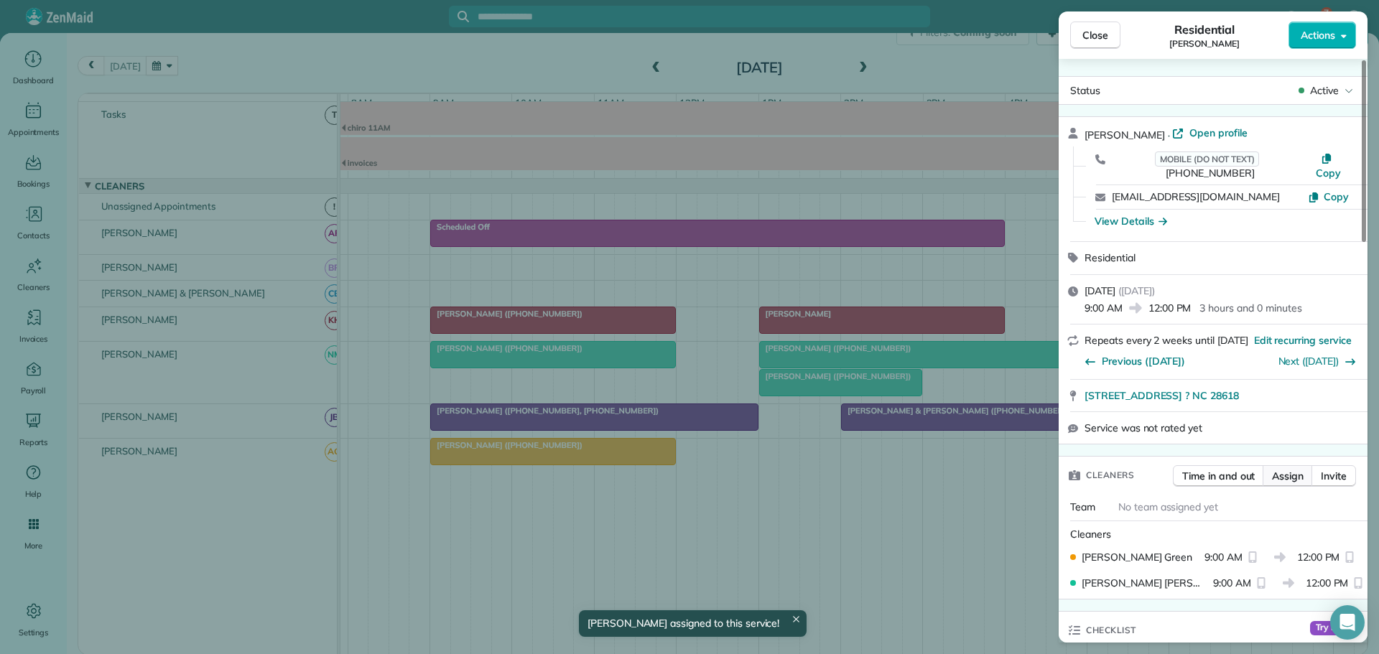
click at [827, 469] on span "Assign" at bounding box center [1288, 476] width 32 height 14
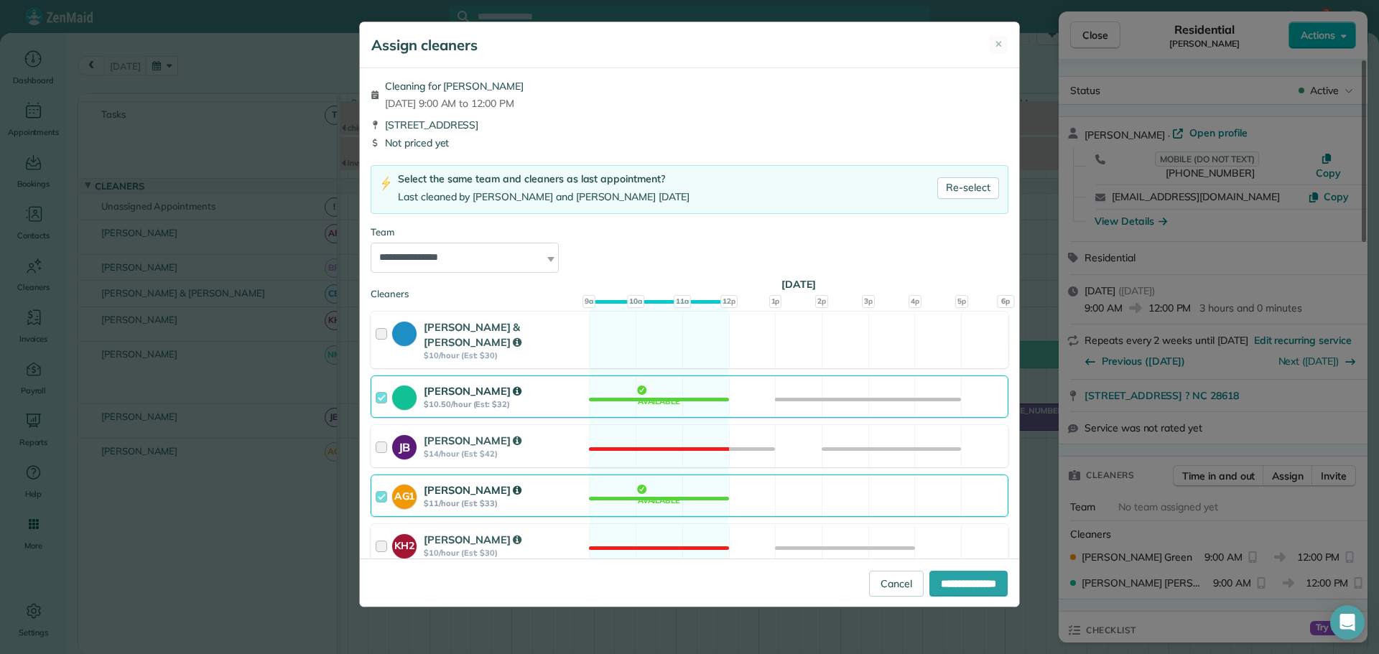
click at [379, 383] on div at bounding box center [384, 396] width 17 height 27
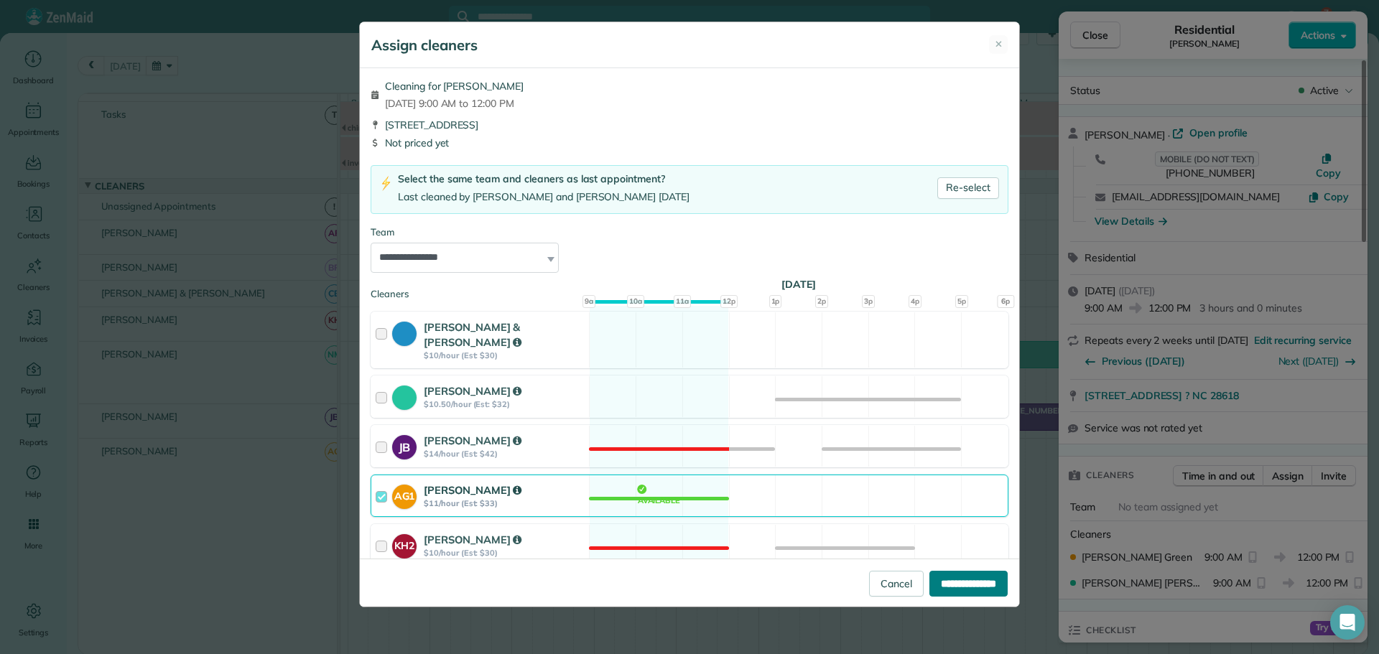
click at [827, 582] on input "**********" at bounding box center [968, 584] width 78 height 26
type input "**********"
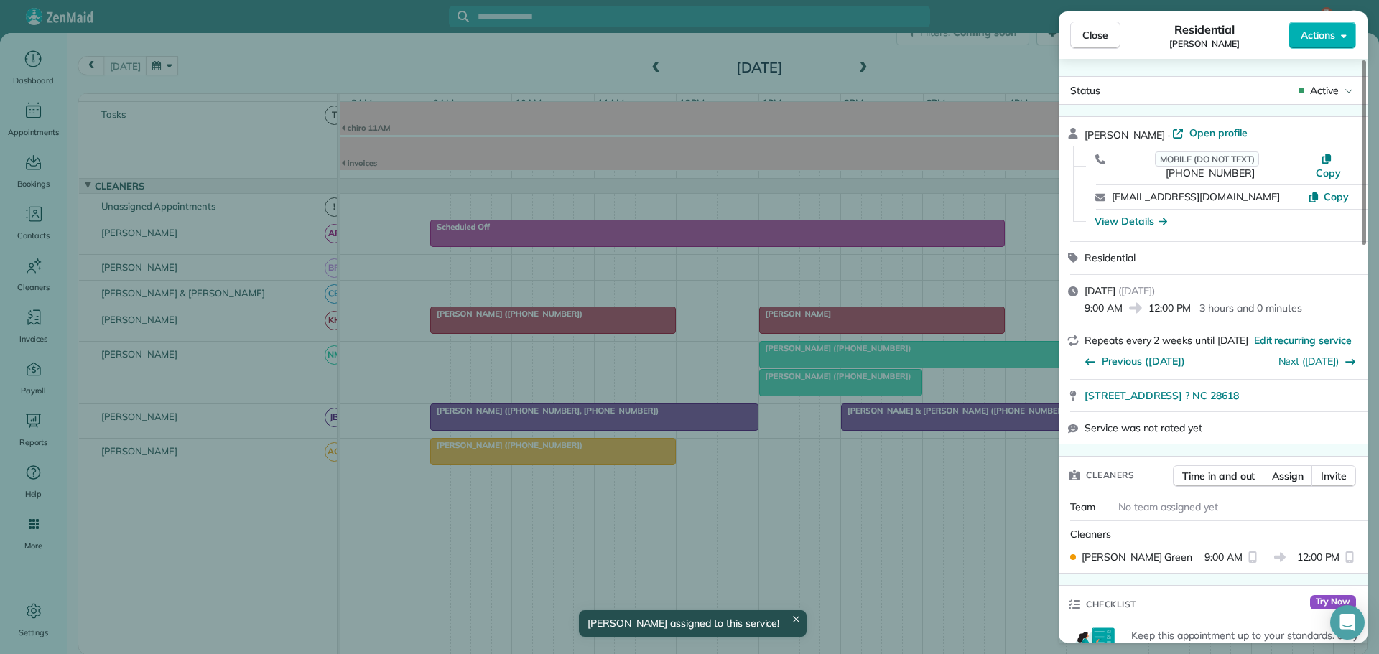
drag, startPoint x: 1099, startPoint y: 33, endPoint x: 1070, endPoint y: 62, distance: 41.6
click at [827, 33] on span "Close" at bounding box center [1095, 35] width 26 height 14
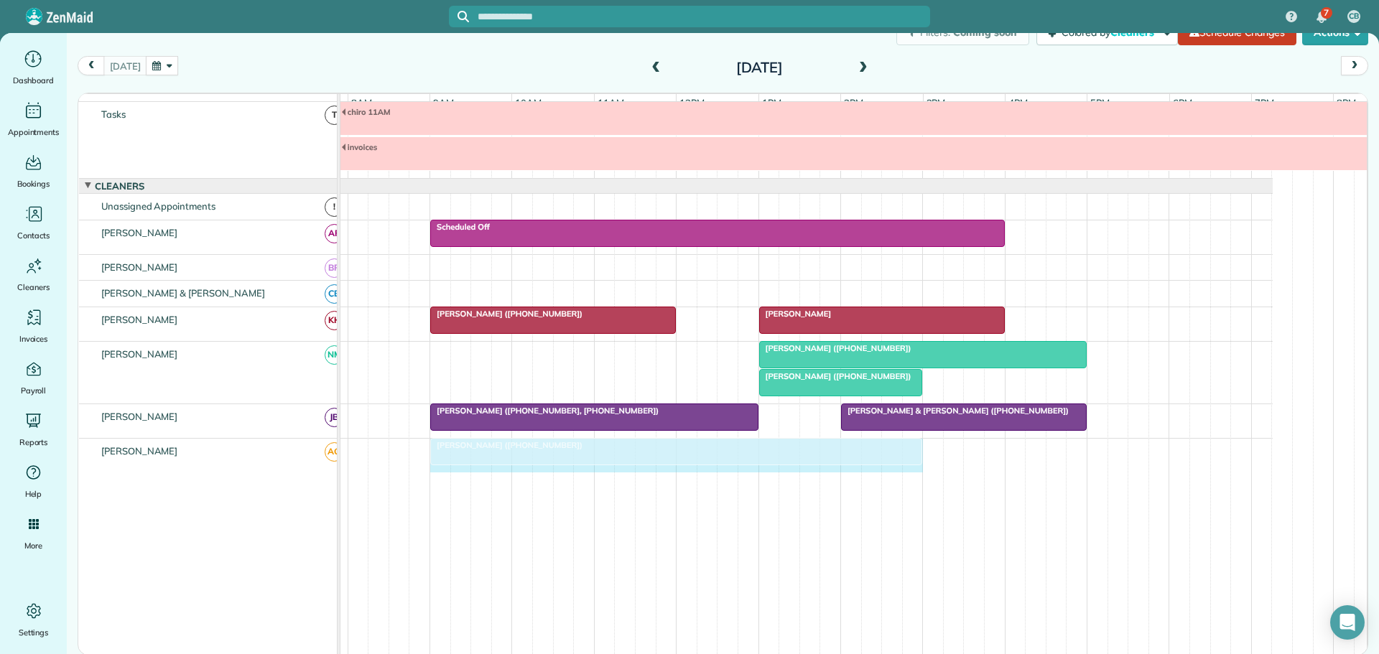
drag, startPoint x: 671, startPoint y: 457, endPoint x: 909, endPoint y: 462, distance: 237.8
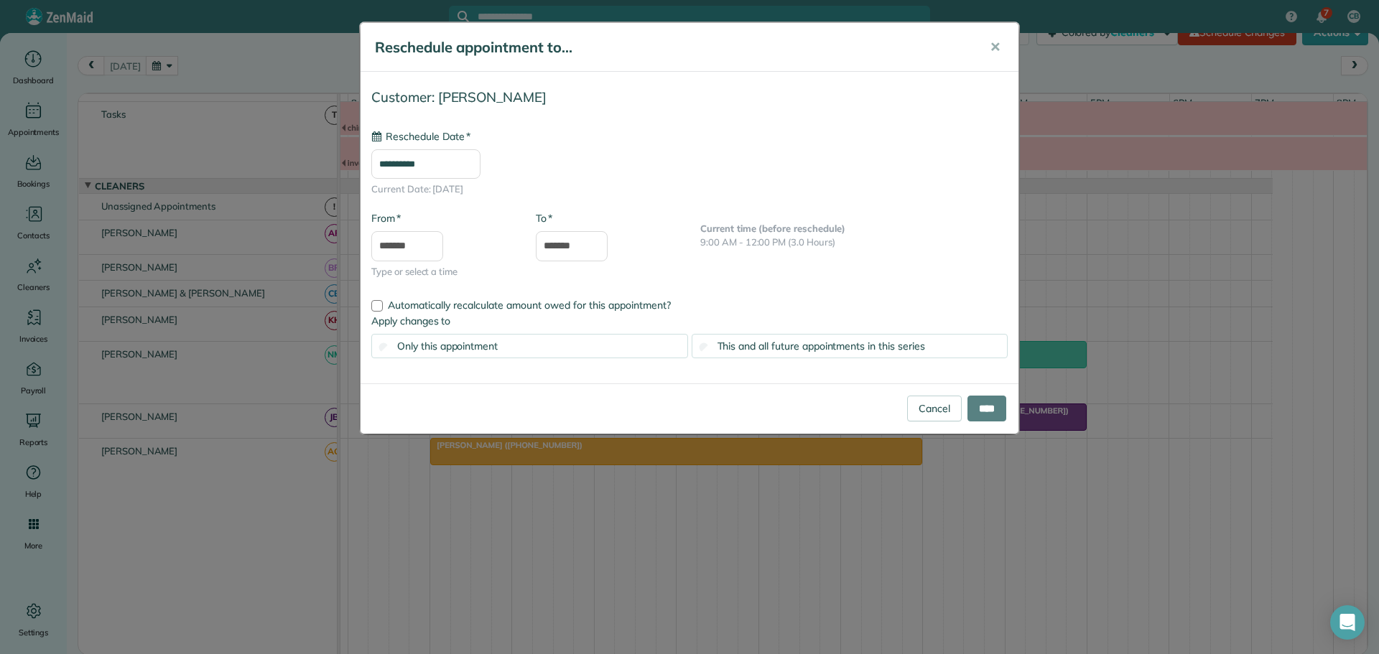
type input "**********"
click at [827, 405] on input "****" at bounding box center [986, 409] width 39 height 26
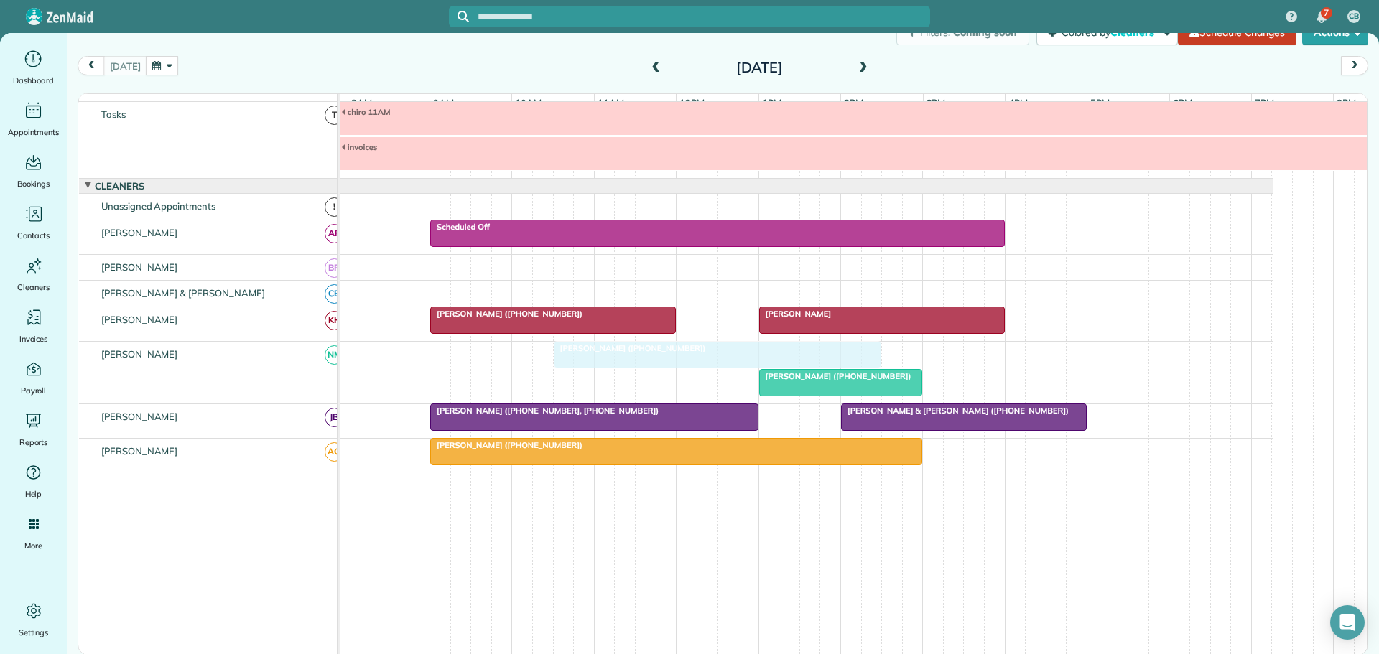
drag, startPoint x: 810, startPoint y: 354, endPoint x: 607, endPoint y: 349, distance: 202.6
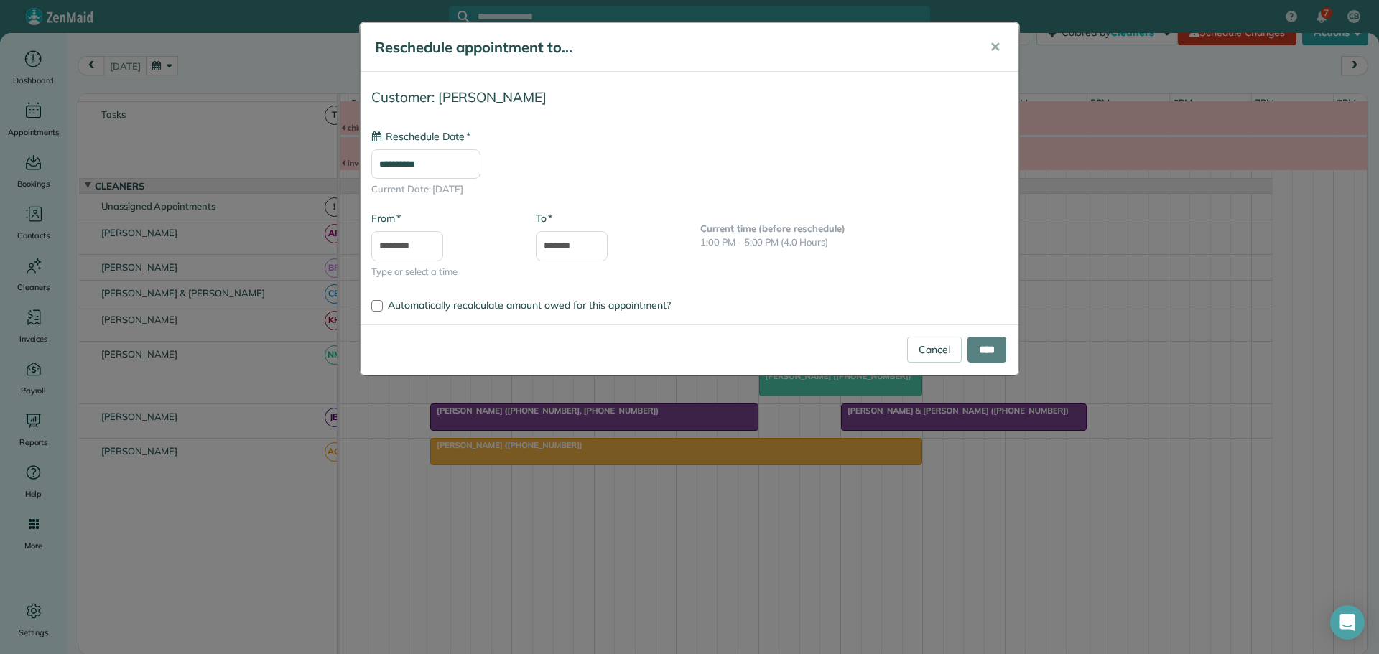
type input "**********"
click at [827, 345] on input "****" at bounding box center [986, 350] width 39 height 26
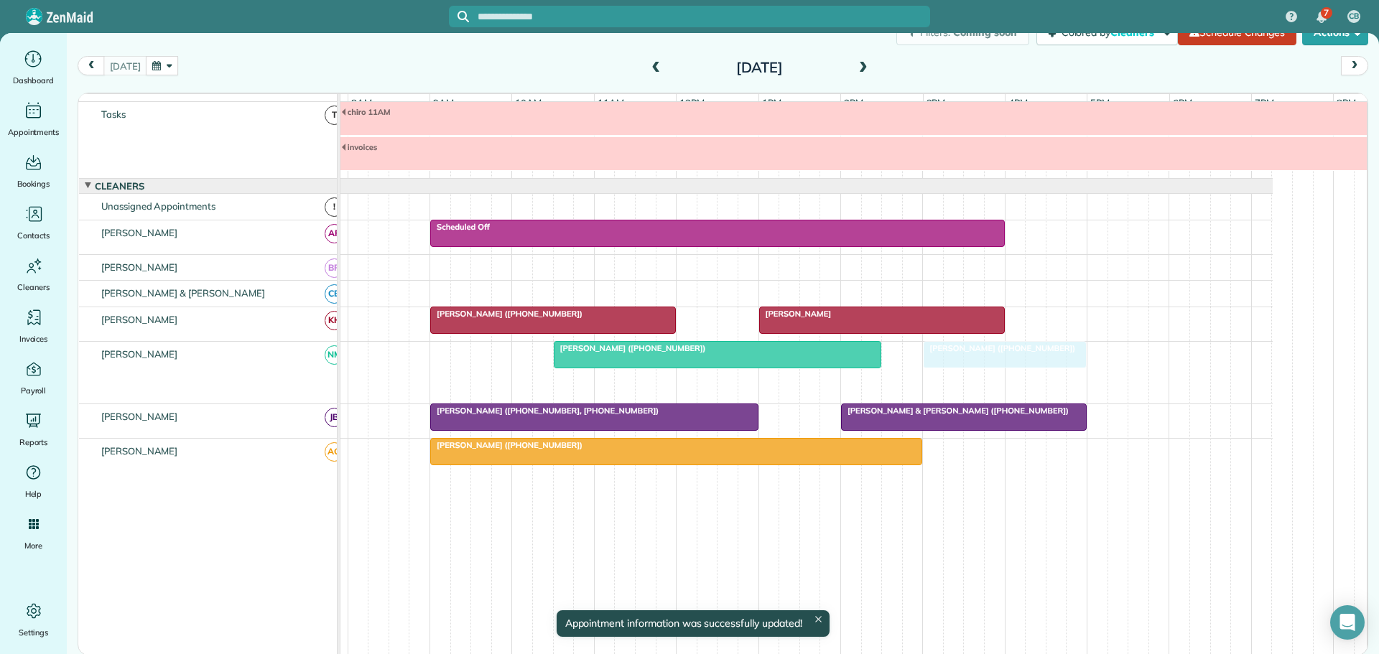
drag, startPoint x: 797, startPoint y: 388, endPoint x: 970, endPoint y: 366, distance: 174.4
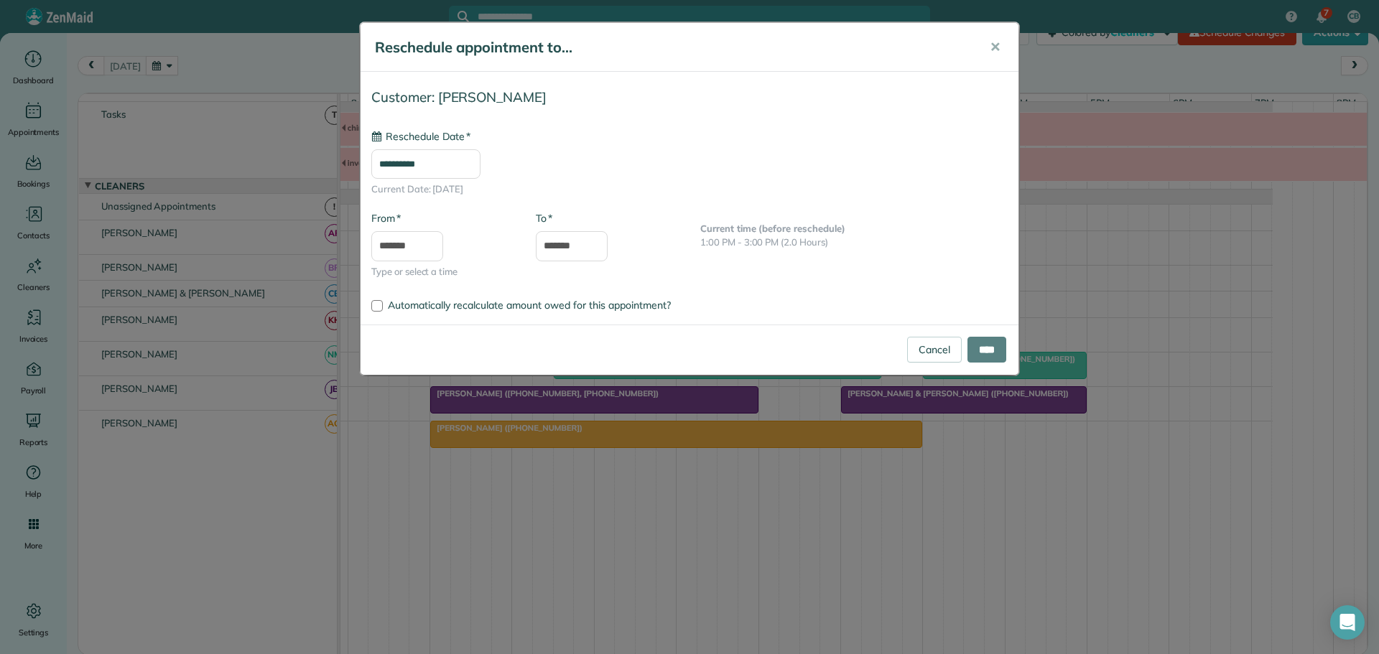
type input "**********"
click at [827, 347] on input "****" at bounding box center [986, 350] width 39 height 26
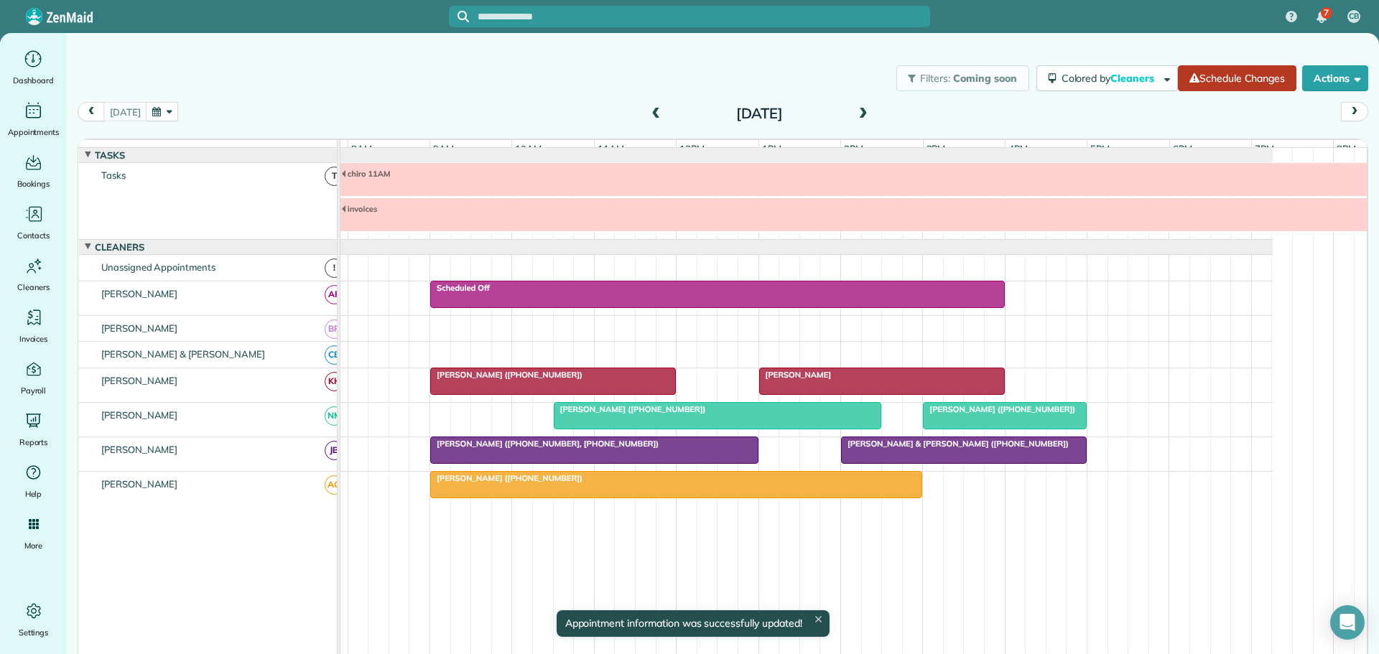
click at [827, 76] on link "Schedule Changes" at bounding box center [1237, 78] width 118 height 26
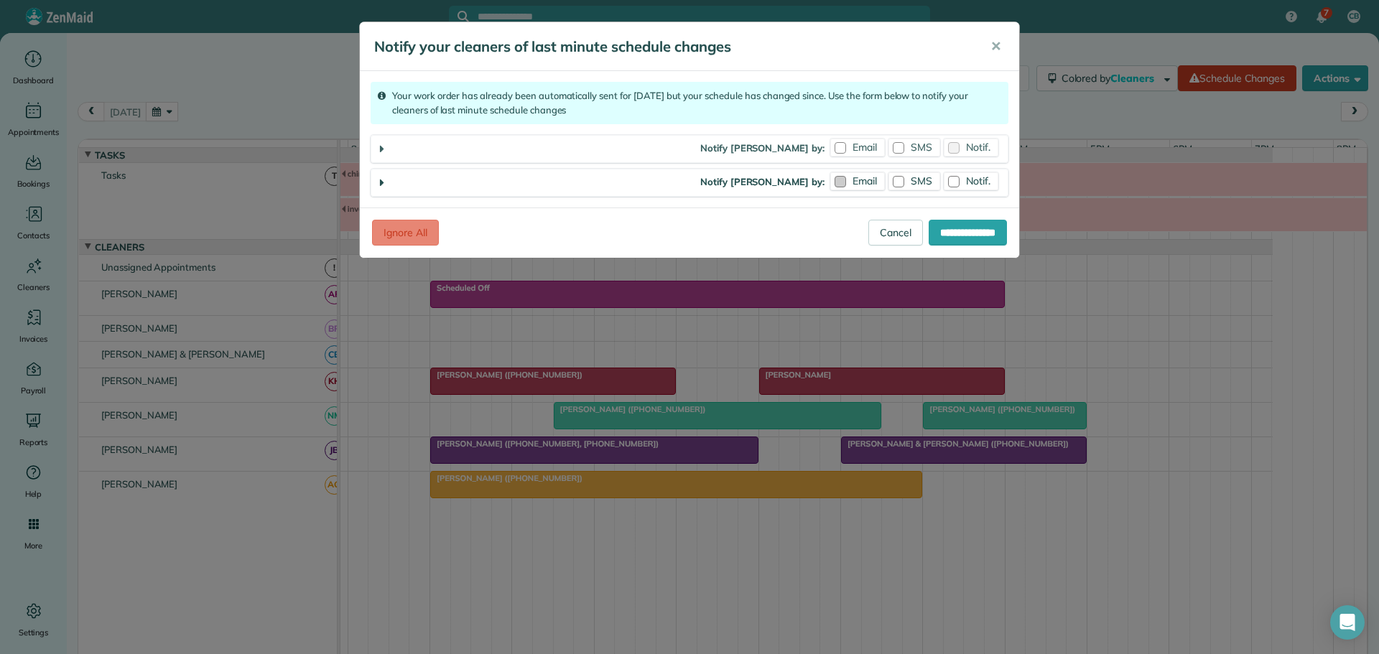
click at [827, 179] on div at bounding box center [839, 181] width 11 height 11
click at [827, 180] on div at bounding box center [898, 181] width 11 height 11
click at [827, 177] on div at bounding box center [953, 181] width 11 height 11
click at [827, 146] on div at bounding box center [839, 147] width 11 height 11
click at [827, 146] on label "Notif." at bounding box center [971, 148] width 55 height 18
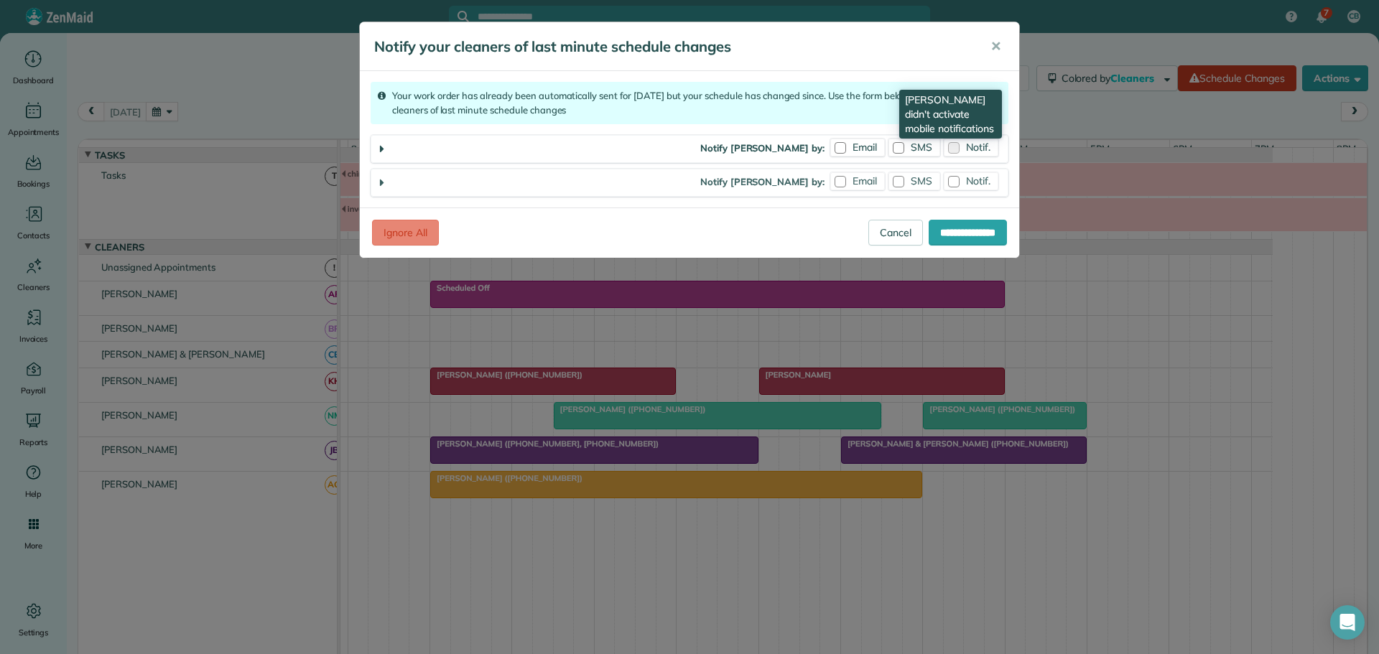
click at [827, 146] on label "Notif." at bounding box center [971, 148] width 55 height 18
click at [827, 234] on input "**********" at bounding box center [967, 233] width 78 height 26
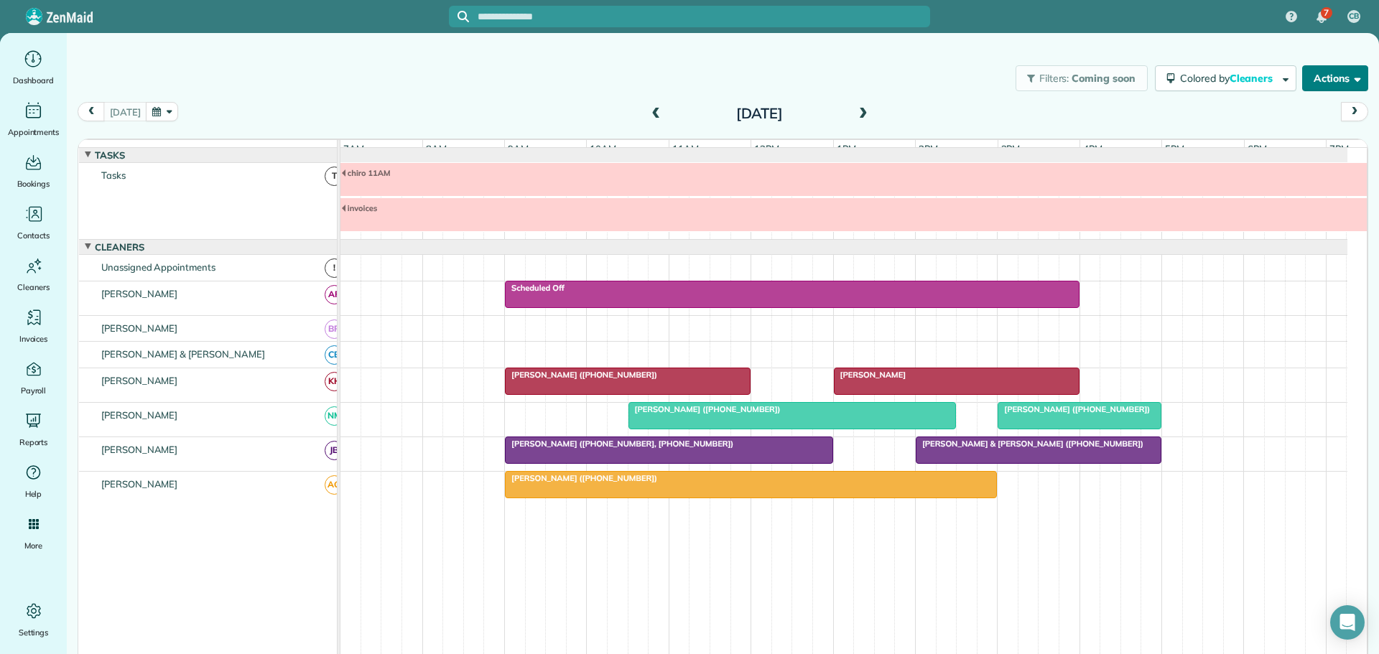
click at [1307, 79] on button "Actions" at bounding box center [1335, 78] width 66 height 26
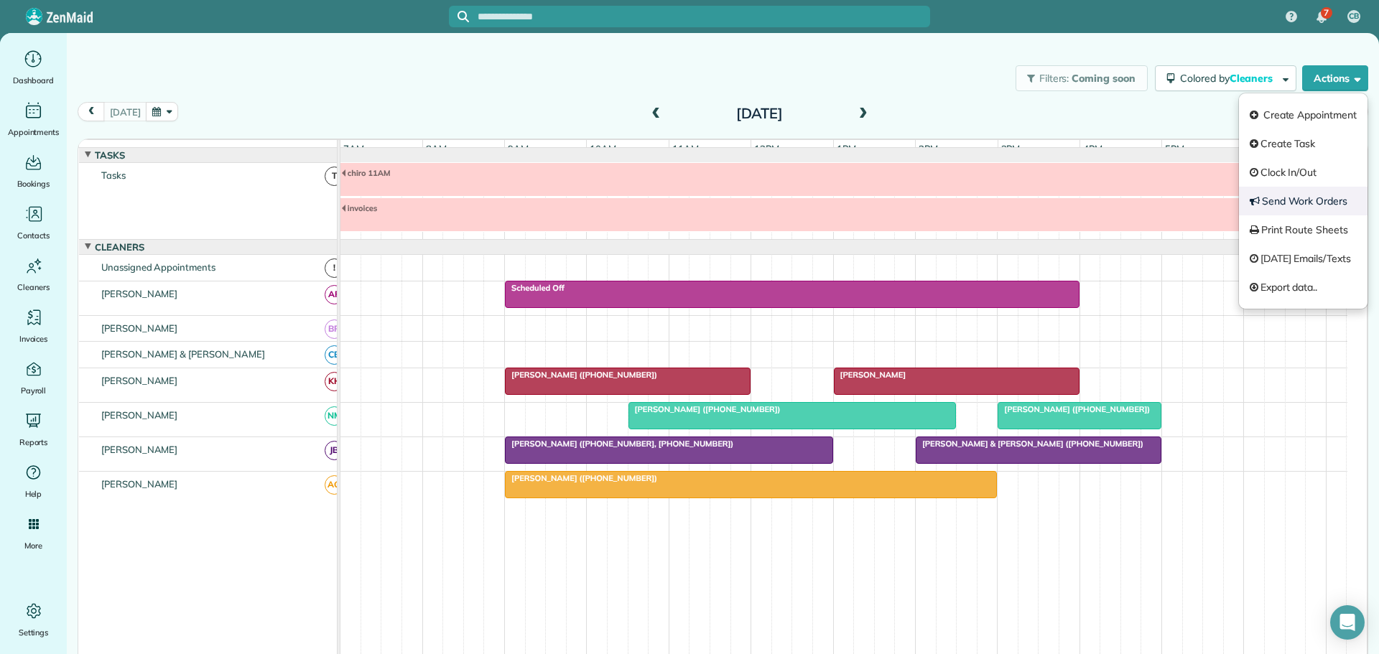
click at [1288, 200] on link "Send Work Orders" at bounding box center [1303, 201] width 129 height 29
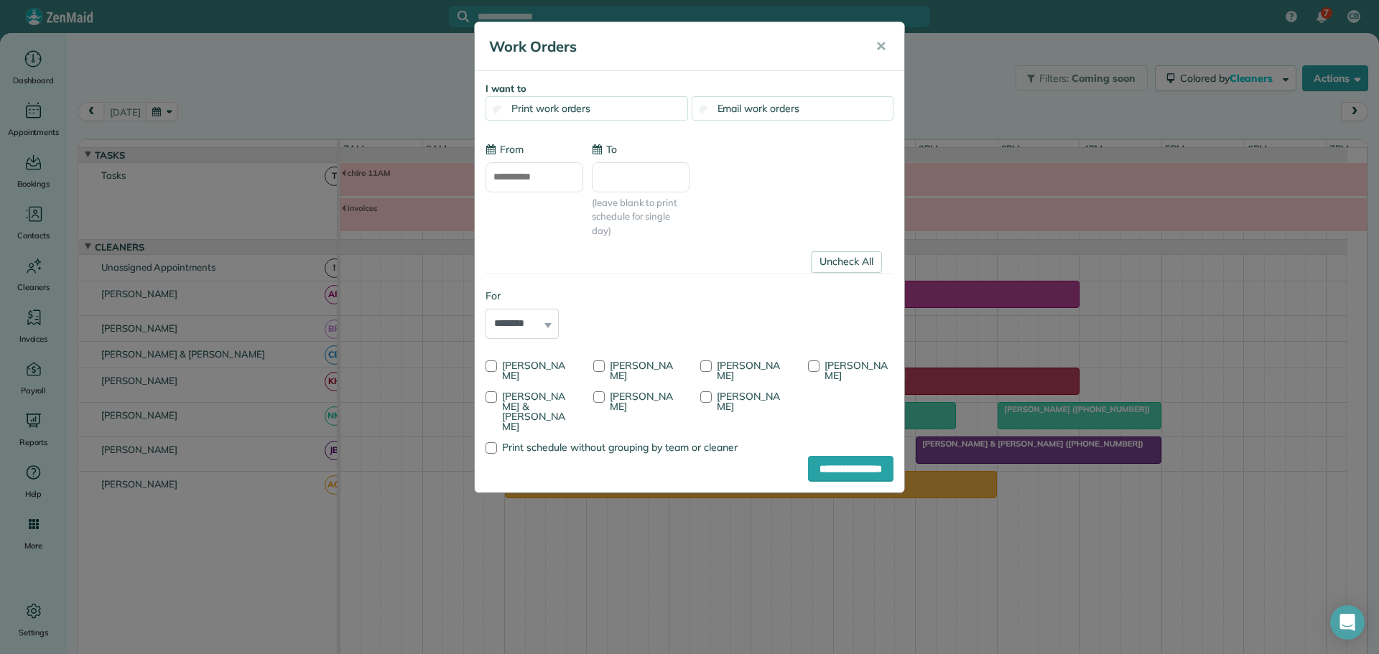
type input "**********"
click at [855, 261] on link "Uncheck All" at bounding box center [846, 262] width 71 height 22
click at [603, 367] on div at bounding box center [598, 365] width 11 height 11
click at [827, 456] on input "**********" at bounding box center [850, 469] width 85 height 26
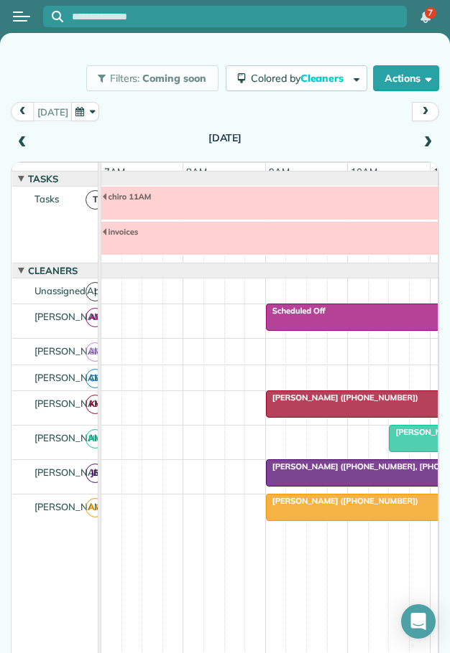
click at [419, 141] on span at bounding box center [427, 142] width 16 height 13
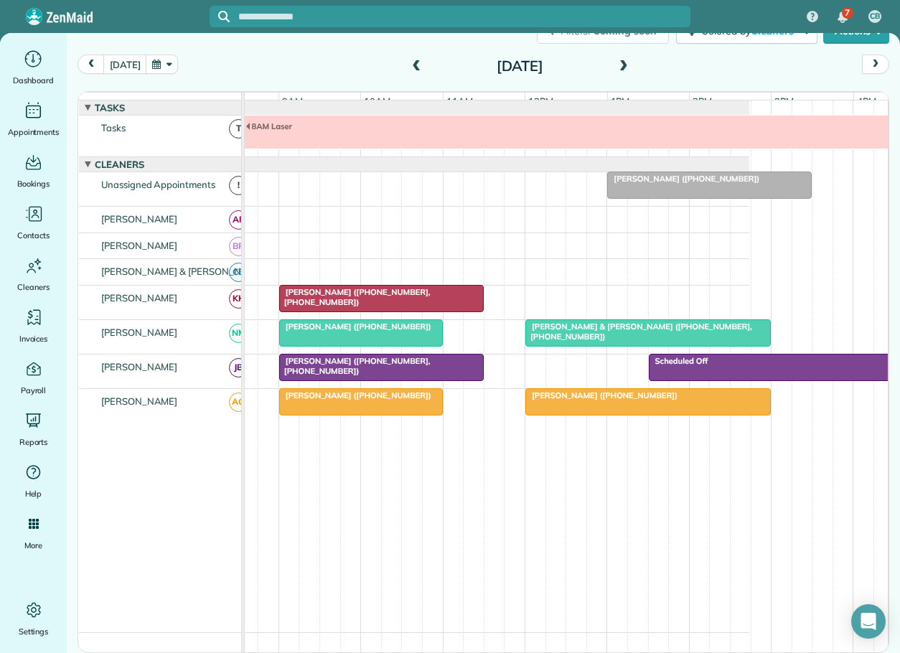
click at [727, 366] on div "Scheduled Off" at bounding box center [792, 361] width 278 height 10
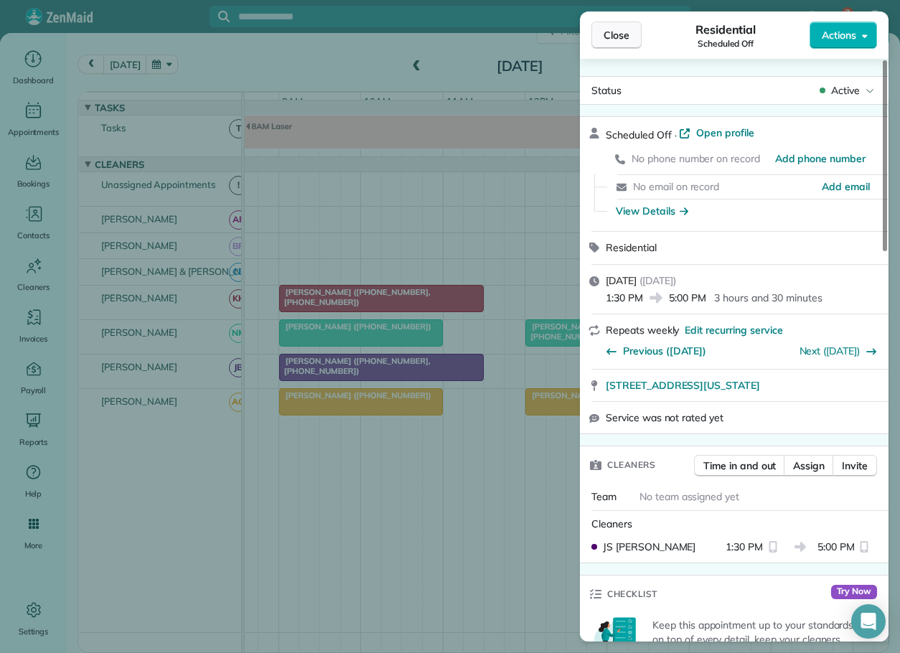
click at [613, 32] on span "Close" at bounding box center [617, 35] width 26 height 14
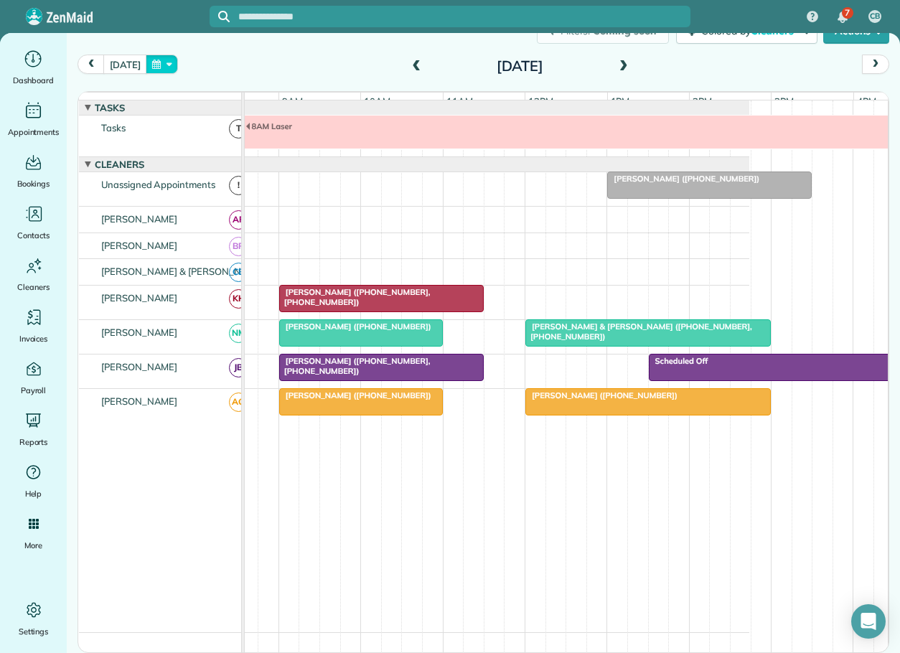
click at [166, 58] on button "button" at bounding box center [162, 64] width 33 height 19
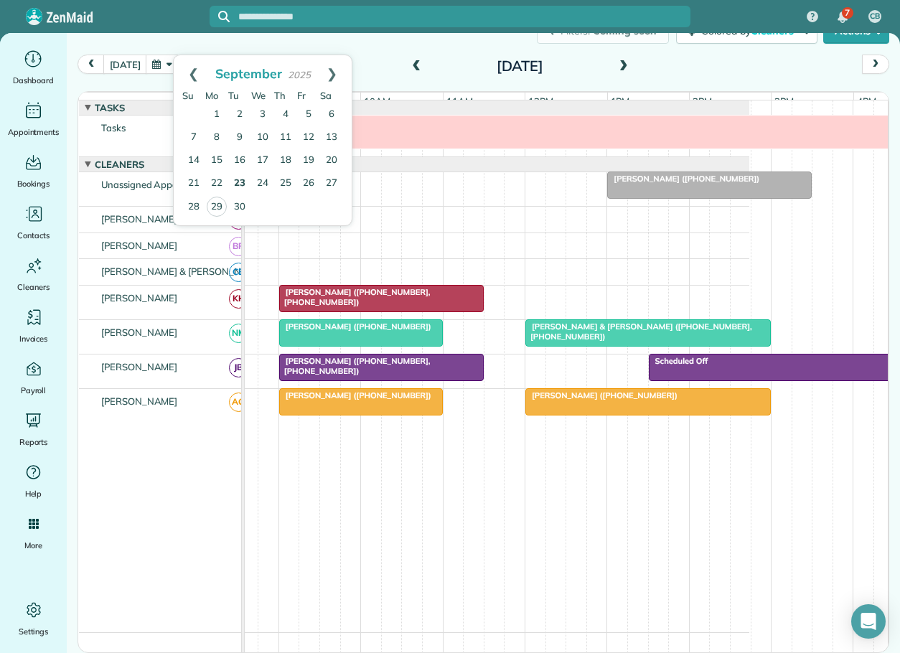
click at [241, 179] on link "23" at bounding box center [239, 183] width 23 height 23
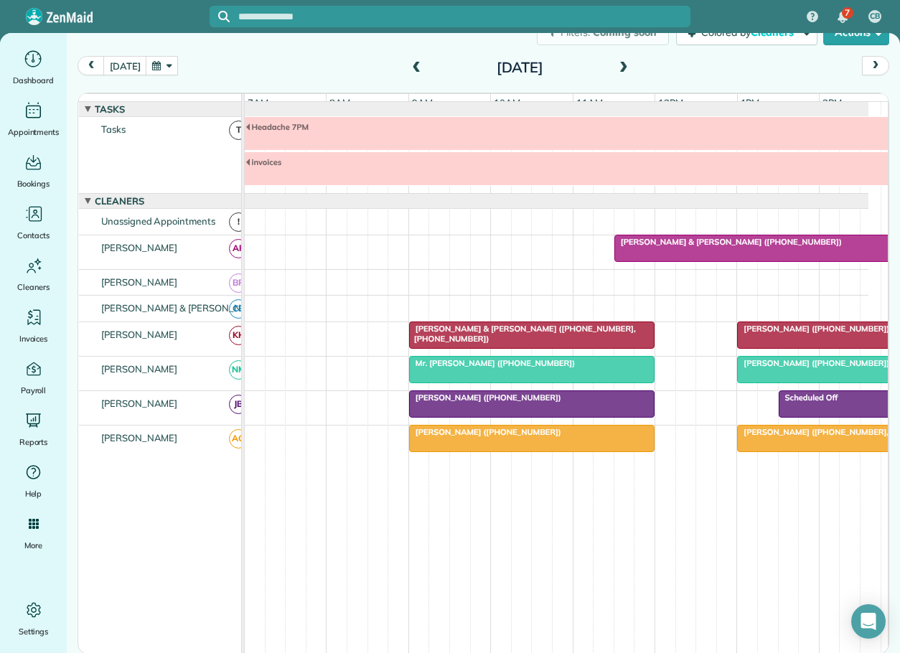
scroll to position [16, 0]
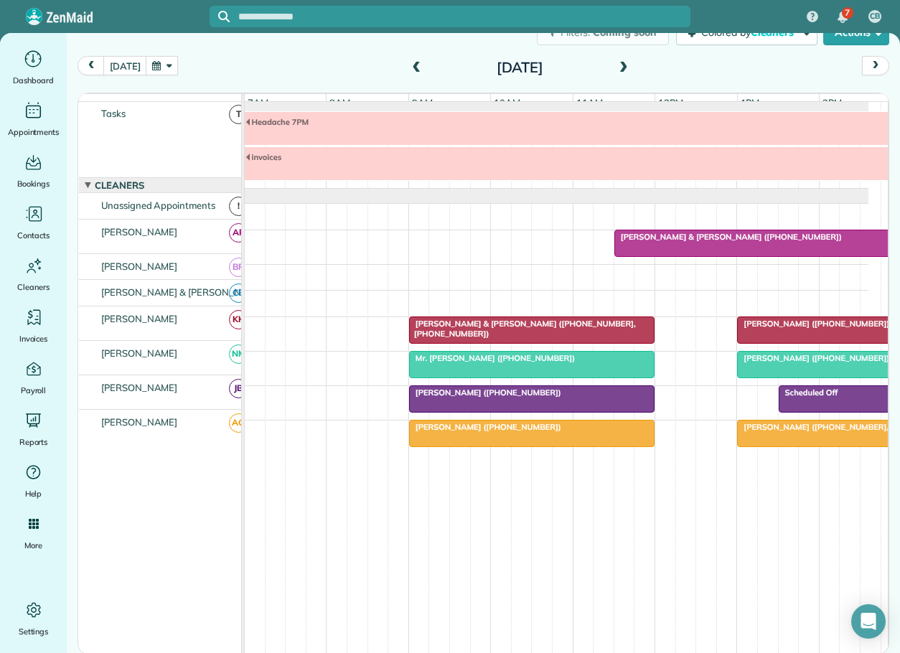
click at [160, 61] on button "button" at bounding box center [162, 65] width 33 height 19
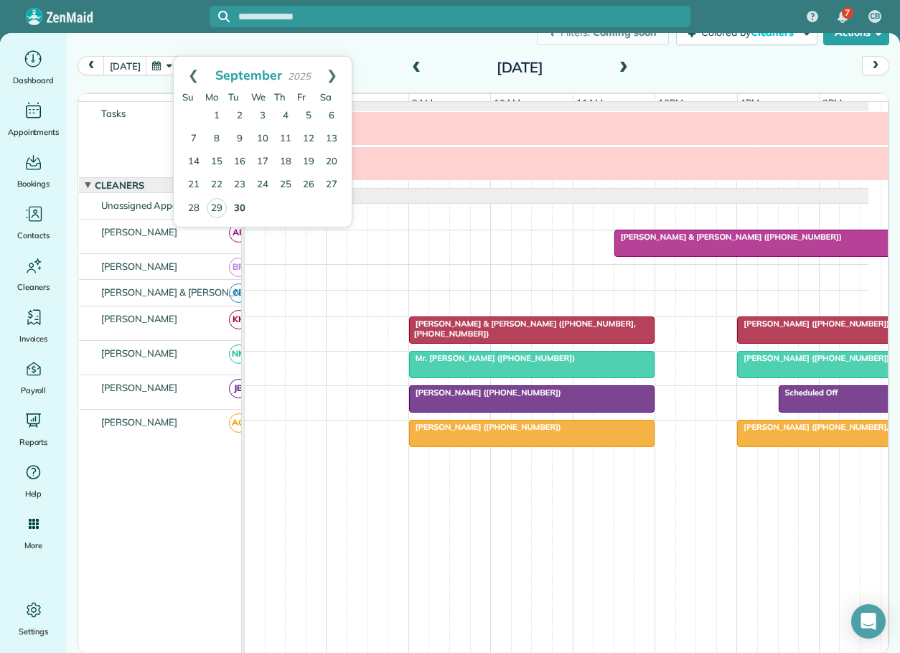
click at [242, 205] on link "30" at bounding box center [239, 208] width 23 height 23
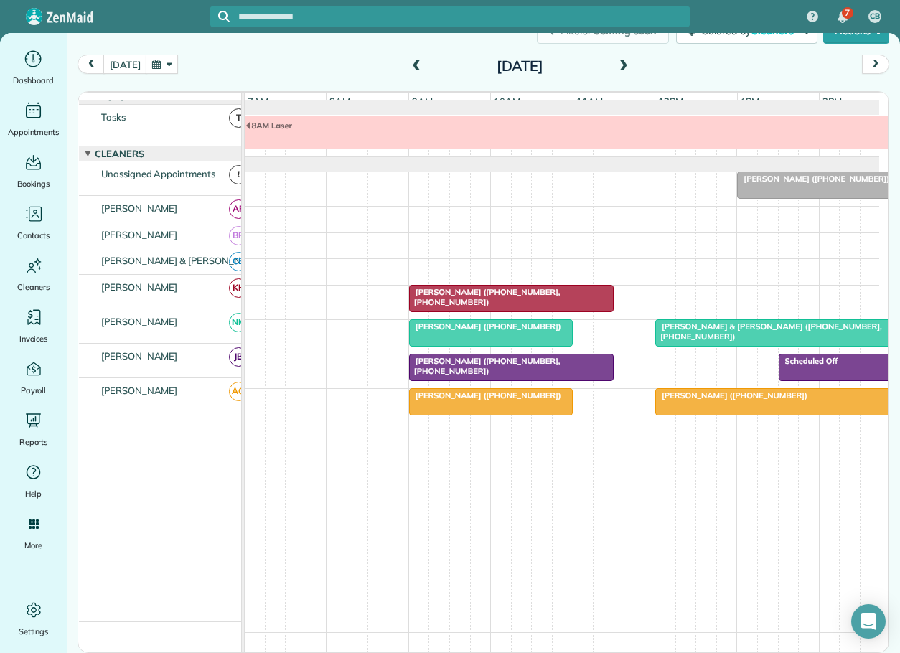
scroll to position [0, 0]
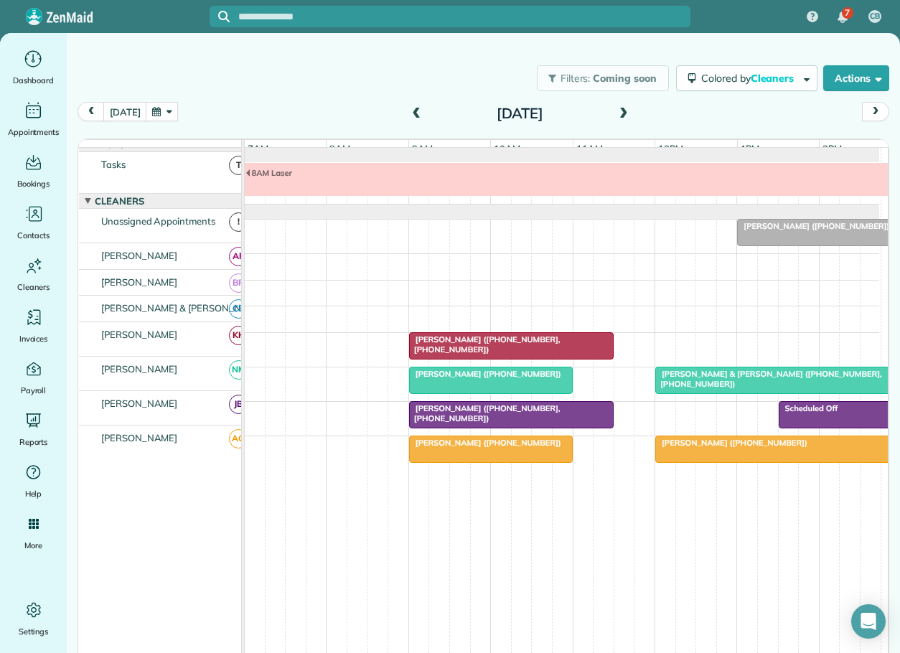
click at [534, 420] on span "Patty Dilley (+15084501604, +18282973460)" at bounding box center [485, 414] width 152 height 20
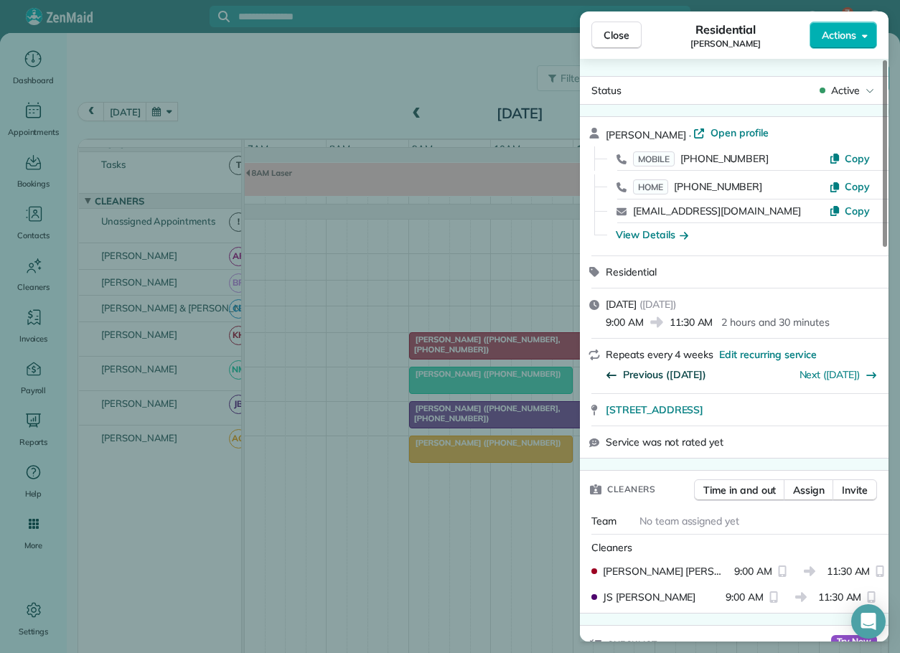
click at [664, 371] on span "Previous ([DATE])" at bounding box center [664, 375] width 83 height 14
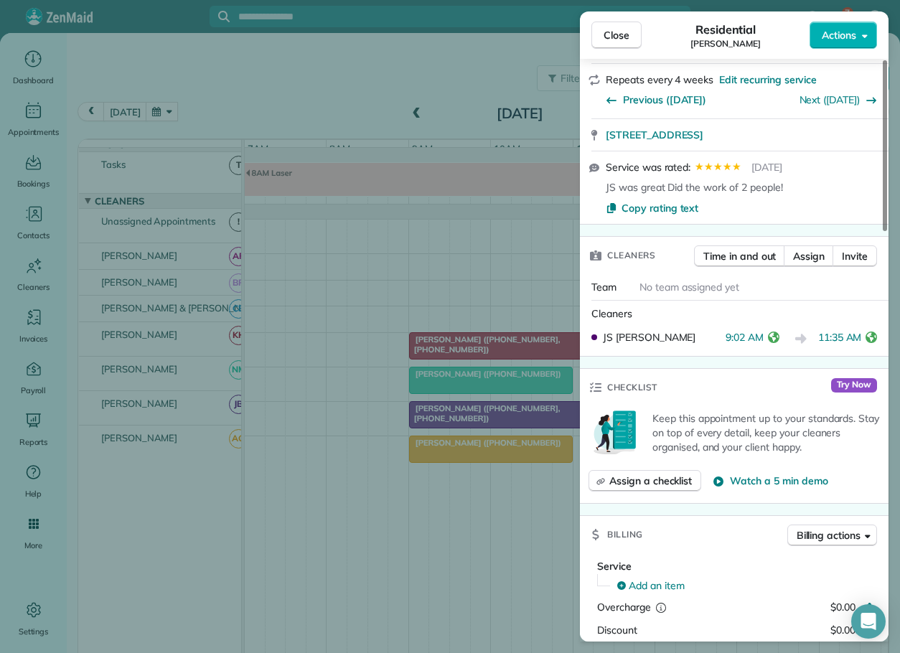
scroll to position [287, 0]
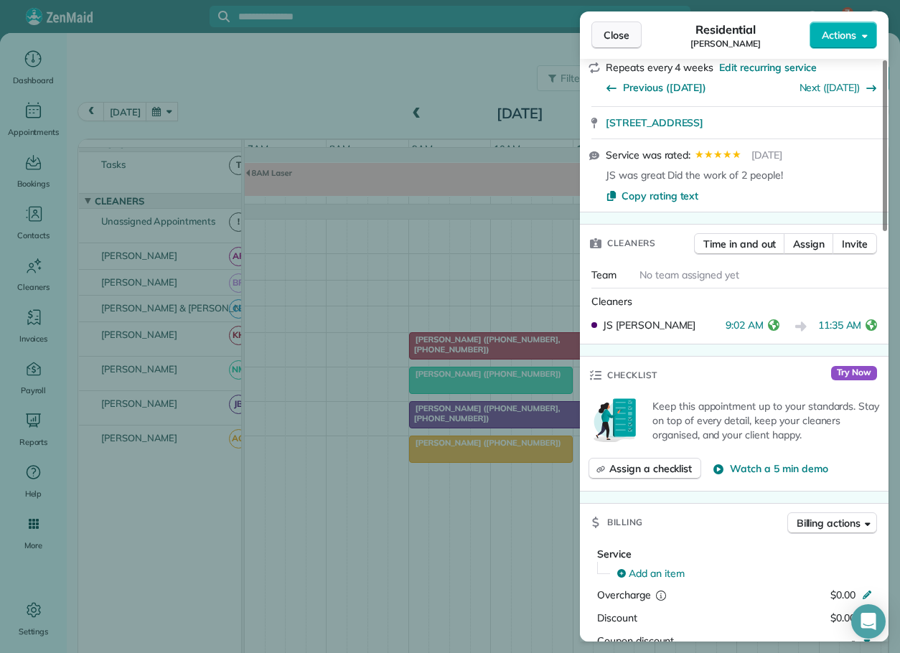
click at [620, 37] on span "Close" at bounding box center [617, 35] width 26 height 14
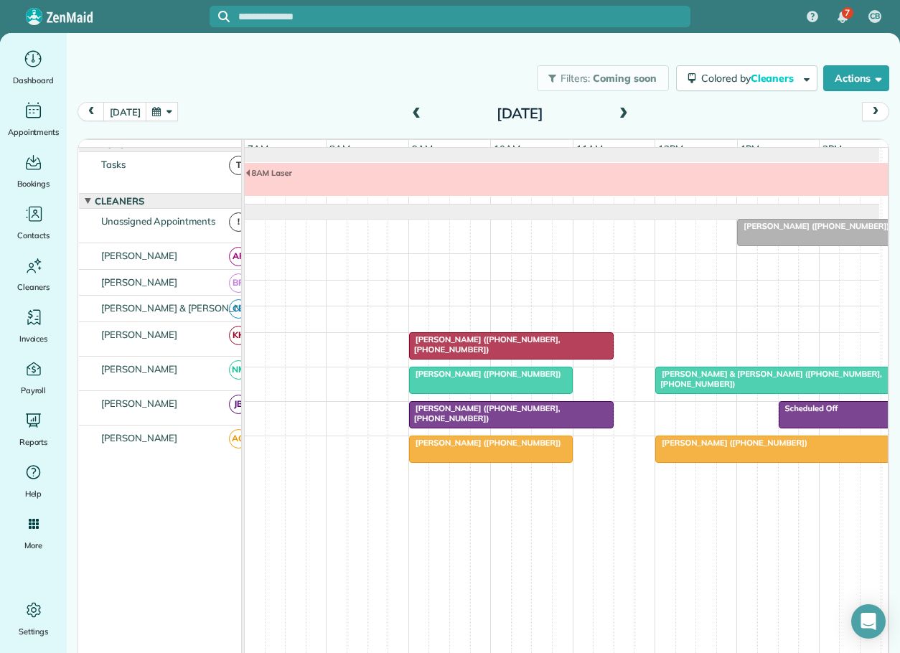
click at [500, 422] on span "Patty Dilley (+15084501604, +18282973460)" at bounding box center [485, 414] width 152 height 20
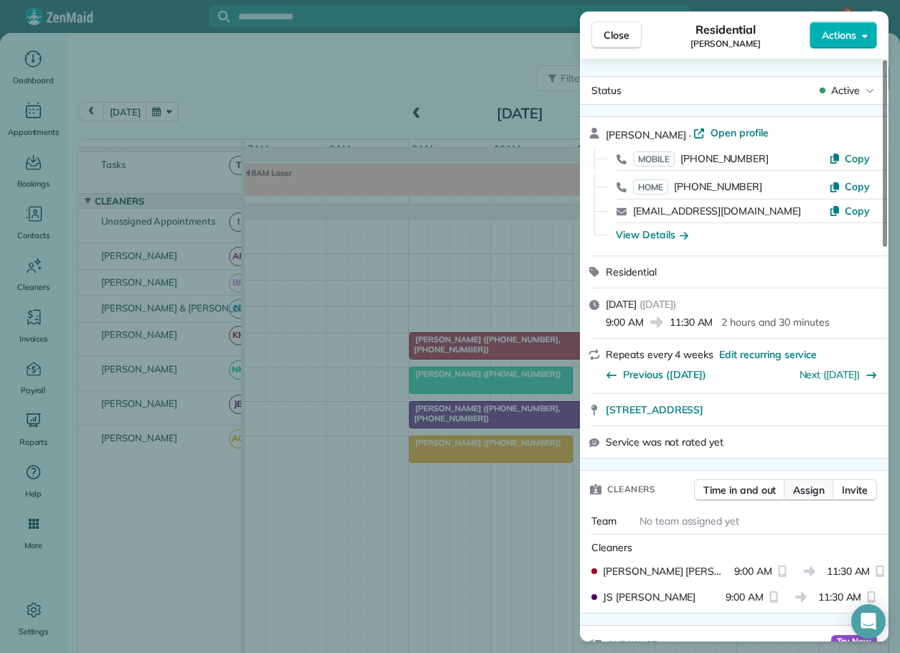
click at [819, 491] on span "Assign" at bounding box center [809, 490] width 32 height 14
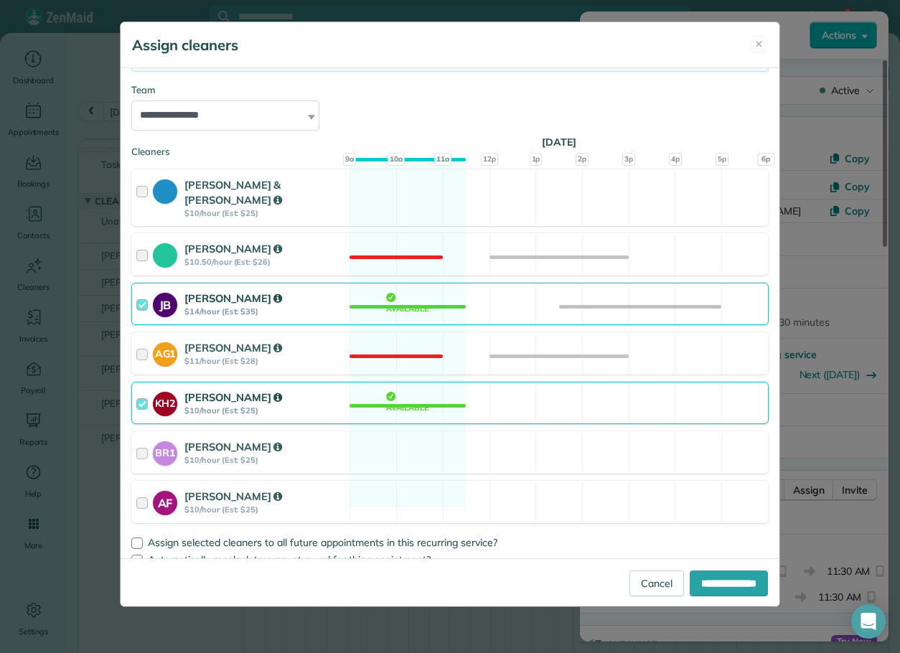
scroll to position [144, 0]
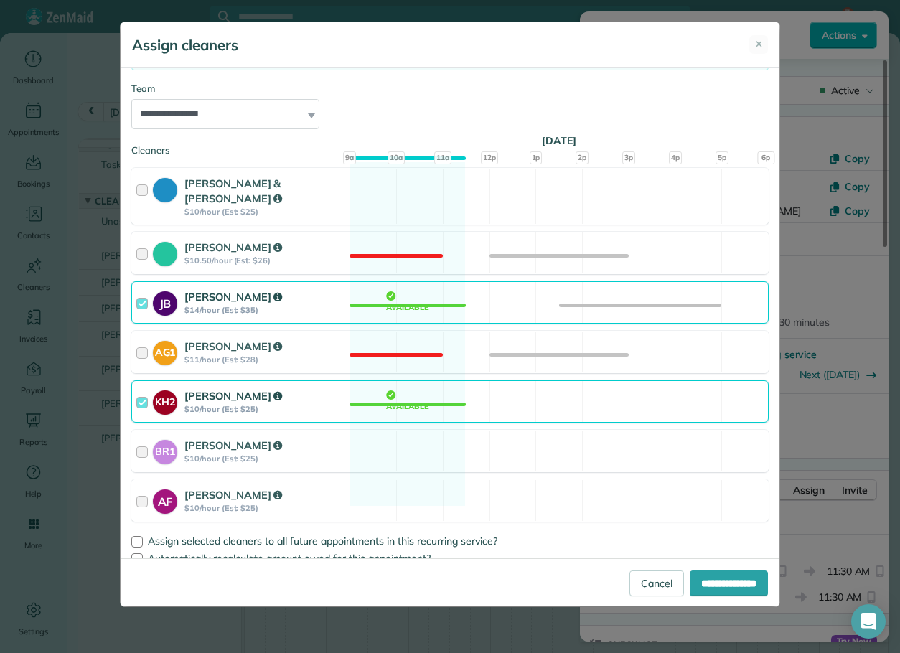
click at [140, 388] on div at bounding box center [144, 401] width 17 height 27
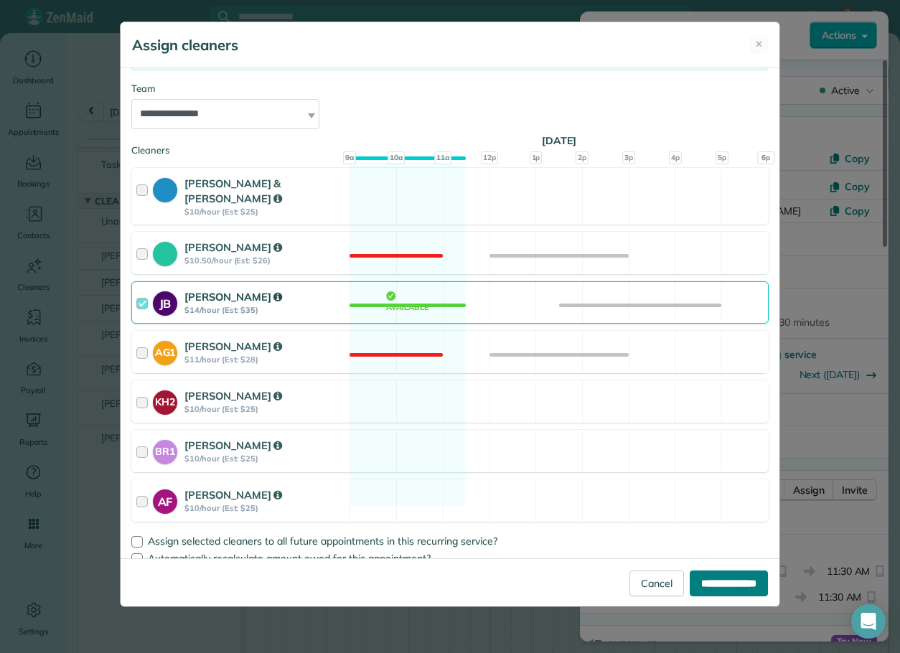
click at [740, 579] on input "**********" at bounding box center [729, 584] width 78 height 26
type input "**********"
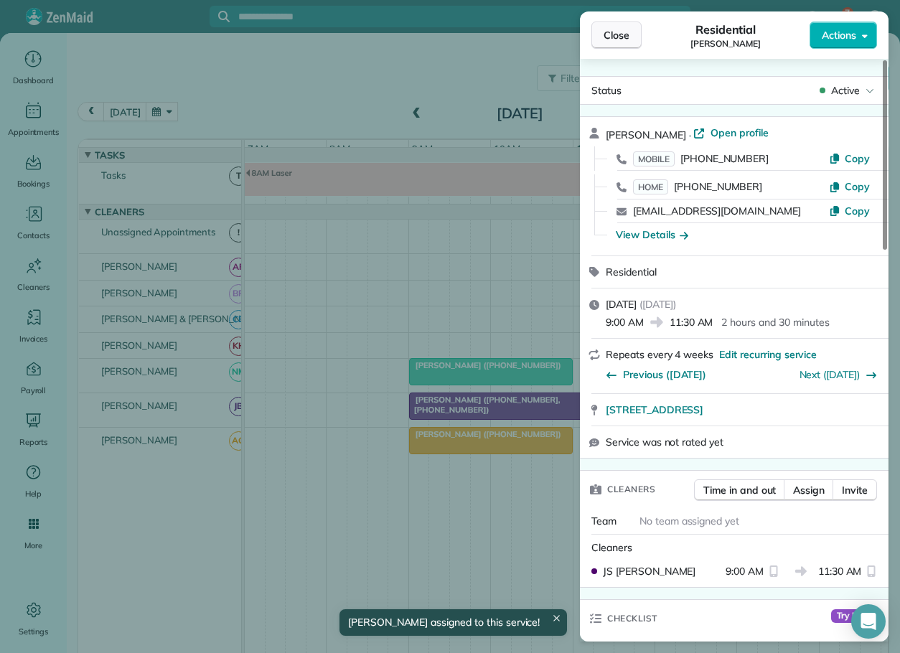
click at [618, 33] on span "Close" at bounding box center [617, 35] width 26 height 14
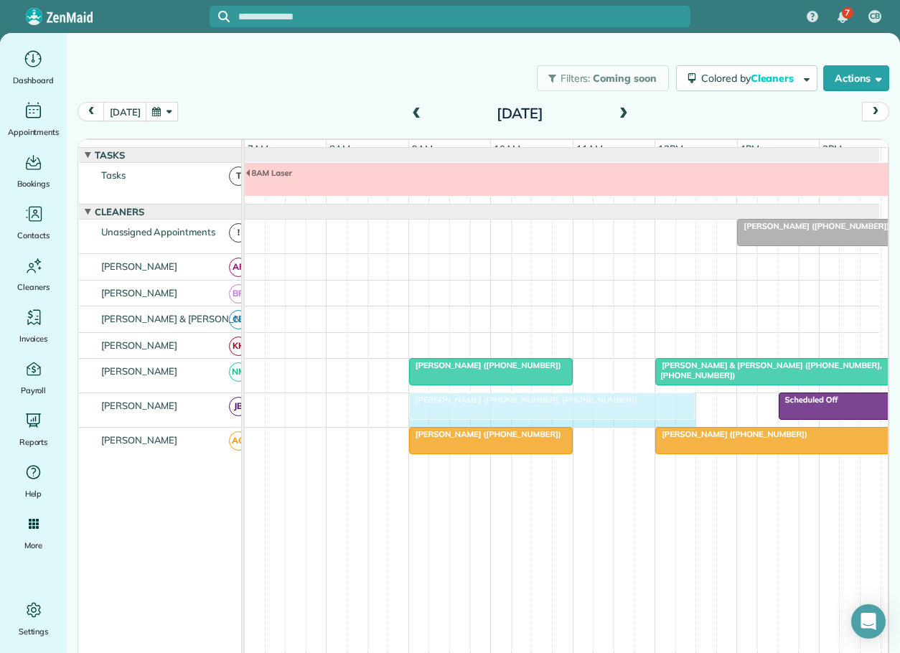
drag, startPoint x: 609, startPoint y: 409, endPoint x: 674, endPoint y: 406, distance: 65.4
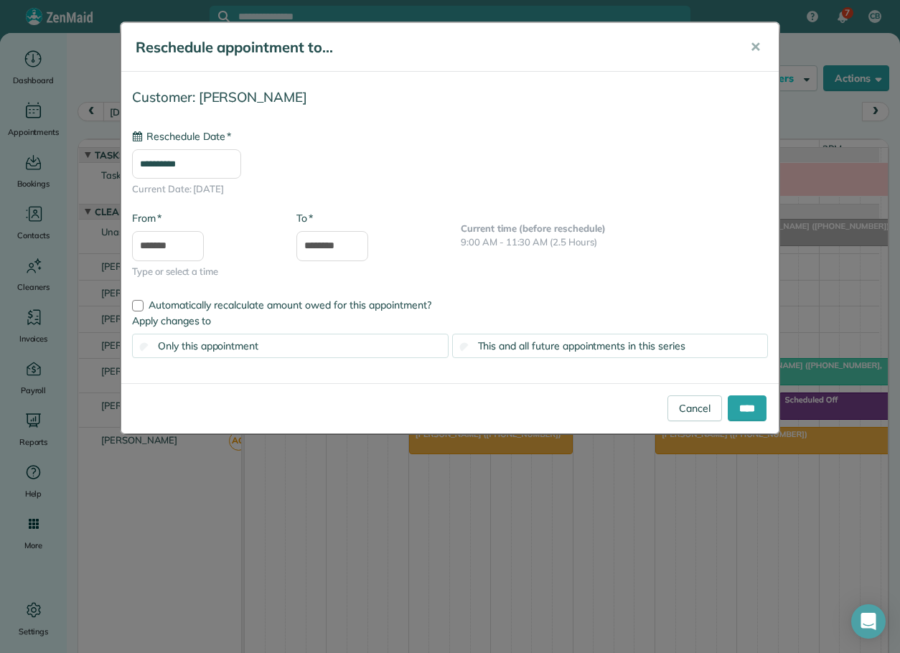
type input "**********"
click at [747, 407] on input "****" at bounding box center [747, 409] width 39 height 26
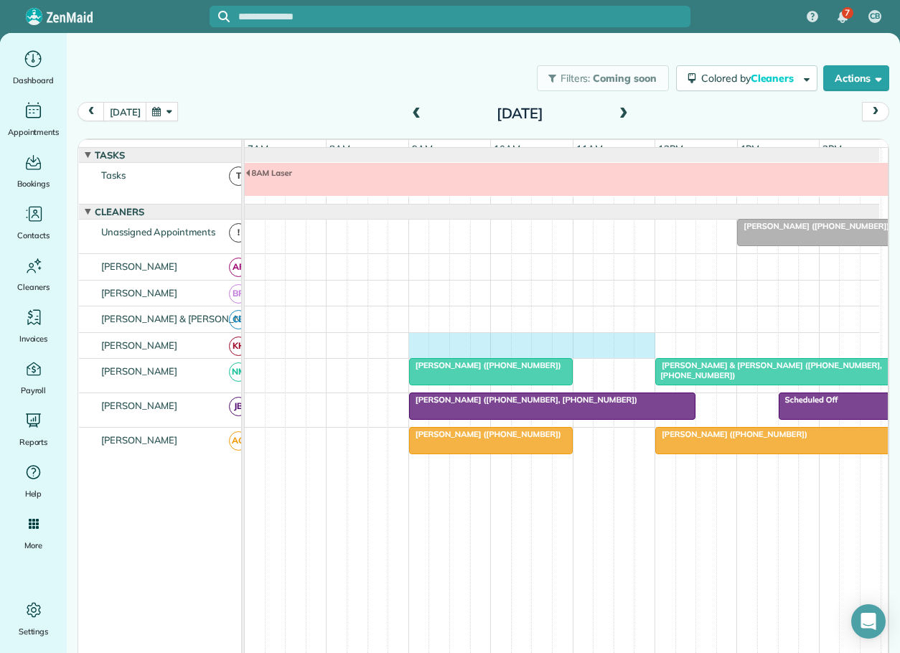
drag, startPoint x: 412, startPoint y: 350, endPoint x: 640, endPoint y: 355, distance: 227.7
click at [640, 355] on div at bounding box center [562, 346] width 635 height 26
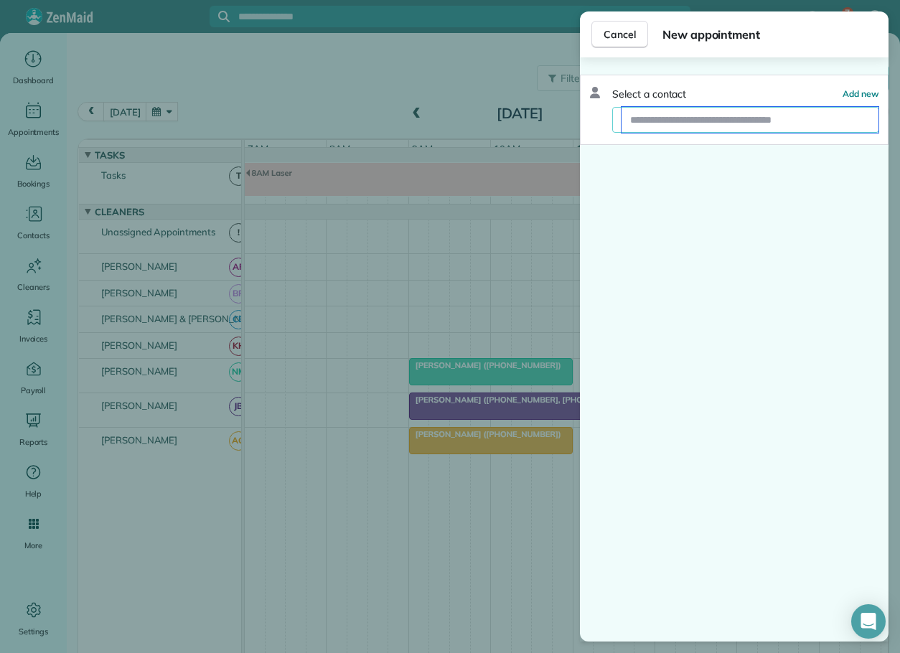
click at [694, 123] on input "text" at bounding box center [750, 120] width 257 height 26
drag, startPoint x: 612, startPoint y: 37, endPoint x: 610, endPoint y: 47, distance: 9.6
click at [612, 37] on span "Cancel" at bounding box center [620, 34] width 32 height 14
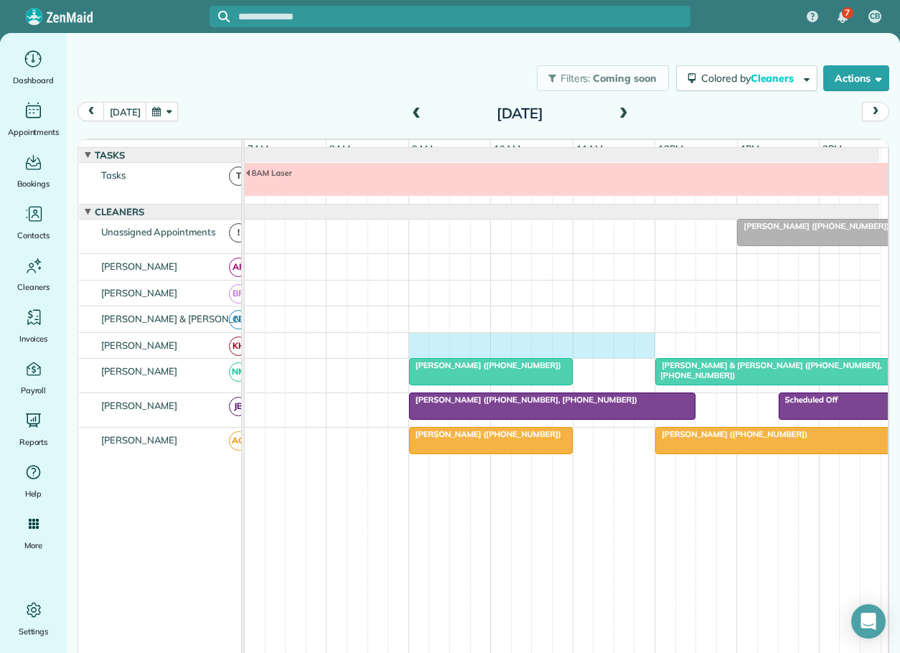
drag, startPoint x: 414, startPoint y: 349, endPoint x: 645, endPoint y: 354, distance: 230.6
click at [645, 354] on div at bounding box center [562, 346] width 635 height 26
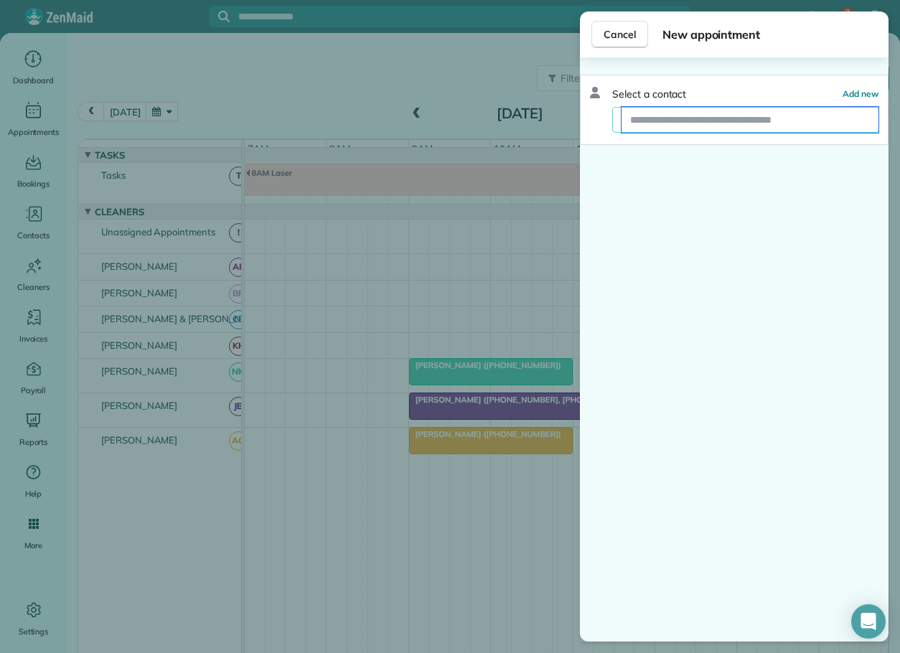
click at [647, 118] on input "text" at bounding box center [750, 120] width 257 height 26
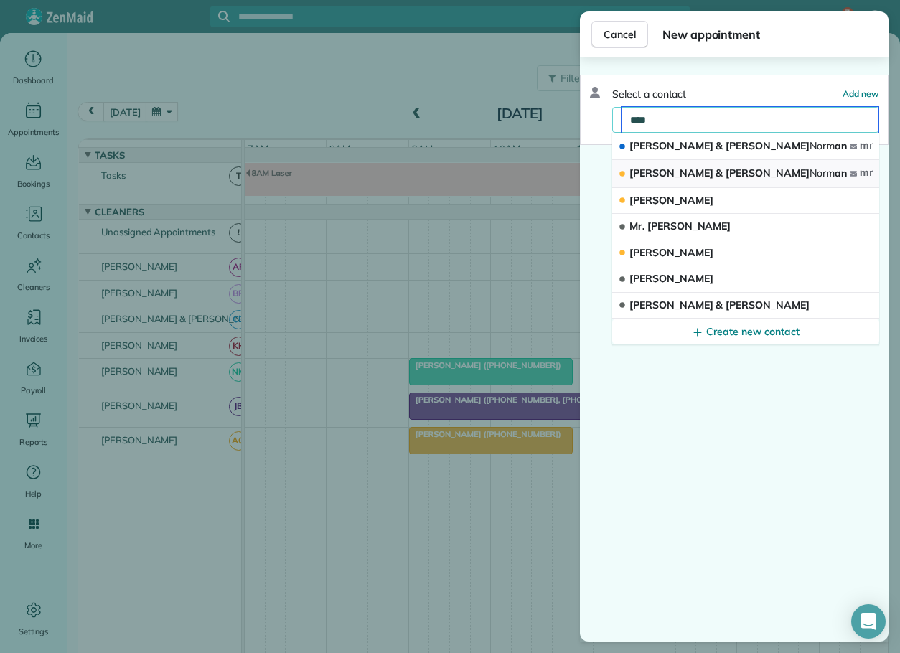
type input "****"
click at [681, 170] on span "Joe & Melissa Norm an" at bounding box center [739, 173] width 218 height 13
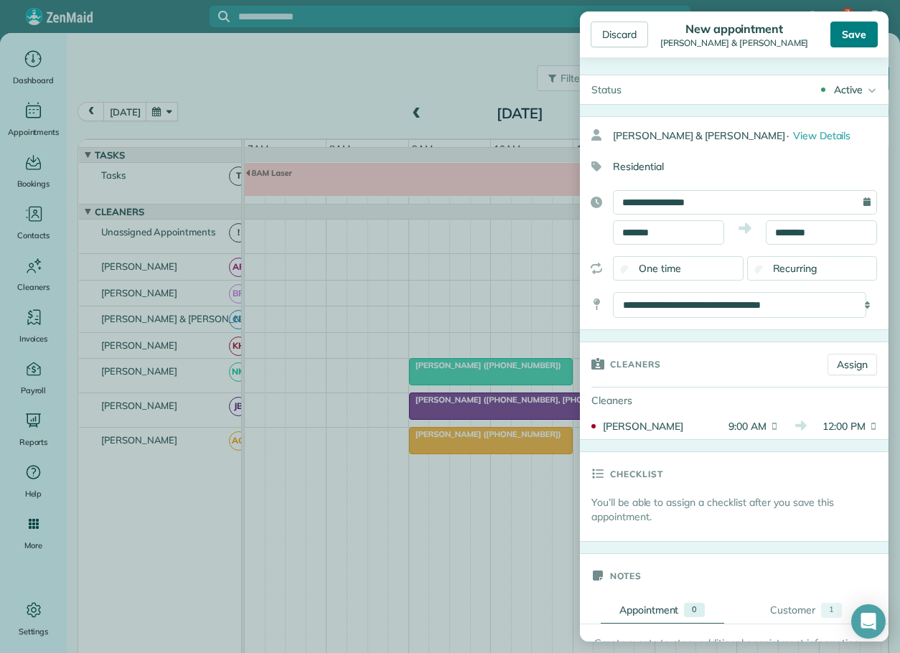
click at [860, 33] on div "Save" at bounding box center [854, 35] width 47 height 26
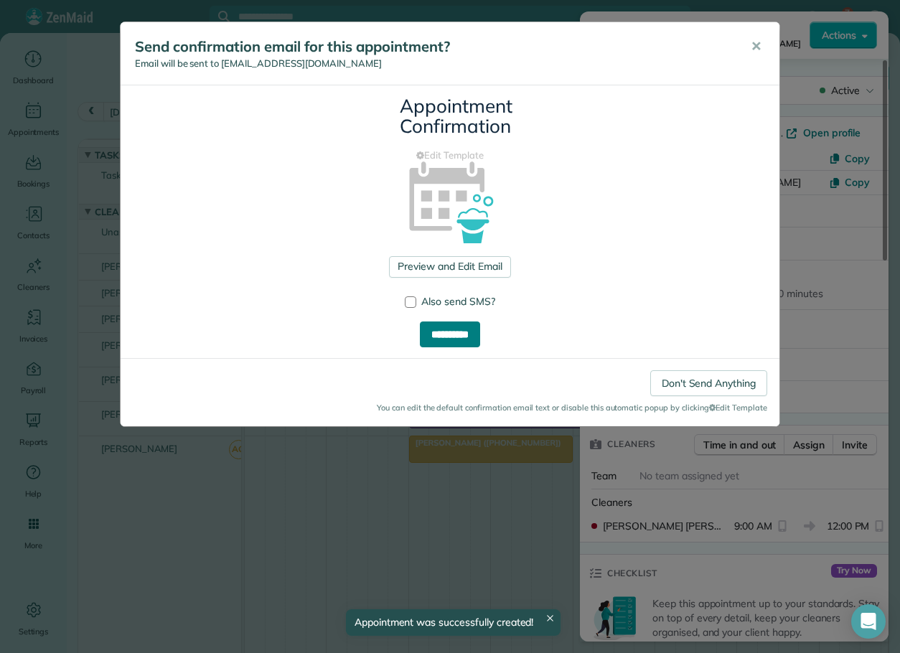
click at [453, 335] on input "**********" at bounding box center [450, 335] width 60 height 26
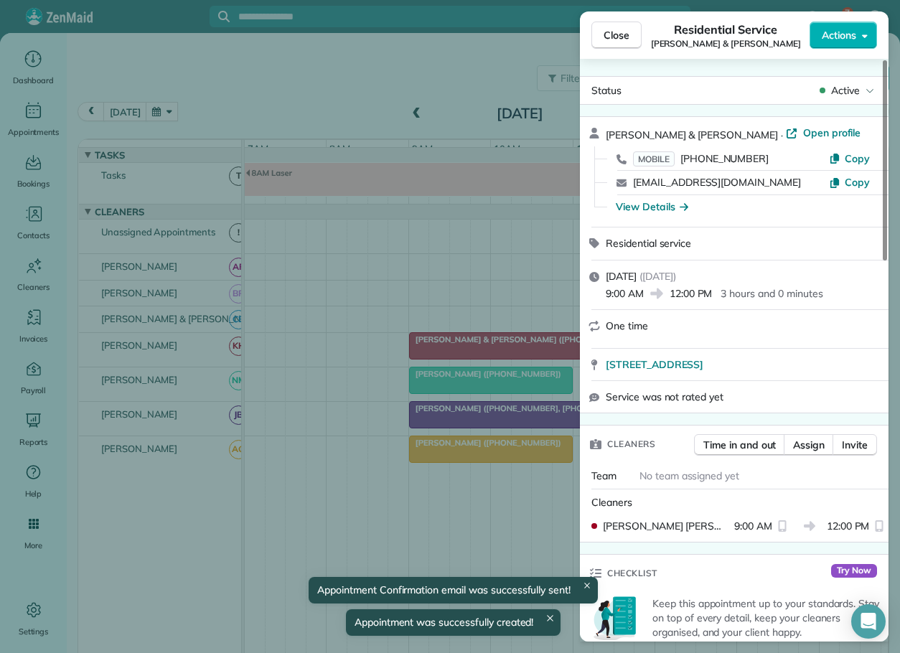
click at [621, 27] on button "Close" at bounding box center [617, 35] width 50 height 27
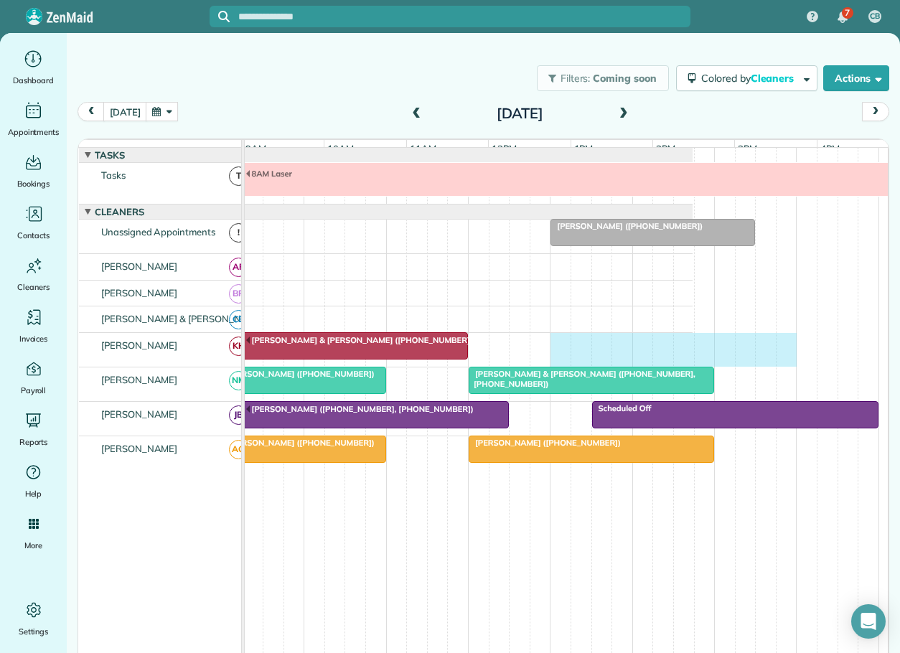
scroll to position [0, 187]
drag, startPoint x: 745, startPoint y: 353, endPoint x: 794, endPoint y: 359, distance: 49.3
click at [693, 359] on div "[PERSON_NAME] & [PERSON_NAME] ([PHONE_NUMBER])" at bounding box center [375, 350] width 635 height 34
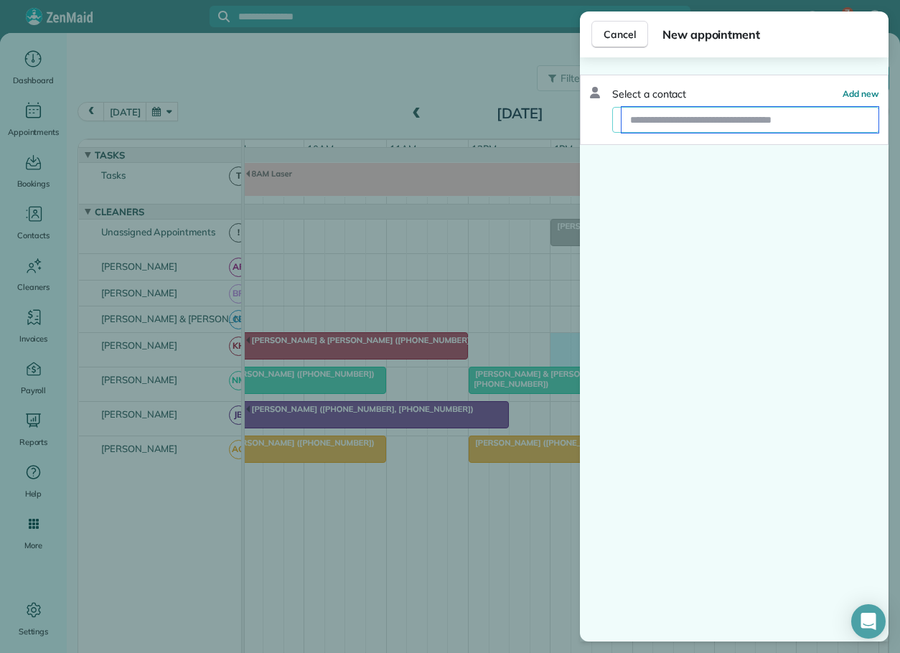
click at [724, 123] on input "text" at bounding box center [750, 120] width 257 height 26
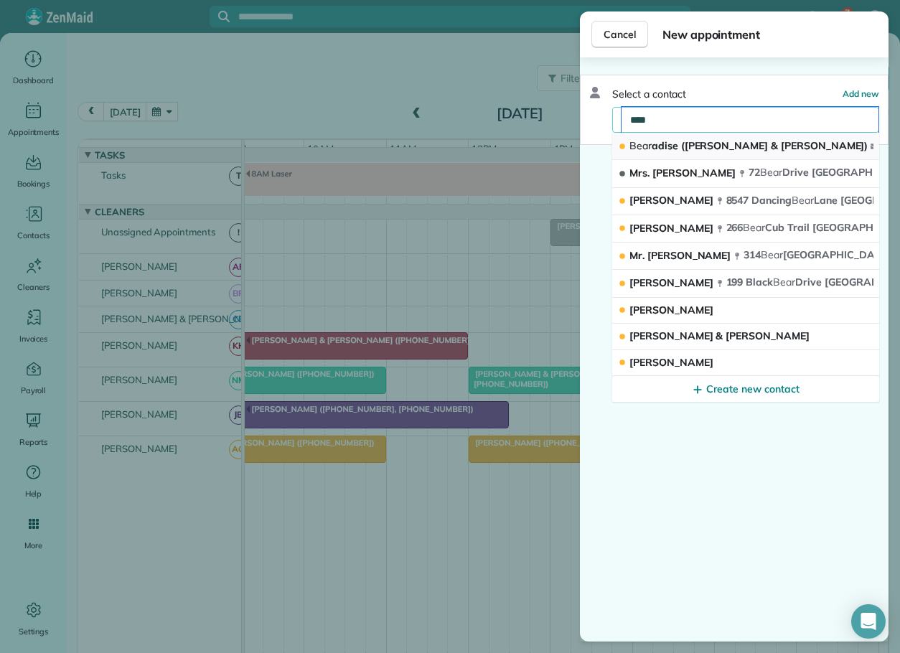
type input "****"
click at [724, 141] on span "Bear adise (Jason Mccraw & Zuni Johnson)" at bounding box center [749, 145] width 238 height 13
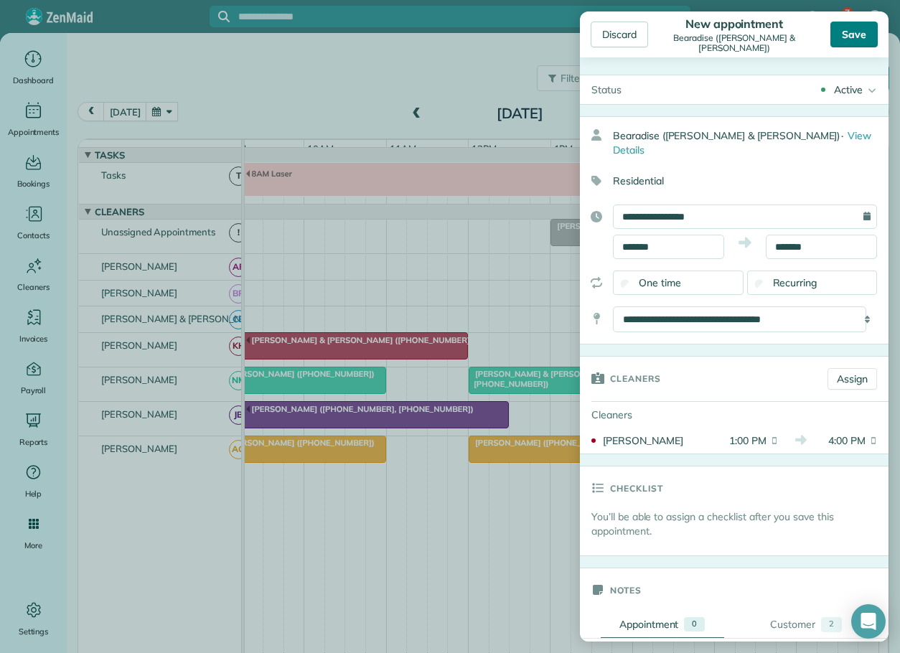
click at [850, 36] on div "Save" at bounding box center [854, 35] width 47 height 26
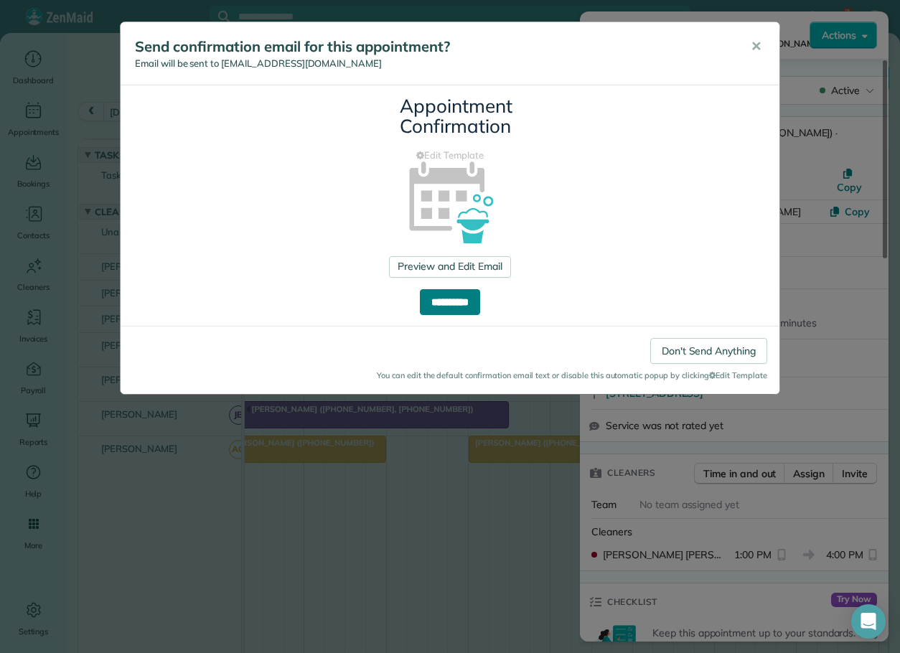
click at [449, 306] on input "**********" at bounding box center [450, 302] width 60 height 26
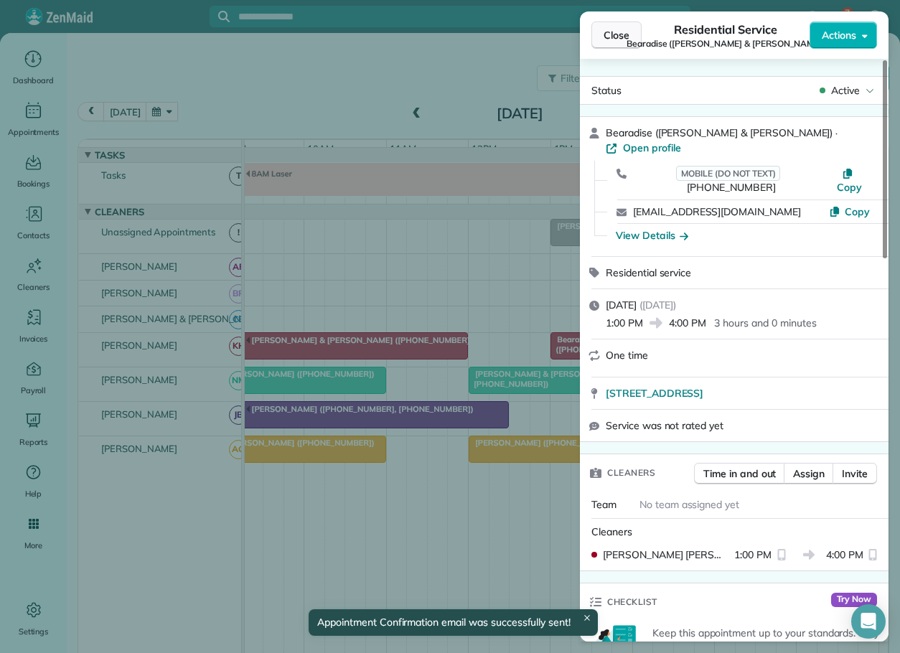
click at [614, 29] on span "Close" at bounding box center [617, 35] width 26 height 14
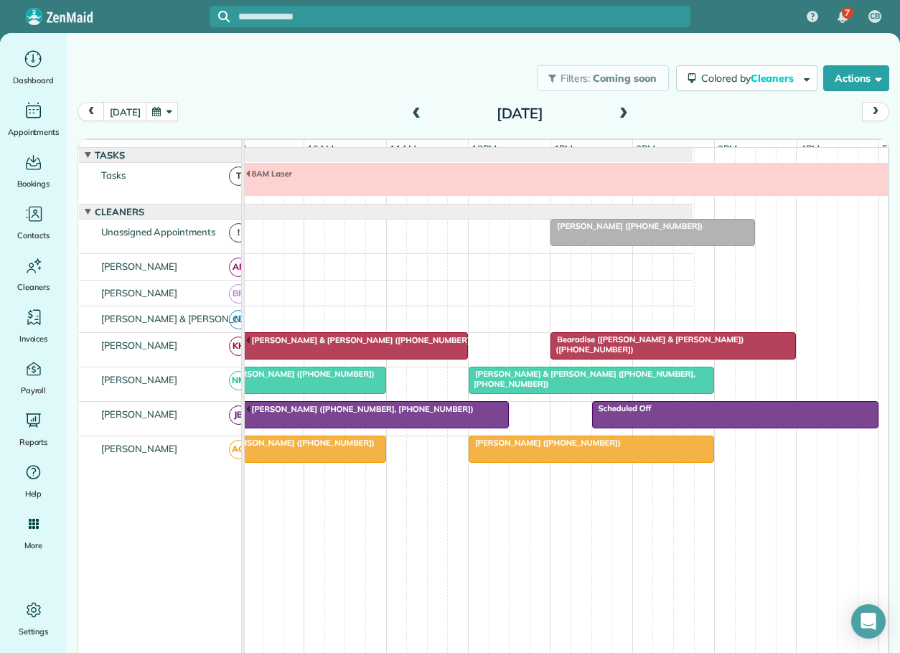
click at [620, 108] on span at bounding box center [624, 114] width 16 height 13
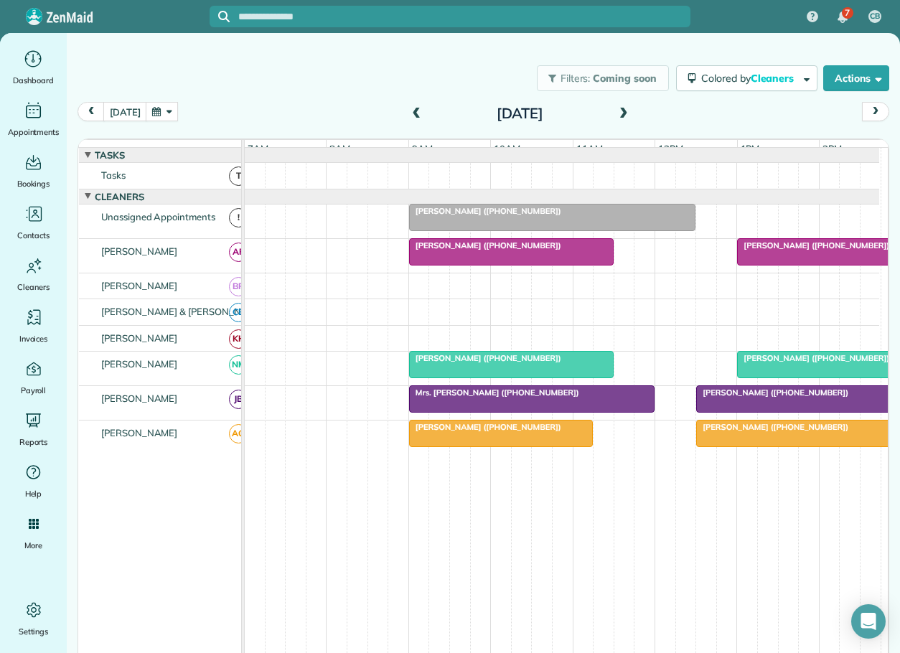
scroll to position [47, 0]
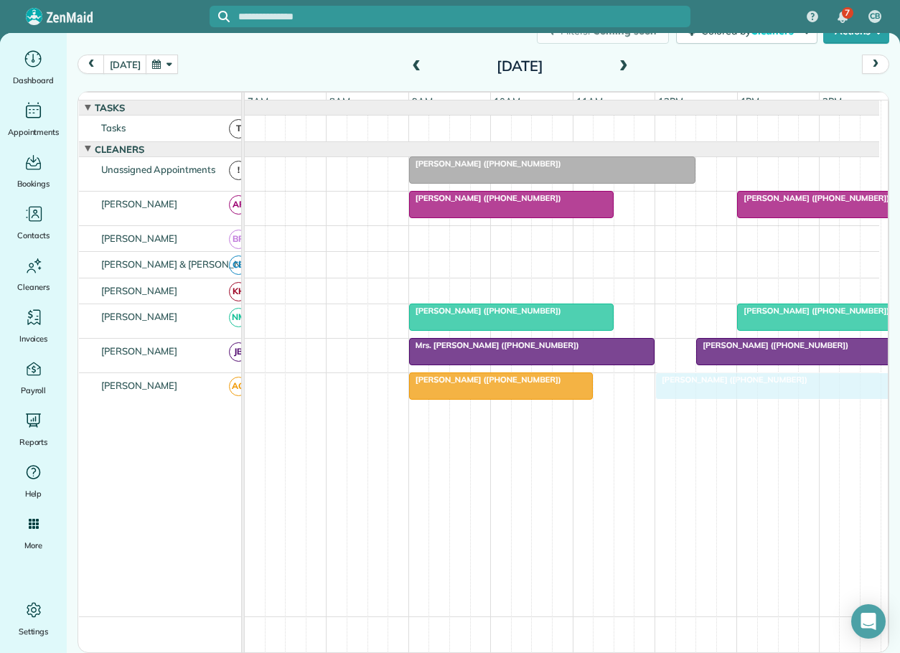
drag, startPoint x: 748, startPoint y: 391, endPoint x: 701, endPoint y: 391, distance: 46.7
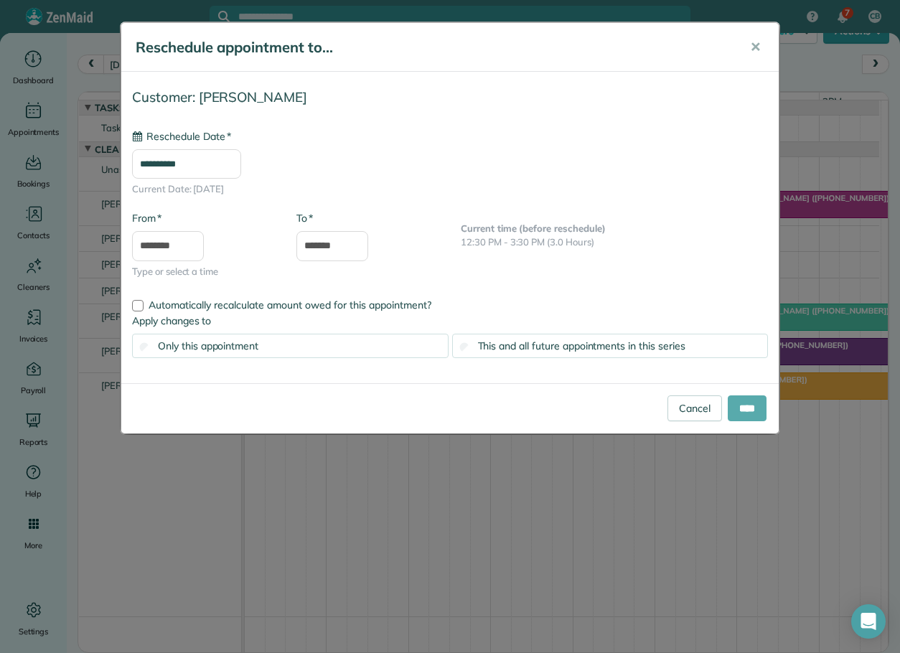
type input "**********"
click at [743, 409] on input "****" at bounding box center [747, 409] width 39 height 26
